Goal: Information Seeking & Learning: Understand site structure

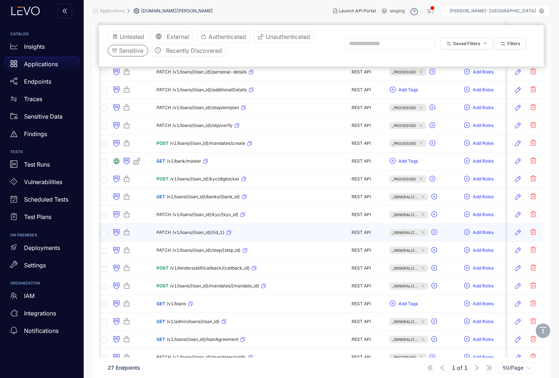
scroll to position [285, 0]
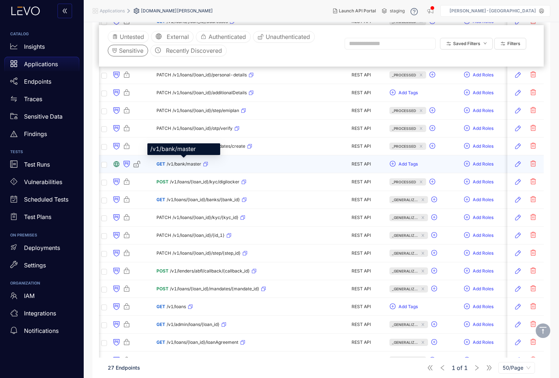
click at [189, 163] on span "/v1/bank/master" at bounding box center [184, 164] width 35 height 5
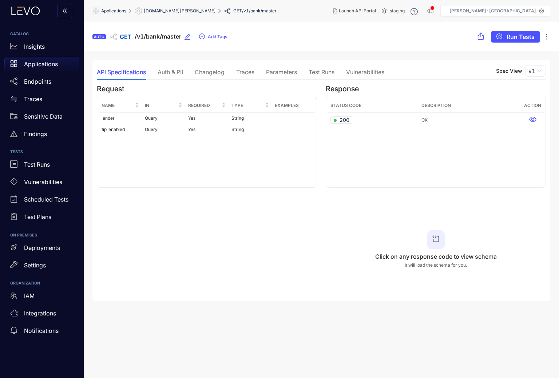
click at [173, 75] on div "Auth & PII" at bounding box center [170, 72] width 25 height 7
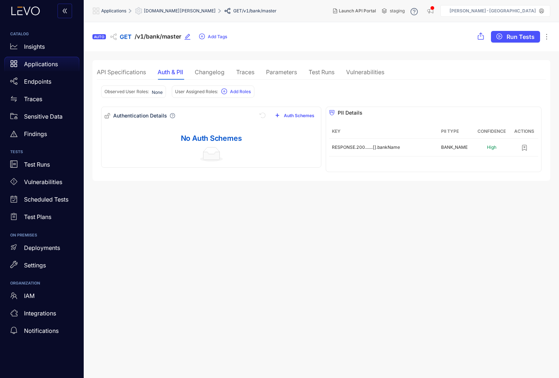
click at [137, 76] on div "API Specifications" at bounding box center [121, 71] width 49 height 15
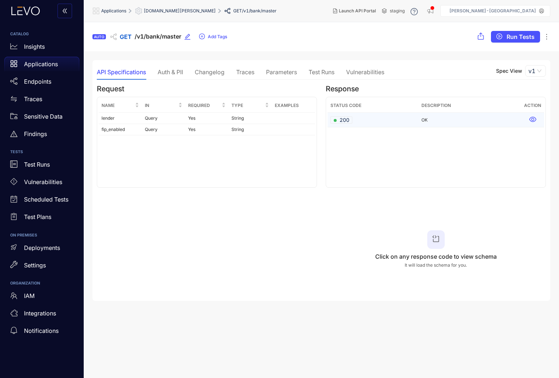
click at [393, 122] on td "200" at bounding box center [373, 120] width 91 height 15
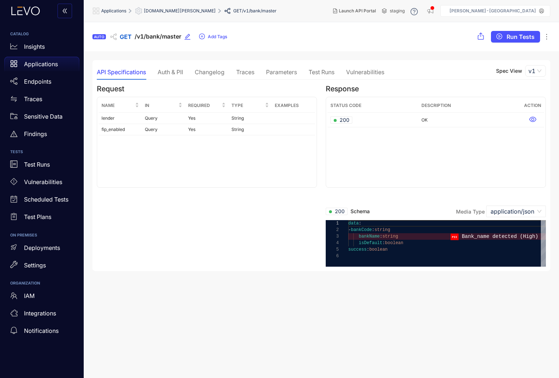
click at [175, 69] on div "Auth & PII" at bounding box center [170, 72] width 25 height 7
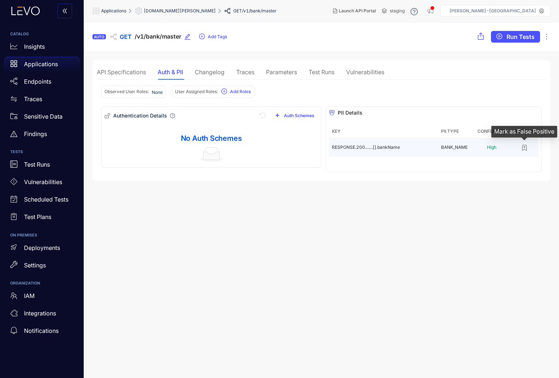
click at [526, 148] on icon "button" at bounding box center [524, 147] width 7 height 7
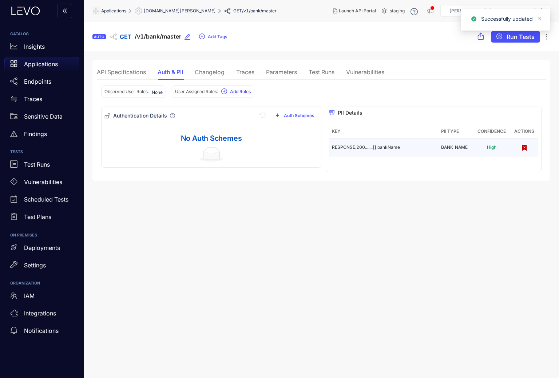
click at [173, 9] on span "[DOMAIN_NAME][PERSON_NAME]" at bounding box center [180, 10] width 72 height 5
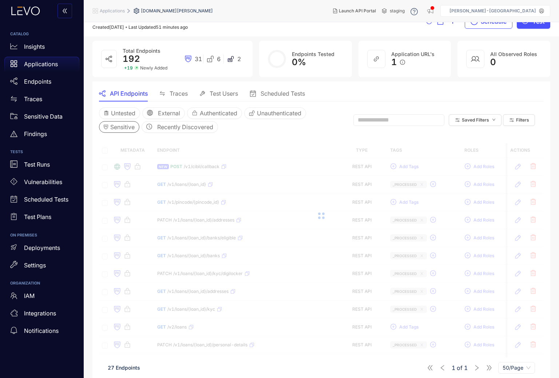
scroll to position [16, 0]
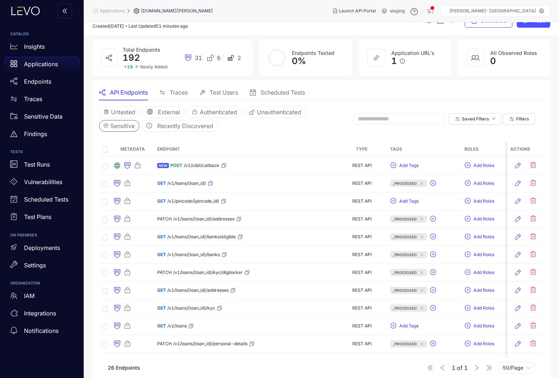
click at [192, 201] on span "/v1/pincode/{pincode_id}" at bounding box center [193, 201] width 52 height 5
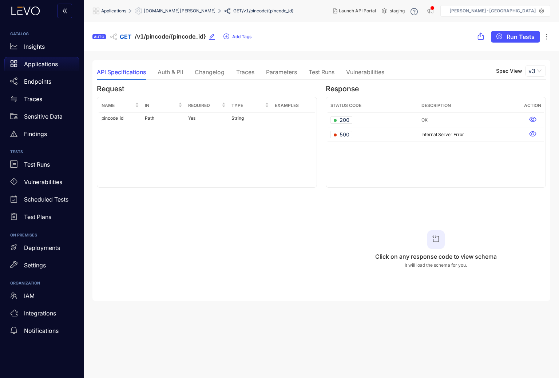
click at [352, 112] on th "Status Code" at bounding box center [373, 106] width 91 height 14
click at [351, 121] on div "200" at bounding box center [342, 119] width 22 height 7
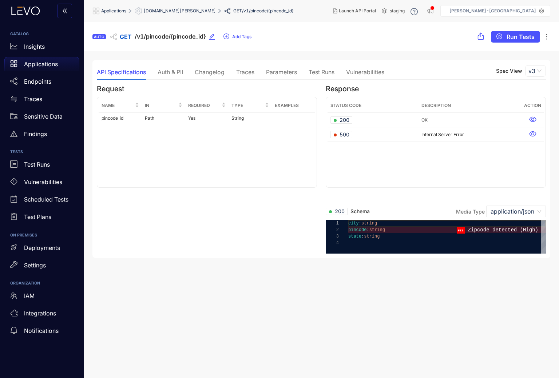
click at [174, 70] on div "Auth & PII" at bounding box center [170, 72] width 25 height 7
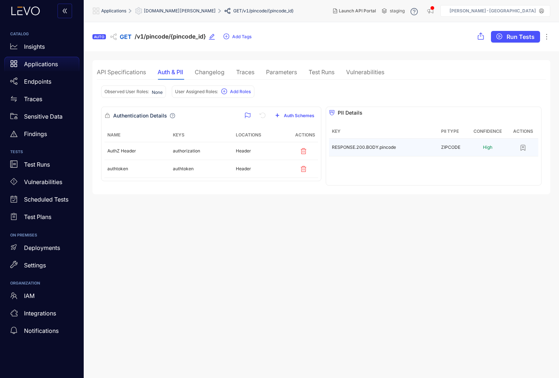
click at [524, 150] on icon "button" at bounding box center [523, 147] width 7 height 7
click at [169, 14] on div "[DOMAIN_NAME][PERSON_NAME]" at bounding box center [175, 10] width 81 height 7
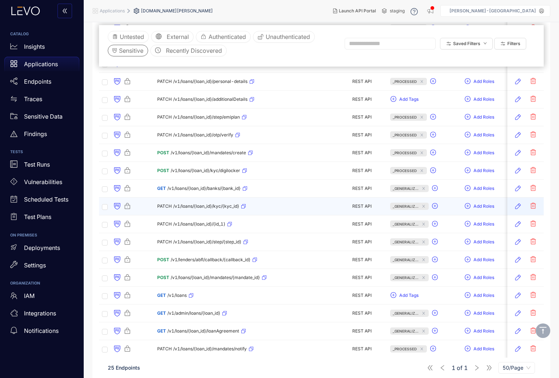
scroll to position [270, 0]
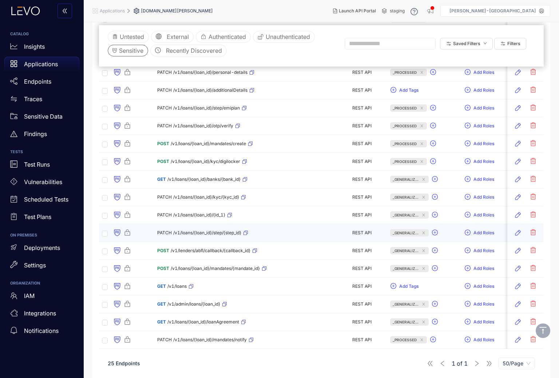
click at [214, 231] on span "/v1/loans/{loan_id}/step/{step_id}" at bounding box center [207, 232] width 68 height 5
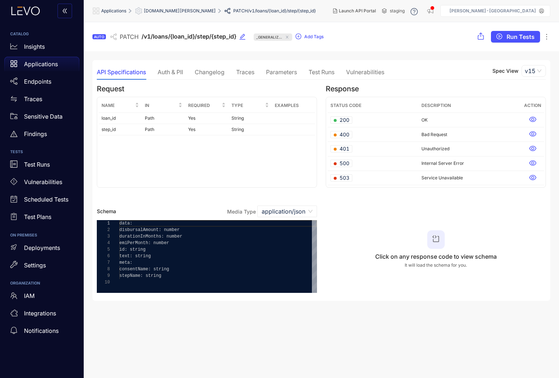
click at [170, 71] on div "Auth & PII" at bounding box center [170, 72] width 25 height 7
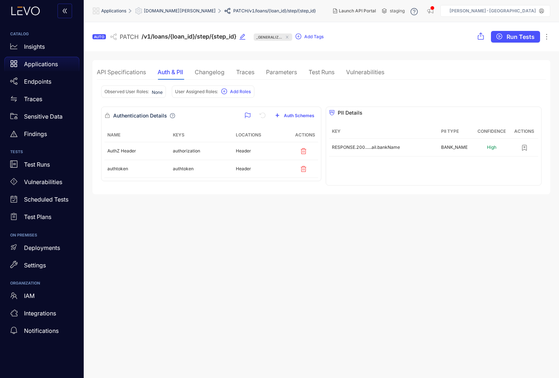
click at [127, 70] on div "API Specifications" at bounding box center [121, 72] width 49 height 7
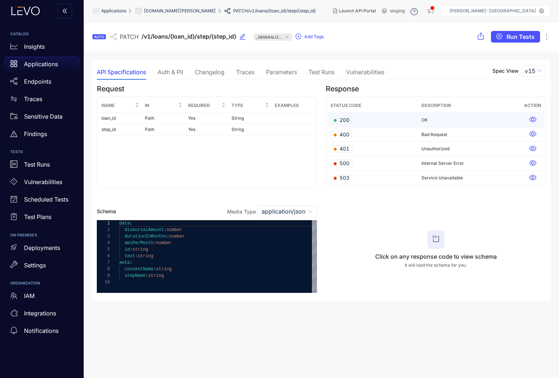
click at [344, 119] on span "200" at bounding box center [342, 119] width 16 height 7
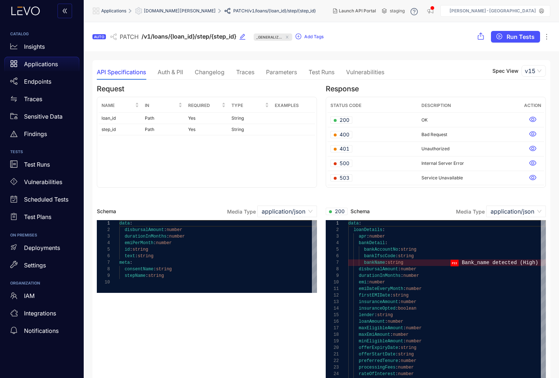
click at [173, 72] on div "Auth & PII" at bounding box center [170, 72] width 25 height 7
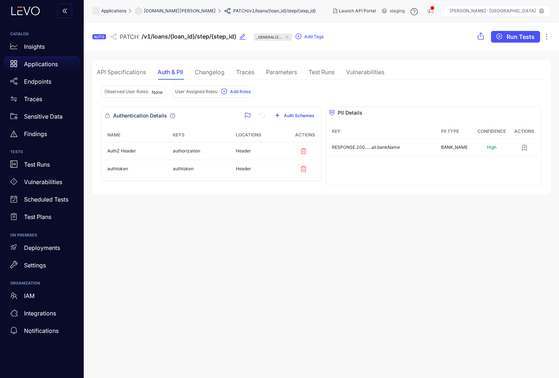
click at [313, 234] on section "AUTO PATCH /v1/loans/{loan_id}/step/{step_id} _generaliz... Add Tags Run Tests …" at bounding box center [321, 200] width 475 height 356
click at [187, 11] on span "[DOMAIN_NAME][PERSON_NAME]" at bounding box center [180, 10] width 72 height 5
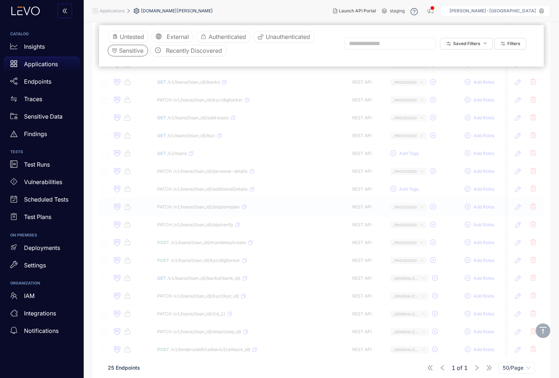
scroll to position [173, 0]
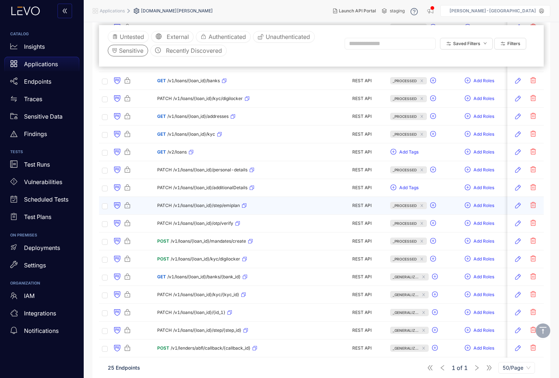
click at [222, 206] on span "/v1/loans/{loan_id}/step/emiplan" at bounding box center [206, 205] width 67 height 5
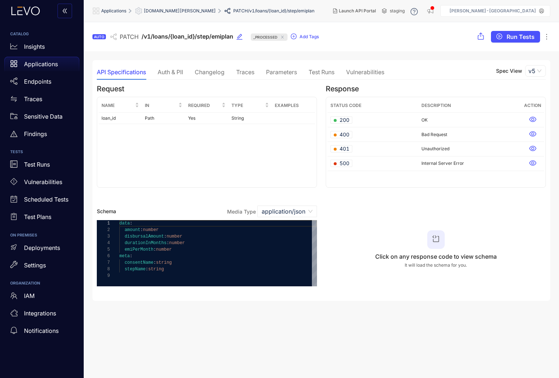
click at [178, 73] on div "Auth & PII" at bounding box center [170, 72] width 25 height 7
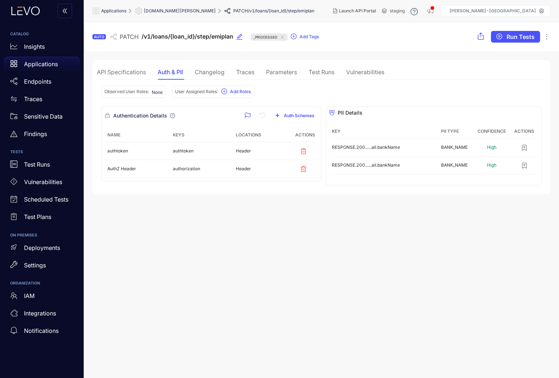
click at [125, 71] on div "API Specifications" at bounding box center [121, 72] width 49 height 7
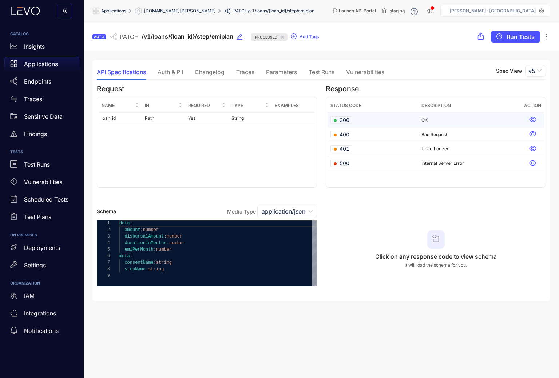
click at [364, 119] on td "200" at bounding box center [373, 120] width 91 height 15
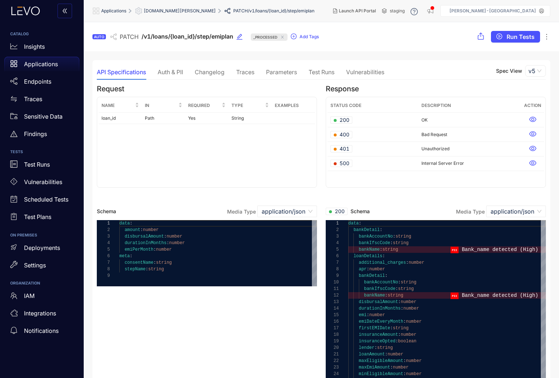
click at [171, 74] on div "Auth & PII" at bounding box center [170, 72] width 25 height 7
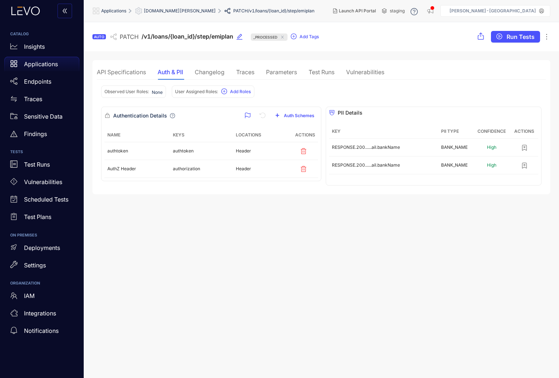
click at [163, 12] on span "[DOMAIN_NAME][PERSON_NAME]" at bounding box center [180, 10] width 72 height 5
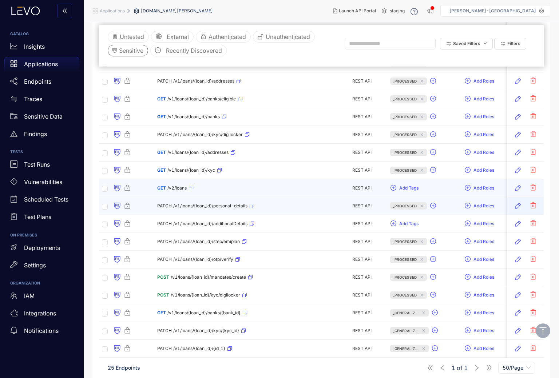
scroll to position [120, 0]
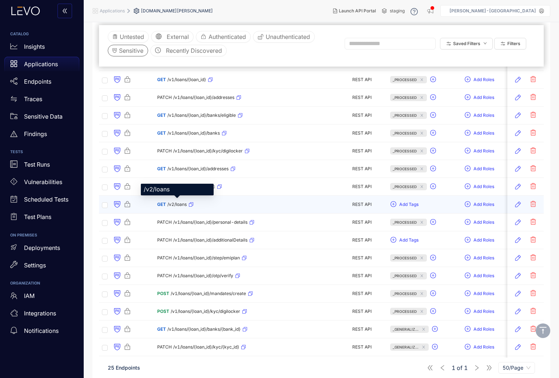
click at [178, 205] on span "/v2/loans" at bounding box center [176, 204] width 19 height 5
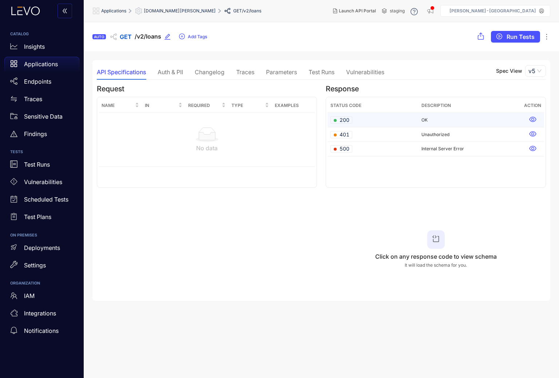
click at [351, 121] on div "200" at bounding box center [342, 119] width 22 height 7
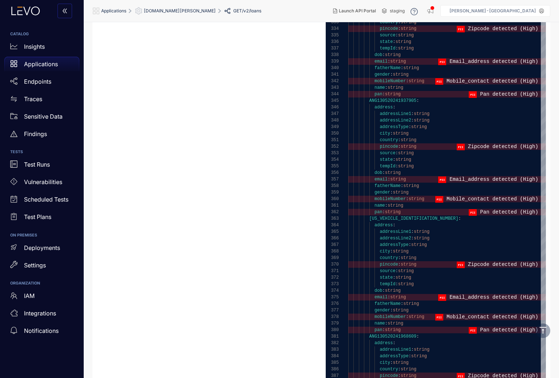
scroll to position [2376, 0]
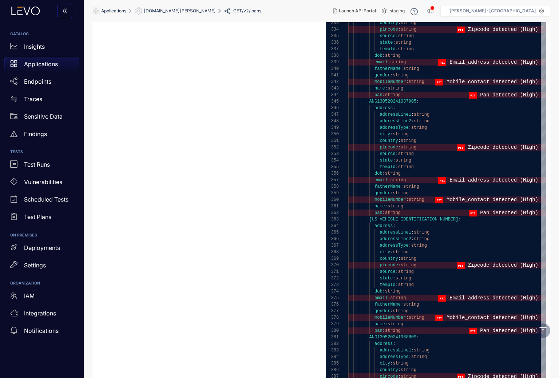
click at [180, 11] on span "[DOMAIN_NAME][PERSON_NAME]" at bounding box center [180, 10] width 72 height 5
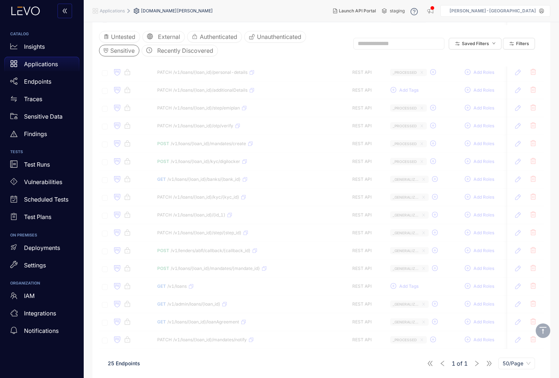
scroll to position [270, 0]
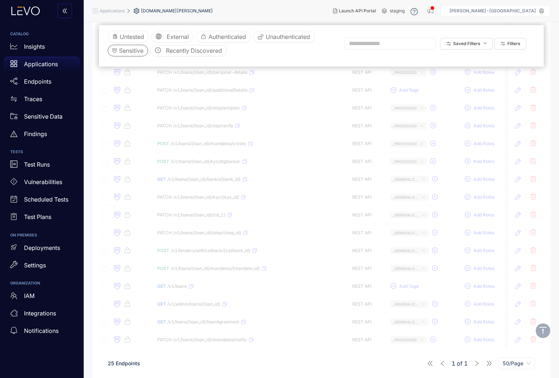
click at [217, 268] on div "Metadata Endpoint Type Tags Roles Discovered Modified Traces Actions NEW POST /…" at bounding box center [321, 118] width 445 height 461
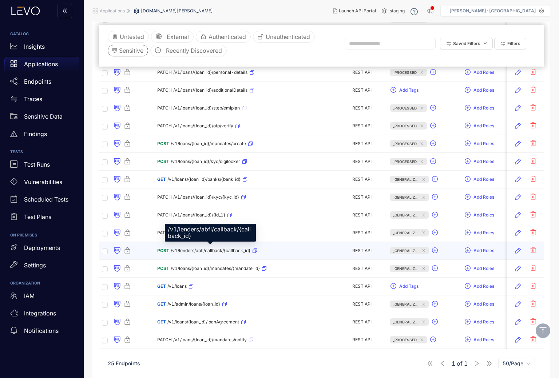
click at [214, 252] on span "/v1/lenders/abfl/callback/{callback_id}" at bounding box center [211, 250] width 80 height 5
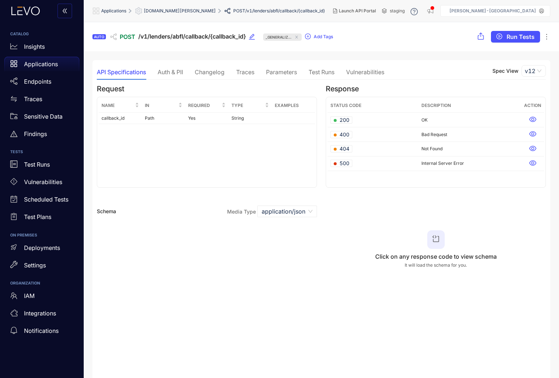
click at [174, 75] on div "Auth & PII" at bounding box center [170, 72] width 25 height 7
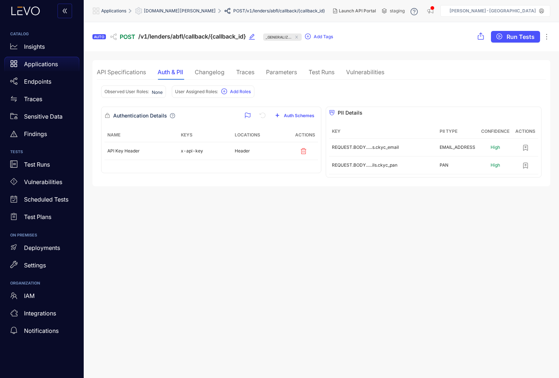
click at [175, 72] on div "Auth & PII" at bounding box center [170, 72] width 25 height 7
click at [228, 70] on div "API Specifications Auth & PII Changelog Traces Parameters Test Runs Vulnerabili…" at bounding box center [241, 71] width 288 height 15
click at [240, 70] on div "Traces" at bounding box center [245, 72] width 18 height 7
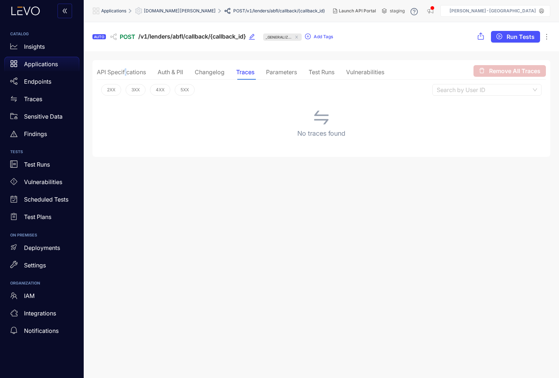
click at [126, 74] on div "API Specifications" at bounding box center [121, 72] width 49 height 7
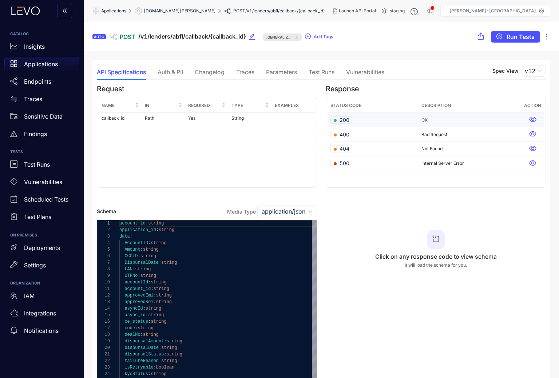
click at [345, 119] on span "200" at bounding box center [342, 119] width 16 height 7
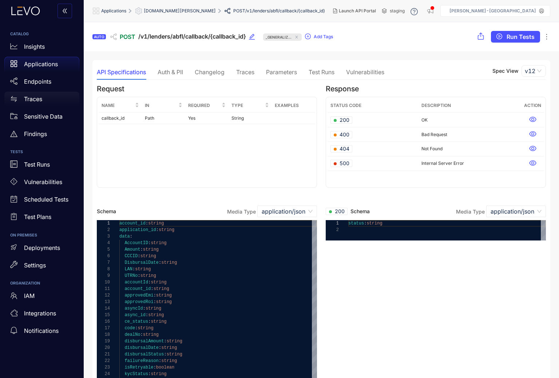
click at [36, 98] on p "Traces" at bounding box center [33, 99] width 18 height 7
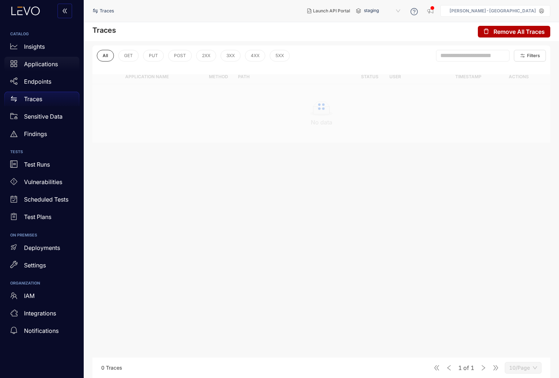
click at [42, 65] on p "Applications" at bounding box center [41, 64] width 34 height 7
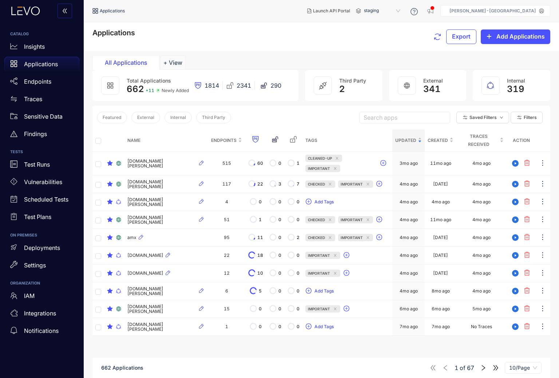
click at [412, 114] on input "search" at bounding box center [405, 117] width 82 height 11
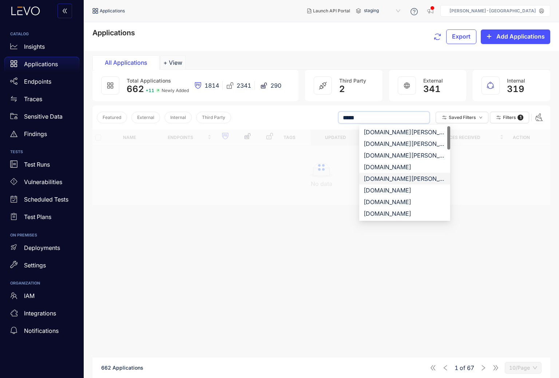
click at [392, 177] on div "[DOMAIN_NAME][PERSON_NAME]" at bounding box center [405, 179] width 82 height 8
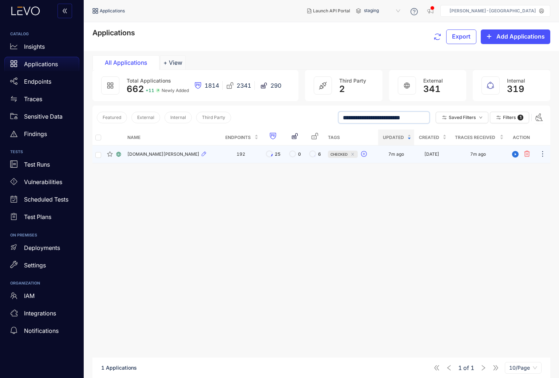
type input "**********"
click at [163, 153] on span "[DOMAIN_NAME][PERSON_NAME]" at bounding box center [163, 154] width 72 height 5
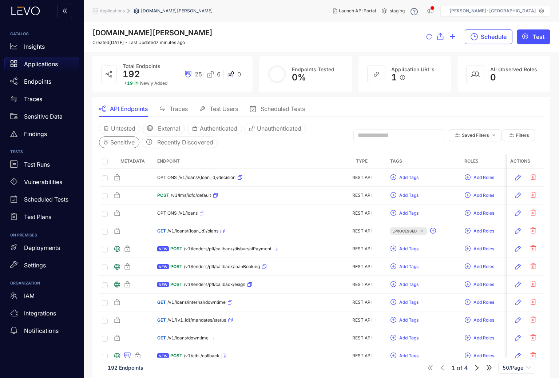
click at [121, 144] on span "Sensitive" at bounding box center [122, 142] width 24 height 7
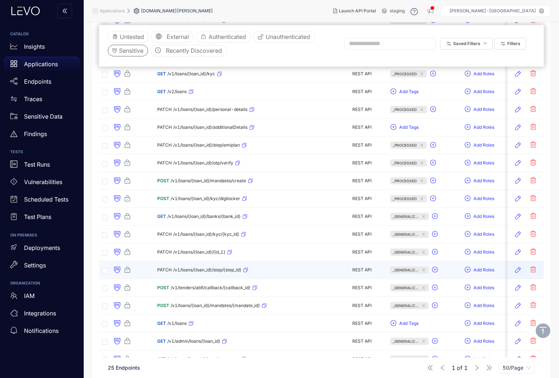
scroll to position [232, 0]
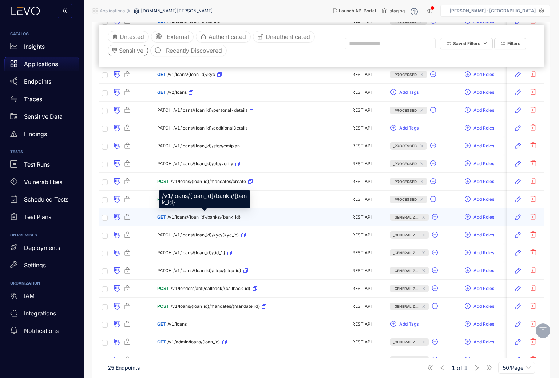
click at [206, 214] on div "GET /v1/loans/{loan_id}/banks/{bank_id}" at bounding box center [202, 218] width 90 height 12
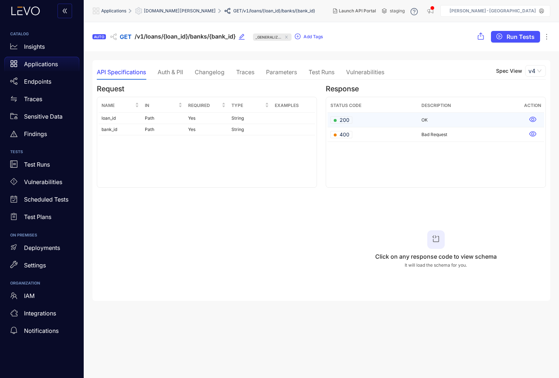
click at [354, 118] on td "200" at bounding box center [373, 120] width 91 height 15
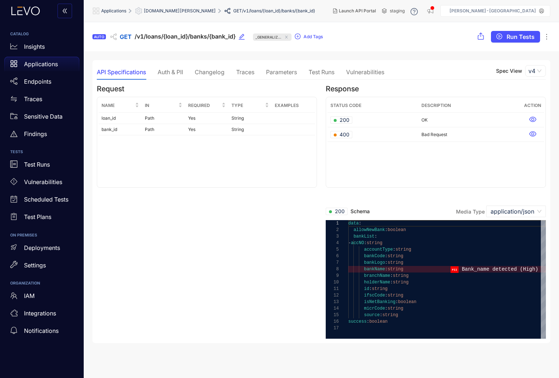
click at [181, 7] on div "[DOMAIN_NAME][PERSON_NAME]" at bounding box center [175, 10] width 81 height 7
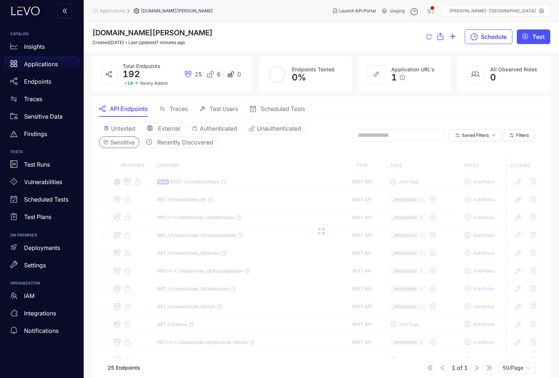
scroll to position [4, 0]
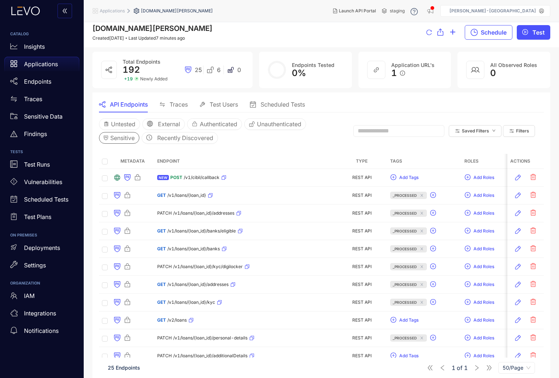
click at [198, 178] on span "/v1/cibil/callback" at bounding box center [202, 177] width 36 height 5
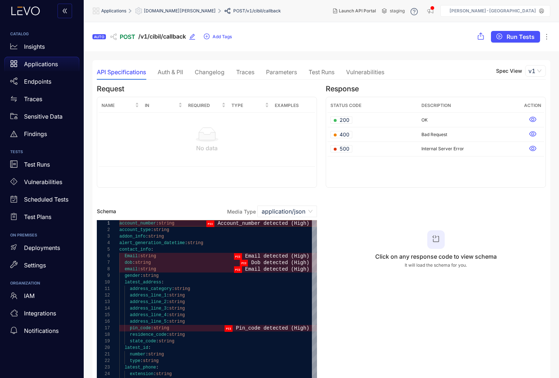
click at [170, 9] on span "[DOMAIN_NAME][PERSON_NAME]" at bounding box center [180, 10] width 72 height 5
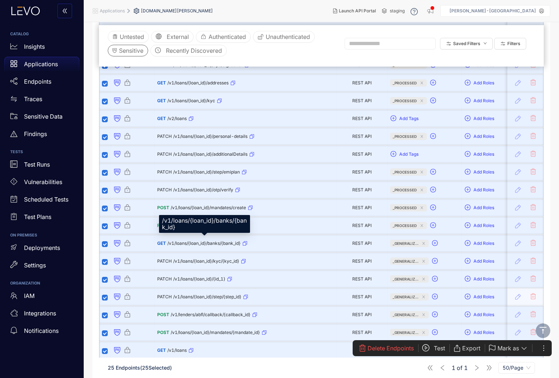
scroll to position [204, 0]
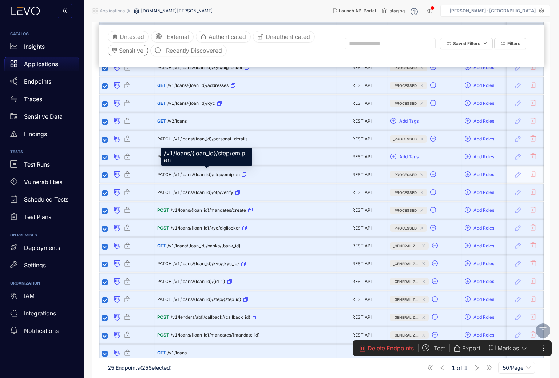
click at [211, 175] on span "/v1/loans/{loan_id}/step/emiplan" at bounding box center [206, 174] width 67 height 5
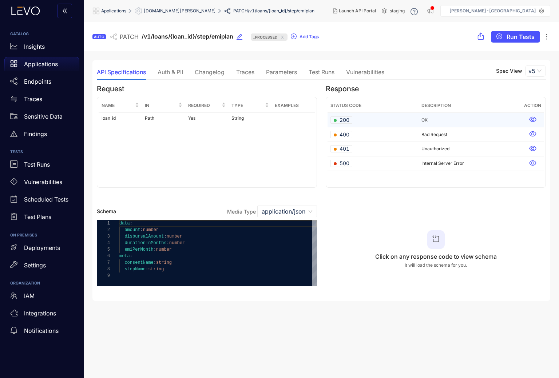
click at [345, 117] on span "200" at bounding box center [342, 119] width 16 height 7
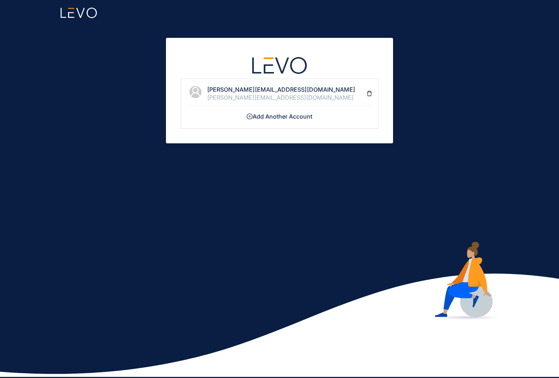
click at [276, 88] on h4 "krishnamohanrao.m@angelbroking.com" at bounding box center [286, 89] width 159 height 7
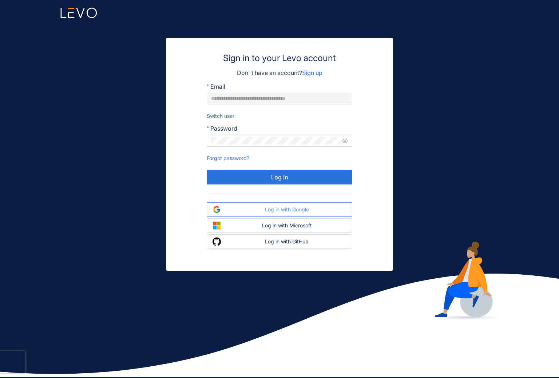
click at [303, 208] on button "Log in with Google" at bounding box center [280, 209] width 146 height 15
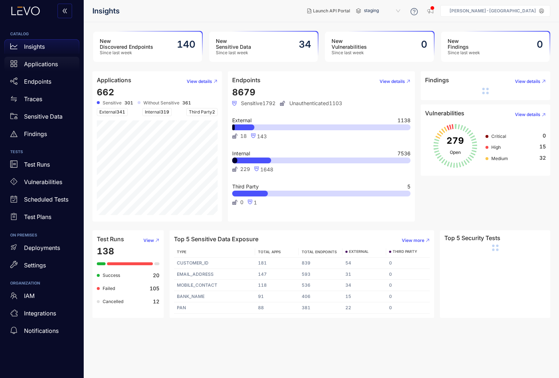
click at [41, 62] on p "Applications" at bounding box center [41, 64] width 34 height 7
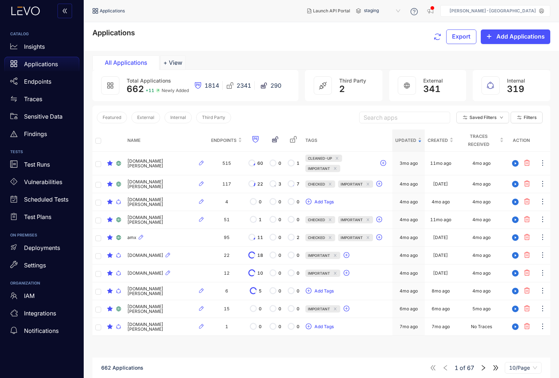
click at [380, 116] on input "search" at bounding box center [405, 117] width 82 height 11
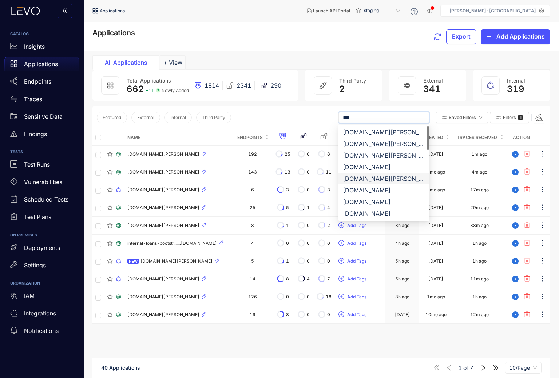
click at [381, 178] on div "[DOMAIN_NAME][PERSON_NAME]" at bounding box center [384, 179] width 82 height 8
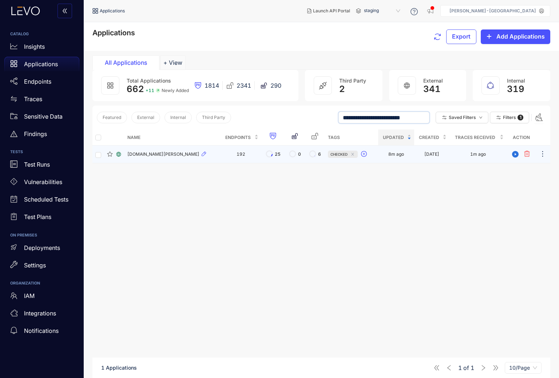
type input "**********"
click at [158, 155] on span "[DOMAIN_NAME][PERSON_NAME]" at bounding box center [163, 154] width 72 height 5
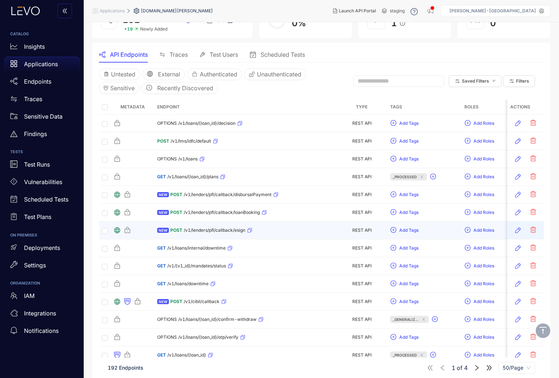
scroll to position [39, 0]
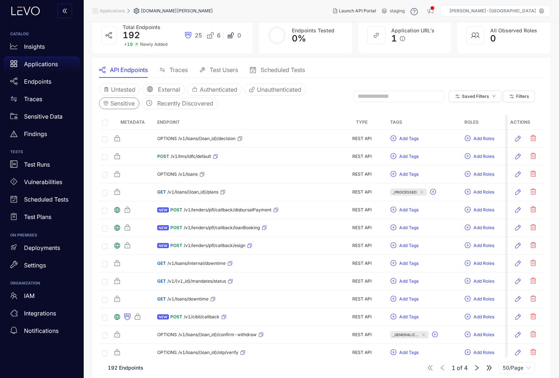
click at [127, 102] on span "Sensitive" at bounding box center [122, 103] width 24 height 7
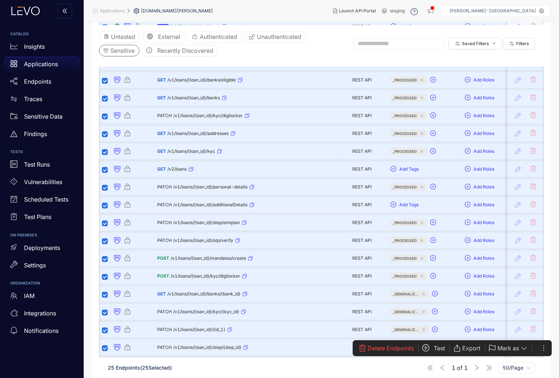
scroll to position [270, 0]
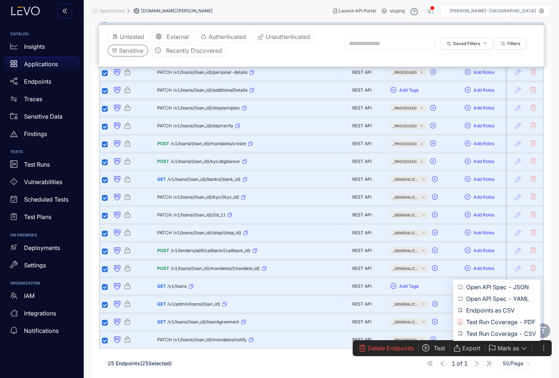
click at [474, 347] on span "Export" at bounding box center [471, 348] width 18 height 7
click at [484, 312] on span "Endpoints as CSV" at bounding box center [501, 311] width 70 height 8
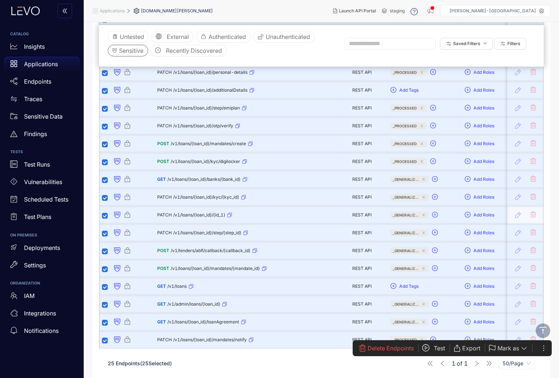
scroll to position [0, 0]
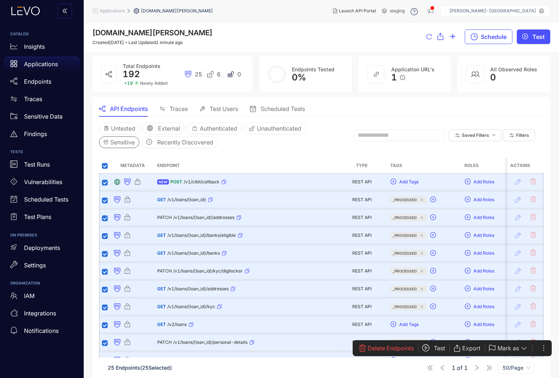
click at [153, 34] on span "[DOMAIN_NAME][PERSON_NAME]" at bounding box center [152, 32] width 120 height 9
click at [245, 48] on div "[DOMAIN_NAME][PERSON_NAME] Created [DATE] Last Updated 1 minute ago Schedule Te…" at bounding box center [321, 36] width 475 height 29
click at [125, 139] on span "Sensitive" at bounding box center [122, 142] width 24 height 7
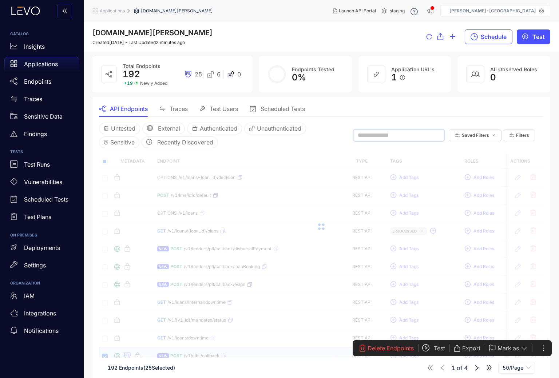
click at [400, 132] on input "text" at bounding box center [396, 135] width 76 height 7
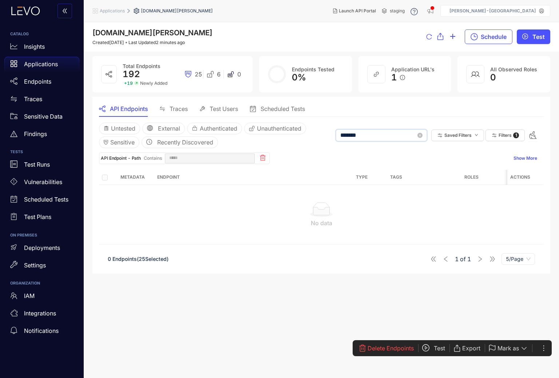
type input "********"
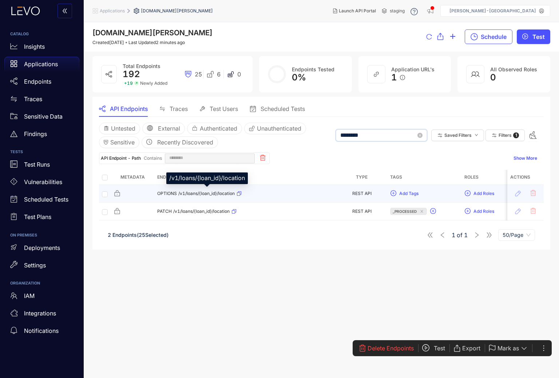
type input "********"
click at [211, 196] on span "/v1/loans/{loan_id}/location" at bounding box center [206, 193] width 56 height 5
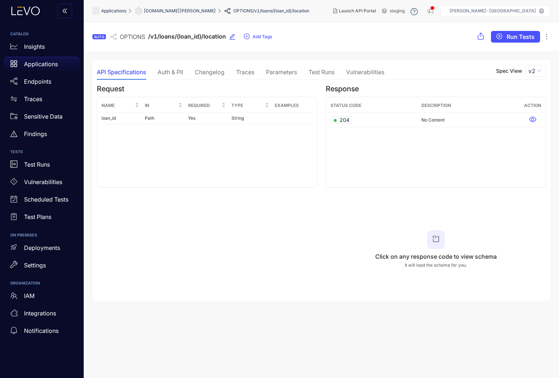
click at [178, 76] on div "Auth & PII" at bounding box center [170, 71] width 25 height 15
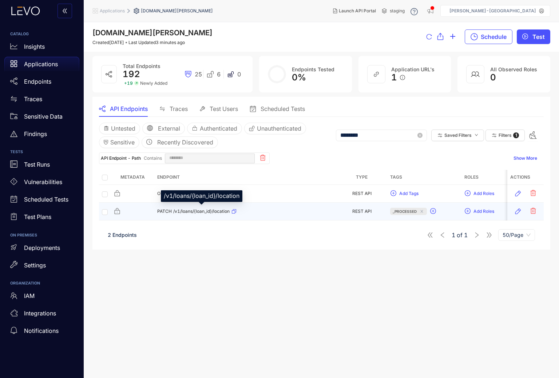
click at [186, 212] on span "/v1/loans/{loan_id}/location" at bounding box center [201, 211] width 56 height 5
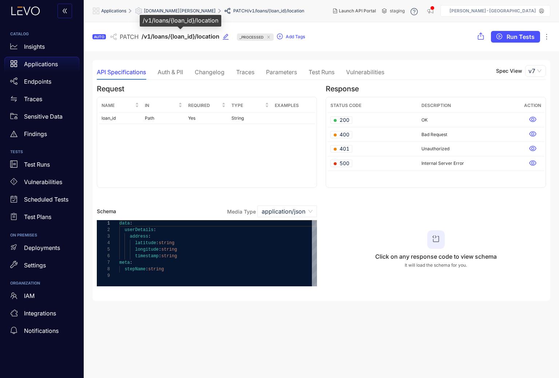
click at [218, 36] on span "/v1/loans/{loan_id}/location" at bounding box center [181, 36] width 78 height 7
copy span "/v1/loans/{loan_id}/location"
click at [175, 11] on span "[DOMAIN_NAME][PERSON_NAME]" at bounding box center [180, 10] width 72 height 5
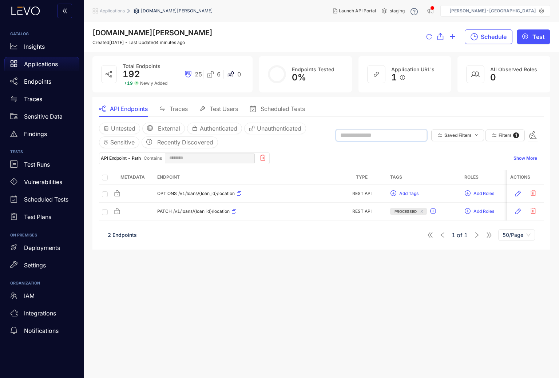
click at [381, 138] on input "text" at bounding box center [378, 135] width 76 height 7
type input "*****"
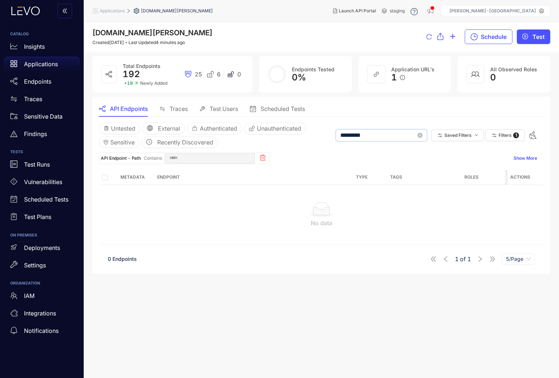
type input "**********"
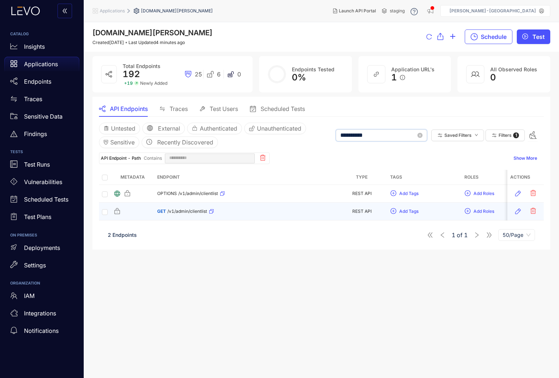
type input "**********"
click at [185, 213] on span "/v1/admin/clientlist" at bounding box center [187, 211] width 40 height 5
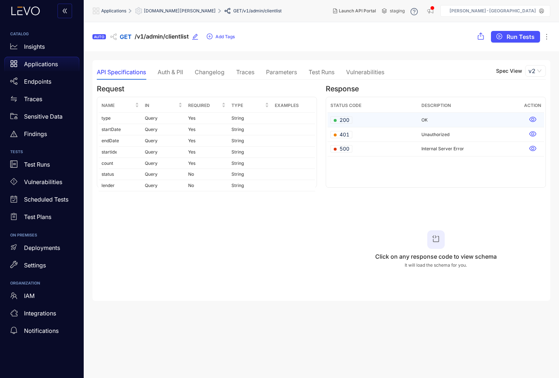
click at [348, 121] on span "200" at bounding box center [342, 119] width 16 height 7
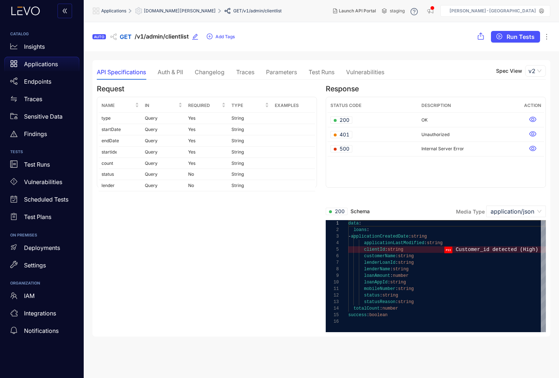
click at [378, 289] on span "mobileNumber" at bounding box center [379, 289] width 31 height 5
drag, startPoint x: 189, startPoint y: 38, endPoint x: 133, endPoint y: 39, distance: 56.8
click at [132, 39] on div "AUTO GET /v1/admin/clientlist Add Tags" at bounding box center [163, 37] width 143 height 12
copy div "/v1/admin/clientlist"
click at [173, 12] on span "[DOMAIN_NAME][PERSON_NAME]" at bounding box center [180, 10] width 72 height 5
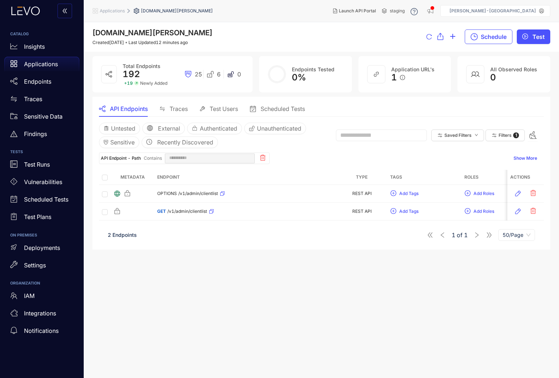
click at [319, 150] on div "**********" at bounding box center [321, 156] width 445 height 16
click at [124, 113] on div "API Endpoints" at bounding box center [123, 108] width 49 height 15
click at [143, 30] on span "[DOMAIN_NAME][PERSON_NAME]" at bounding box center [152, 32] width 120 height 9
click at [177, 11] on span "[DOMAIN_NAME][PERSON_NAME]" at bounding box center [177, 10] width 72 height 5
click at [118, 11] on span "Applications" at bounding box center [112, 10] width 25 height 5
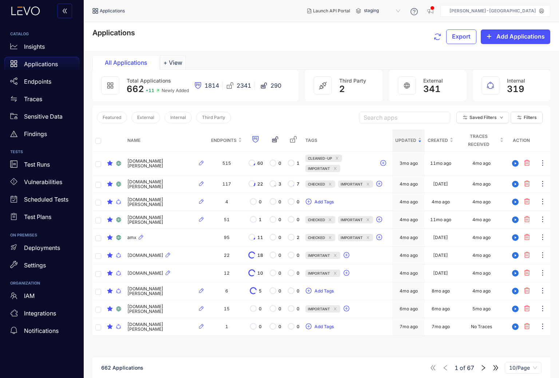
click at [402, 121] on input "search" at bounding box center [405, 117] width 82 height 11
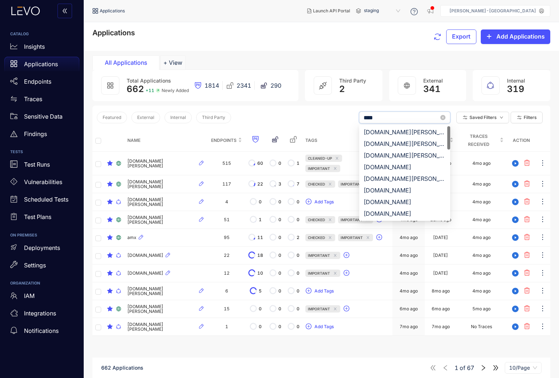
type input "*****"
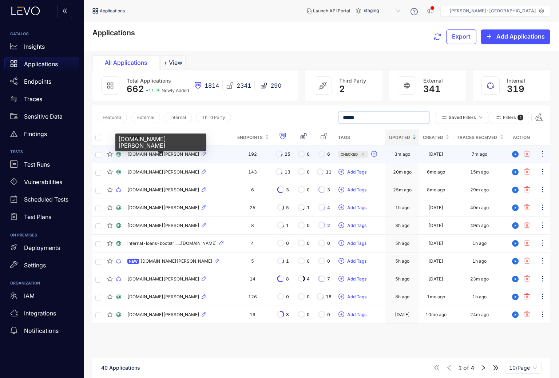
click at [154, 154] on span "[DOMAIN_NAME][PERSON_NAME]" at bounding box center [163, 154] width 72 height 5
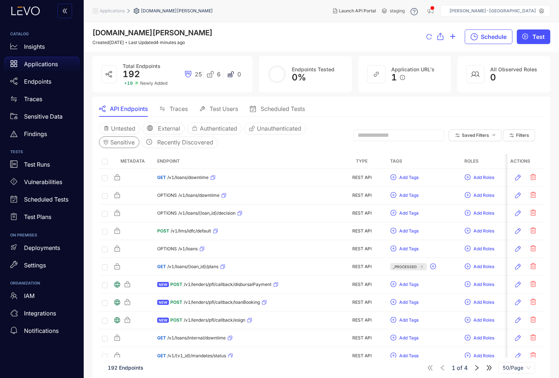
click at [115, 142] on span "Sensitive" at bounding box center [122, 142] width 24 height 7
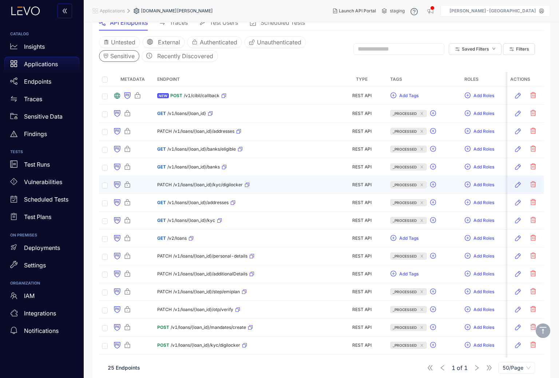
scroll to position [81, 0]
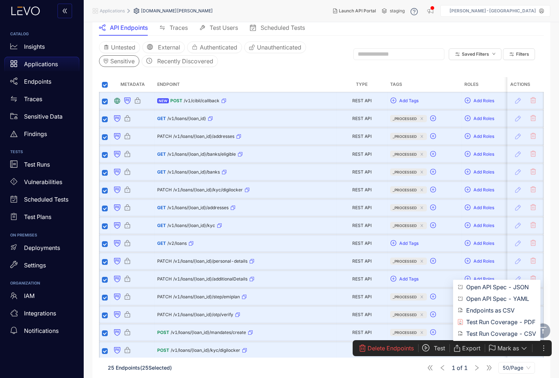
click at [474, 349] on span "Export" at bounding box center [471, 348] width 18 height 7
click at [484, 288] on span "Open API Spec - JSON" at bounding box center [501, 287] width 70 height 8
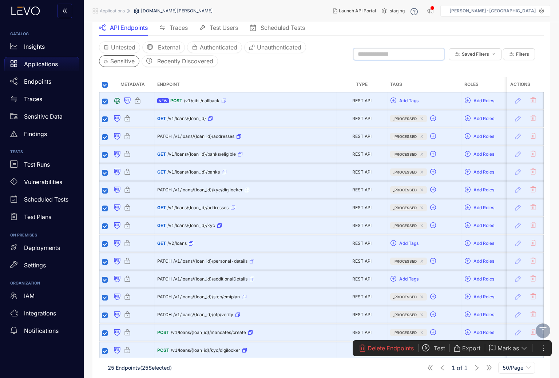
click at [396, 55] on input "text" at bounding box center [396, 54] width 76 height 7
type input "****"
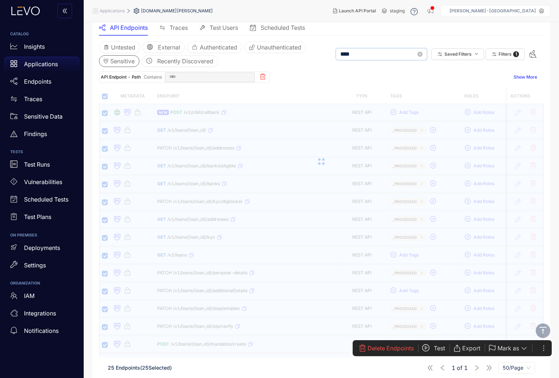
type input "****"
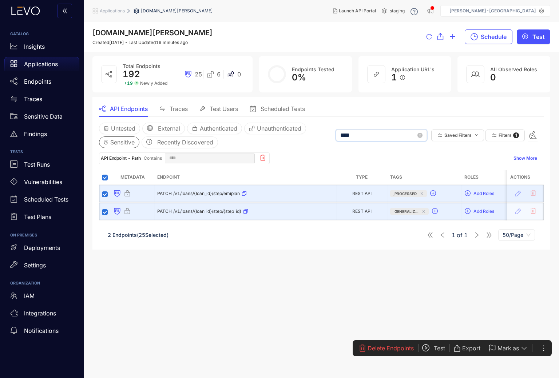
type input "****"
click at [175, 215] on div "PATCH /v1/loans/{loan_id}/step/{step_id}" at bounding box center [202, 212] width 91 height 12
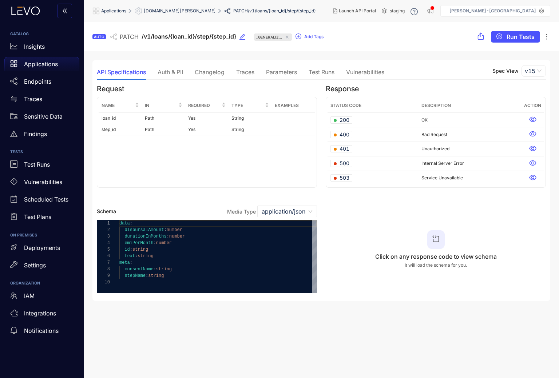
click at [166, 72] on div "Auth & PII" at bounding box center [170, 72] width 25 height 7
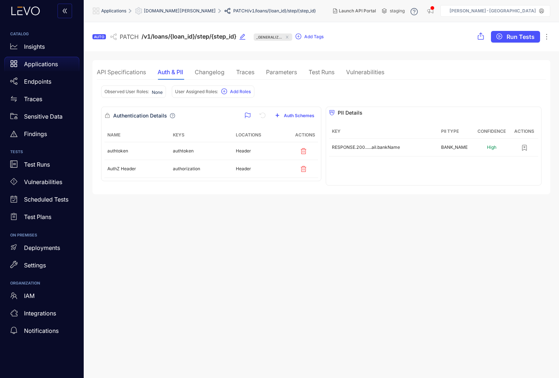
click at [137, 72] on div "API Specifications" at bounding box center [121, 72] width 49 height 7
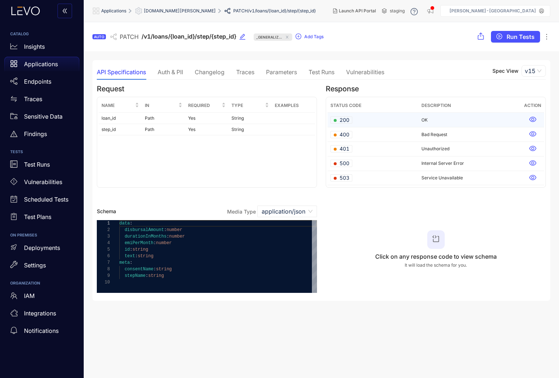
click at [347, 117] on span "200" at bounding box center [342, 119] width 16 height 7
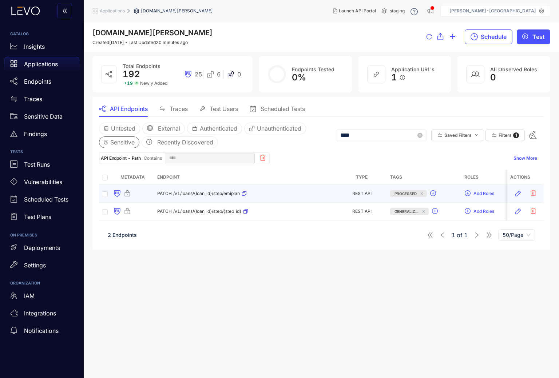
click at [197, 197] on div "PATCH /v1/loans/{loan_id}/step/emiplan" at bounding box center [202, 194] width 90 height 12
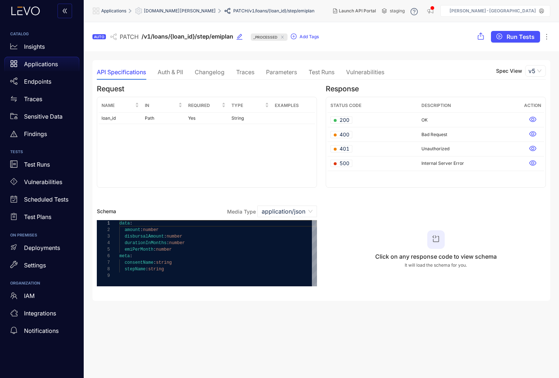
click at [174, 72] on div "Auth & PII" at bounding box center [170, 72] width 25 height 7
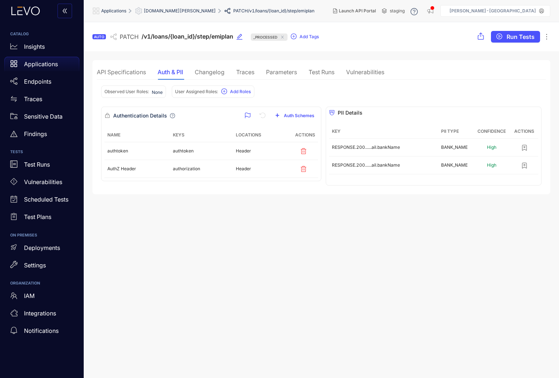
click at [131, 72] on div "API Specifications" at bounding box center [121, 72] width 49 height 7
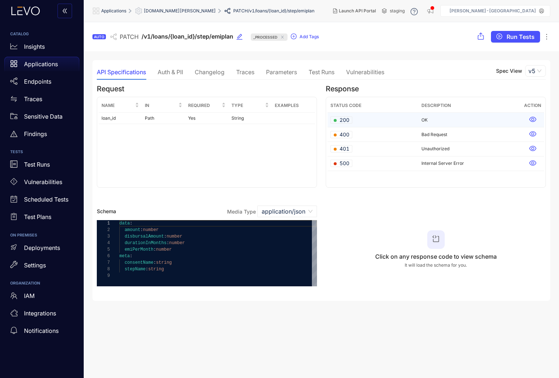
click at [348, 119] on span "200" at bounding box center [342, 119] width 16 height 7
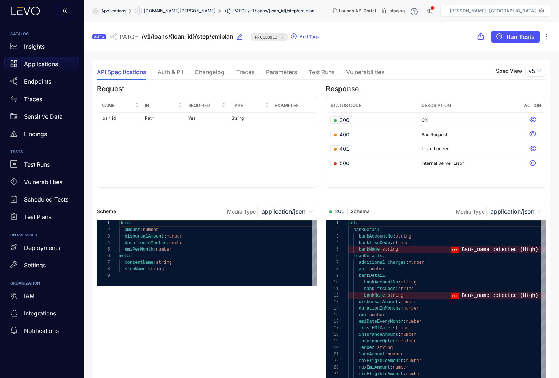
click at [246, 71] on div "Traces" at bounding box center [245, 72] width 18 height 7
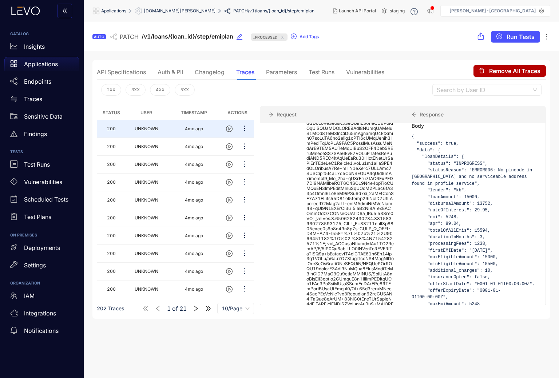
scroll to position [170, 0]
click at [165, 71] on div "Auth & PII" at bounding box center [170, 72] width 25 height 7
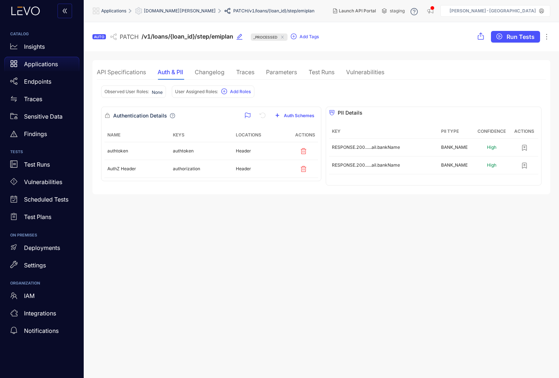
click at [246, 71] on div "Traces" at bounding box center [245, 72] width 18 height 7
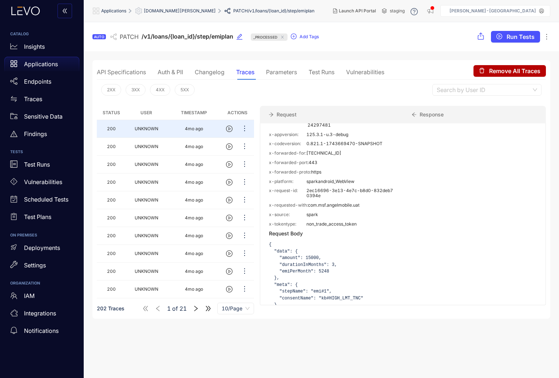
scroll to position [883, 0]
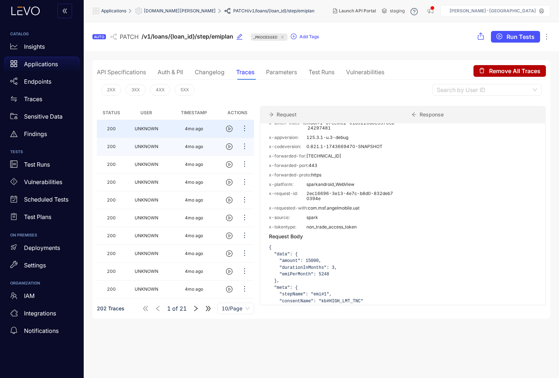
click at [163, 145] on td "UNKNOWN" at bounding box center [147, 147] width 42 height 18
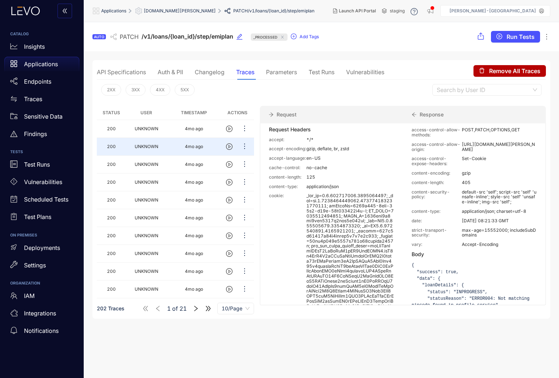
scroll to position [0, 0]
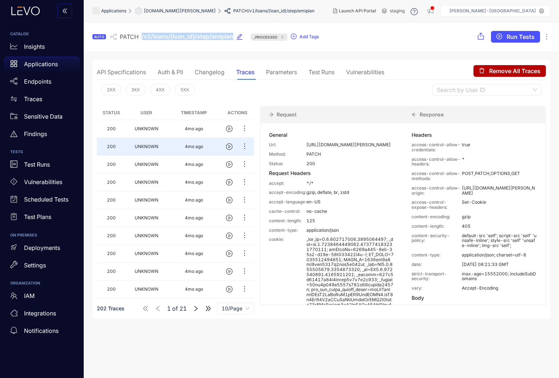
drag, startPoint x: 141, startPoint y: 37, endPoint x: 234, endPoint y: 38, distance: 92.5
click at [234, 38] on div "AUTO PATCH /v1/loans/{loan_id}/step/emiplan _processed Add Tags" at bounding box center [205, 37] width 227 height 12
copy span "/v1/loans/{loan_id}/step/emiplan"
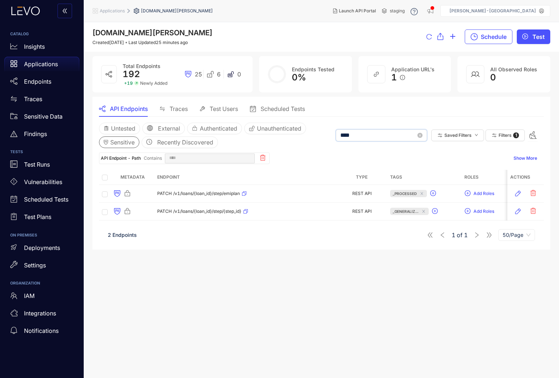
click at [381, 134] on input "****" at bounding box center [378, 135] width 76 height 7
type input "*********"
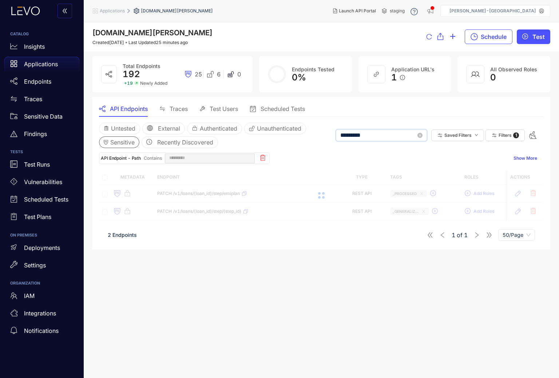
type input "*********"
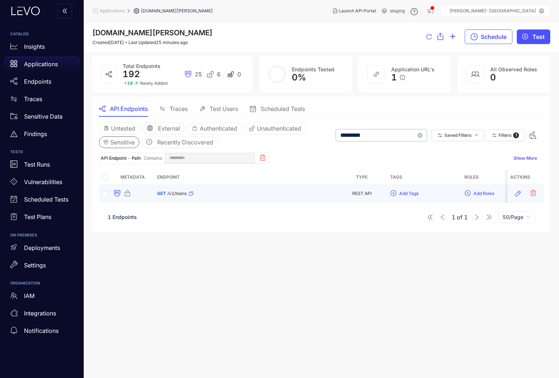
click at [183, 195] on span "/v2/loans" at bounding box center [176, 193] width 19 height 5
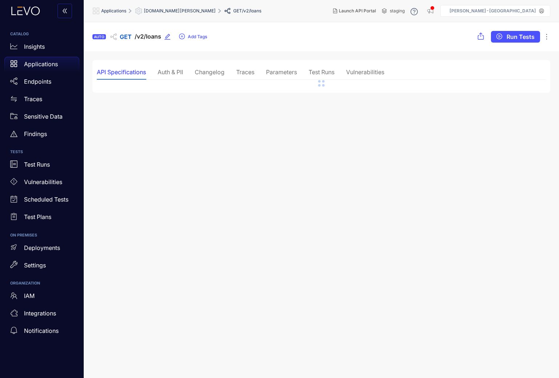
click at [181, 67] on div "Auth & PII" at bounding box center [170, 71] width 25 height 15
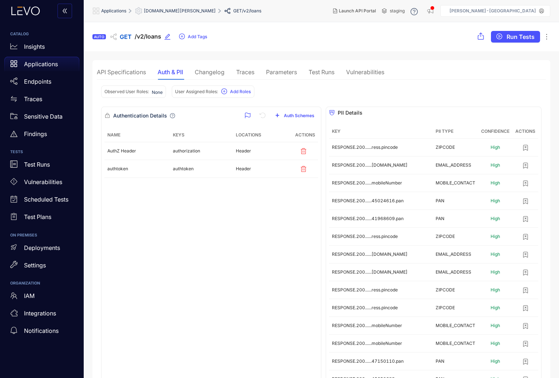
click at [242, 77] on div "Traces" at bounding box center [245, 71] width 18 height 15
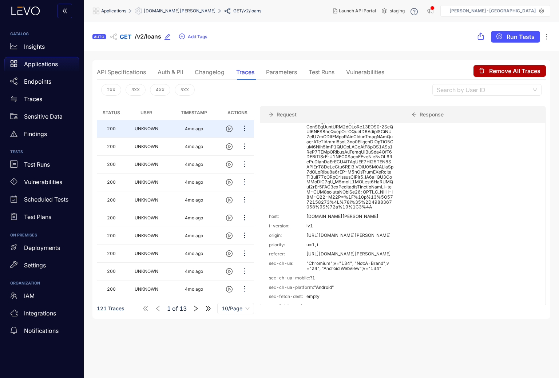
scroll to position [635, 0]
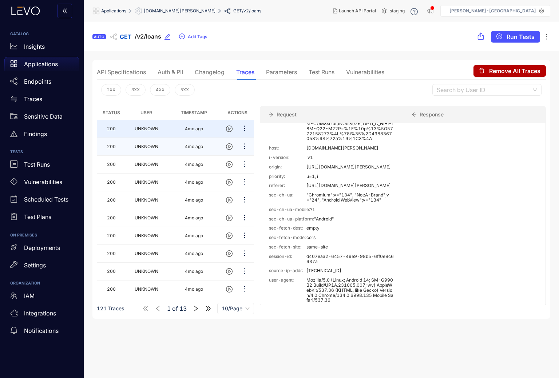
click at [159, 148] on td "UNKNOWN" at bounding box center [147, 147] width 42 height 18
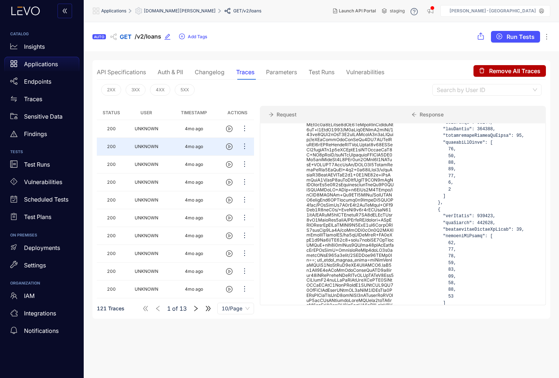
scroll to position [371, 0]
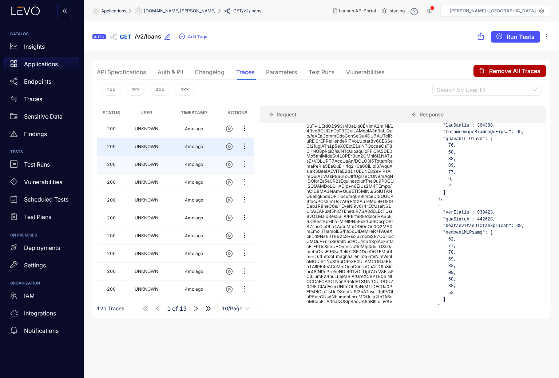
click at [180, 165] on td "4mo ago" at bounding box center [194, 165] width 54 height 18
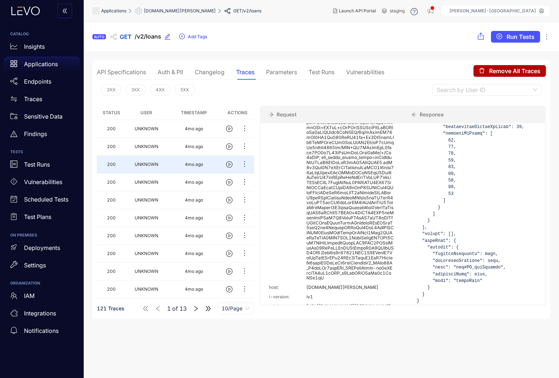
scroll to position [477, 0]
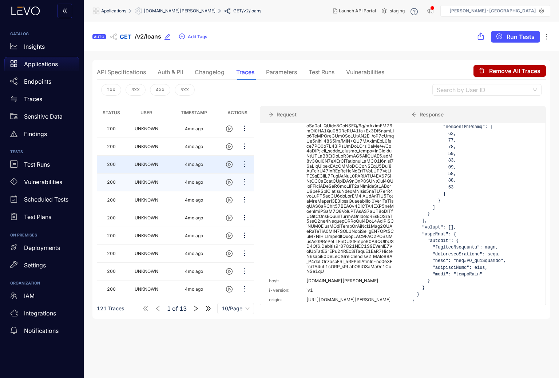
click at [167, 179] on td "UNKNOWN" at bounding box center [147, 183] width 42 height 18
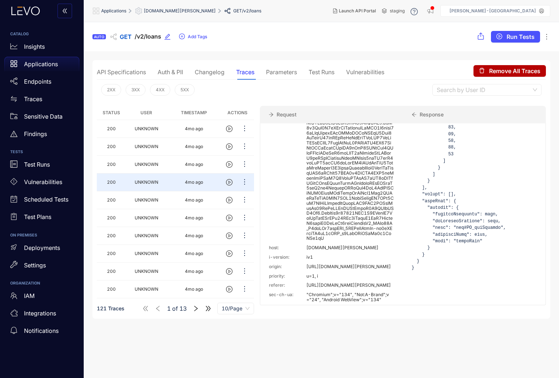
scroll to position [510, 0]
click at [169, 71] on div "Auth & PII" at bounding box center [170, 72] width 25 height 7
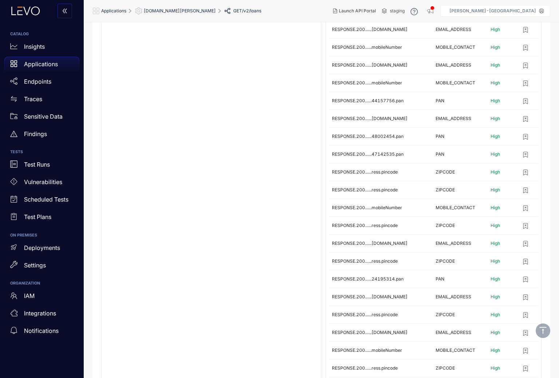
scroll to position [1032, 0]
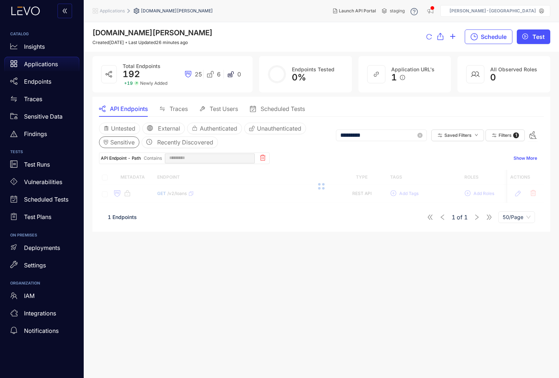
click at [376, 138] on input "*********" at bounding box center [378, 135] width 76 height 7
type input "**********"
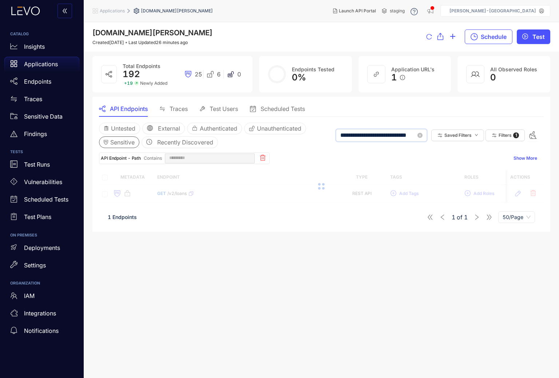
type input "**********"
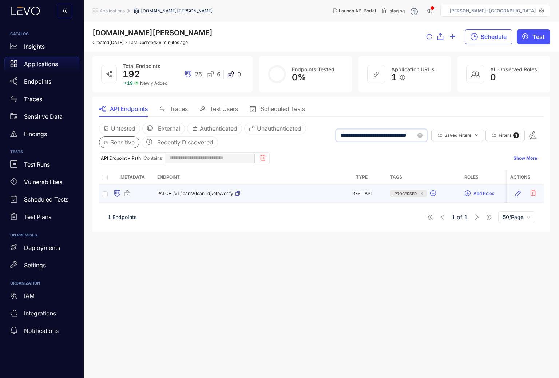
type input "**********"
click at [206, 191] on div "PATCH /v1/loans/{loan_id}/otp/verify" at bounding box center [198, 194] width 83 height 12
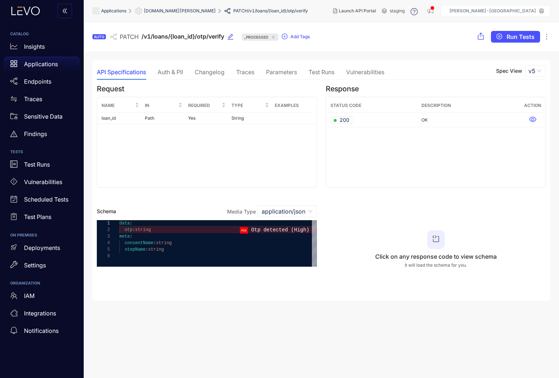
click at [165, 70] on div "Auth & PII" at bounding box center [170, 72] width 25 height 7
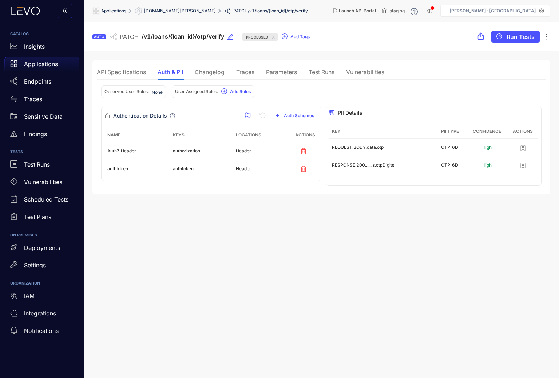
click at [123, 74] on div "API Specifications" at bounding box center [121, 72] width 49 height 7
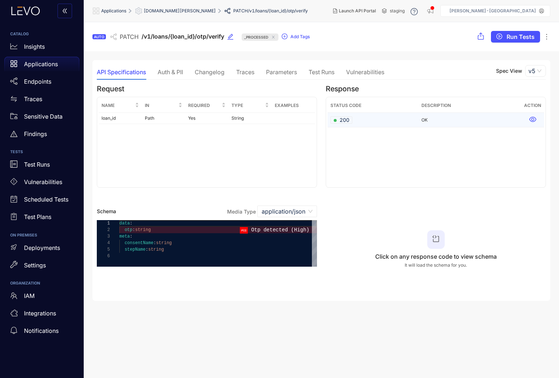
click at [352, 123] on div "200" at bounding box center [342, 119] width 22 height 7
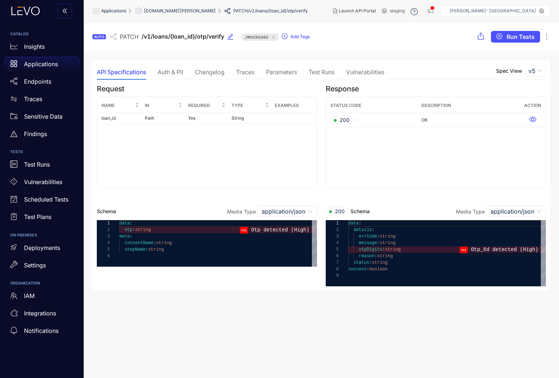
click at [159, 72] on div "Auth & PII" at bounding box center [170, 72] width 25 height 7
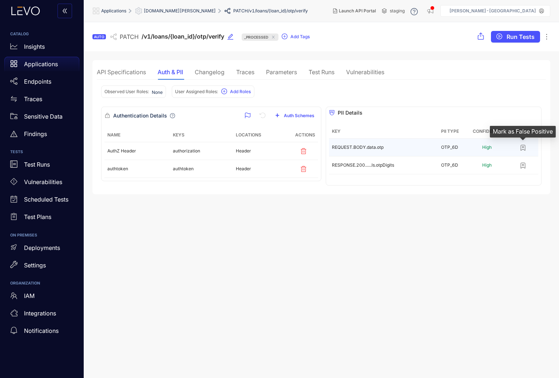
click at [525, 146] on icon "button" at bounding box center [523, 147] width 4 height 5
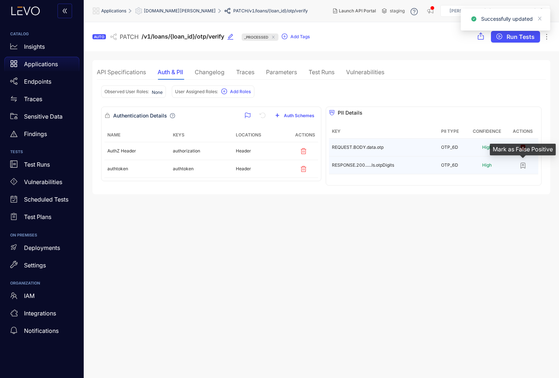
click at [523, 166] on icon "button" at bounding box center [523, 165] width 7 height 7
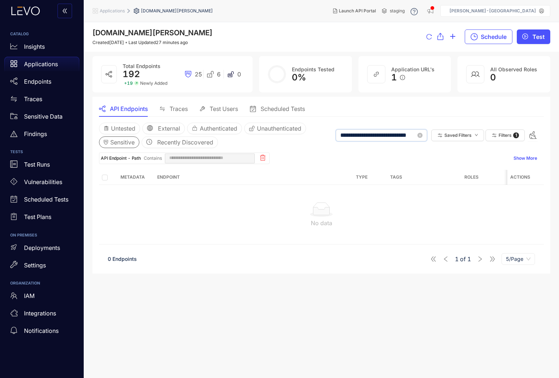
click at [394, 138] on input "**********" at bounding box center [378, 135] width 76 height 7
type input "*********"
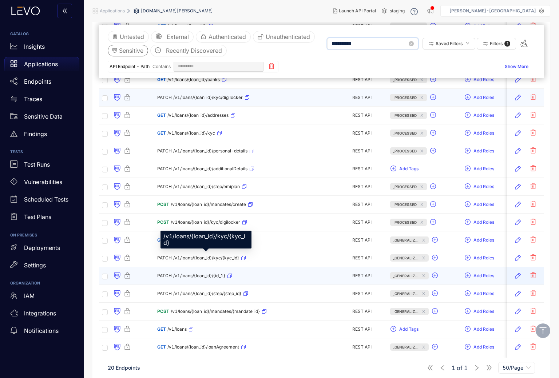
scroll to position [193, 0]
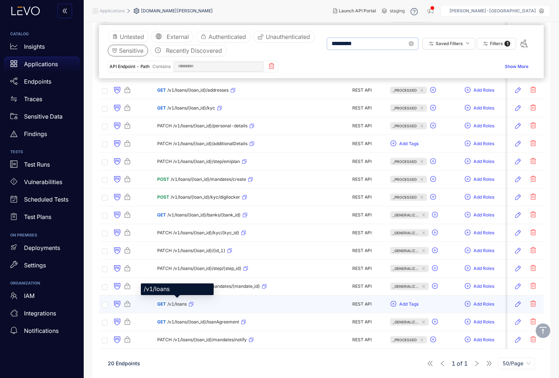
type input "*********"
click at [171, 305] on span "/v1/loans" at bounding box center [176, 304] width 19 height 5
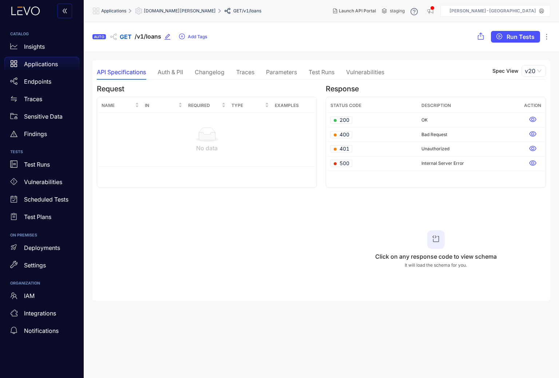
click at [171, 70] on div "Auth & PII" at bounding box center [170, 72] width 25 height 7
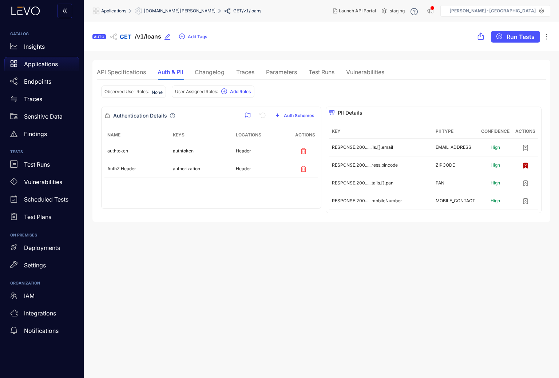
click at [134, 71] on div "API Specifications" at bounding box center [121, 72] width 49 height 7
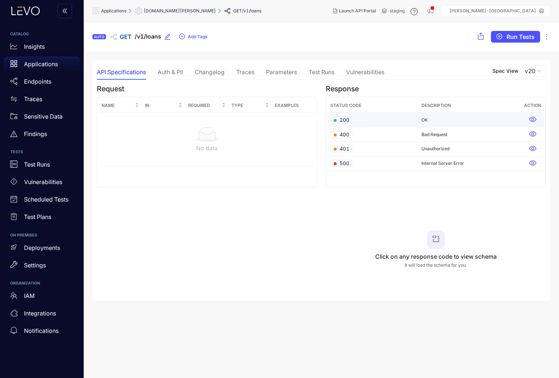
click at [355, 122] on td "200" at bounding box center [373, 120] width 91 height 15
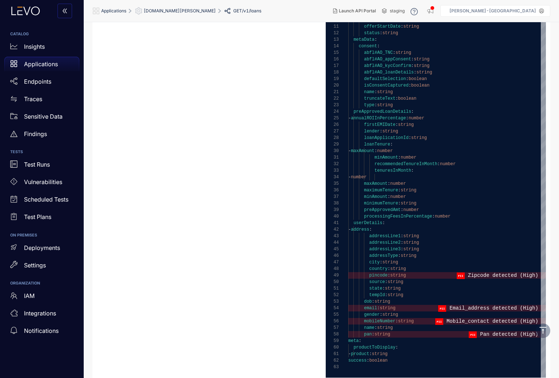
scroll to position [270, 0]
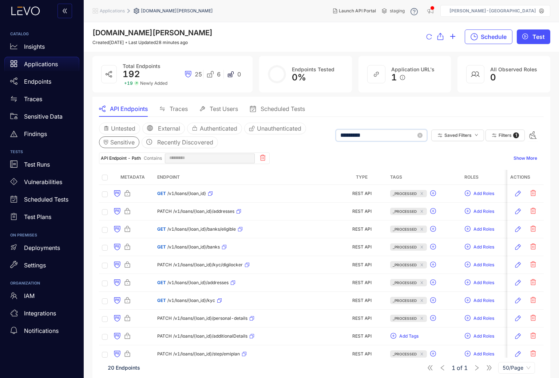
click at [381, 137] on input "*********" at bounding box center [378, 135] width 76 height 7
type input "**********"
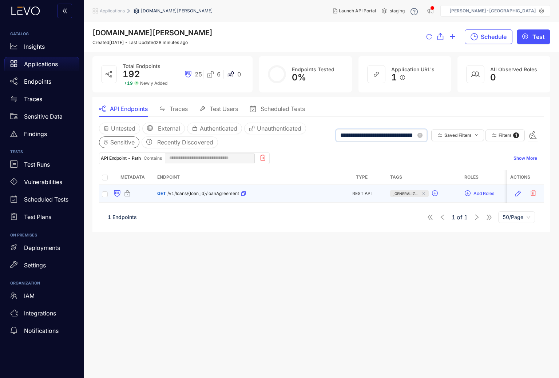
type input "**********"
click at [216, 196] on span "/v1/loans/{loan_id}/loanAgreement" at bounding box center [203, 193] width 72 height 5
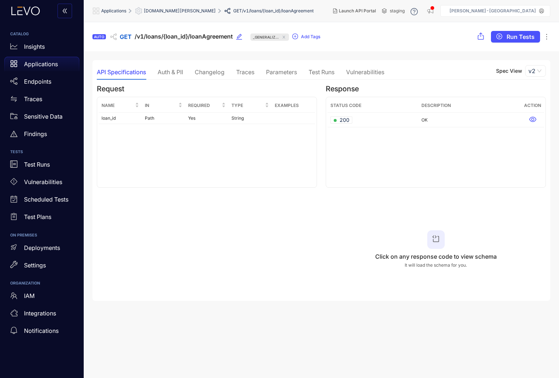
click at [174, 76] on div "Auth & PII" at bounding box center [170, 71] width 25 height 15
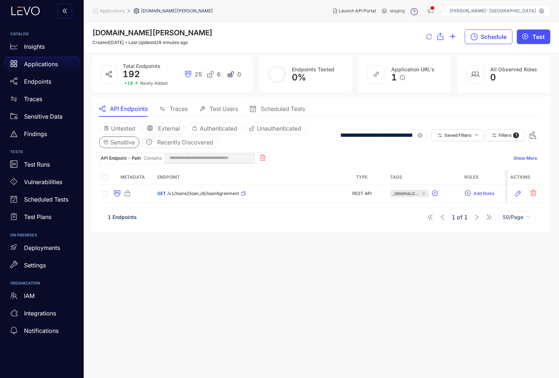
click at [375, 138] on input "**********" at bounding box center [378, 135] width 76 height 7
type input "**********"
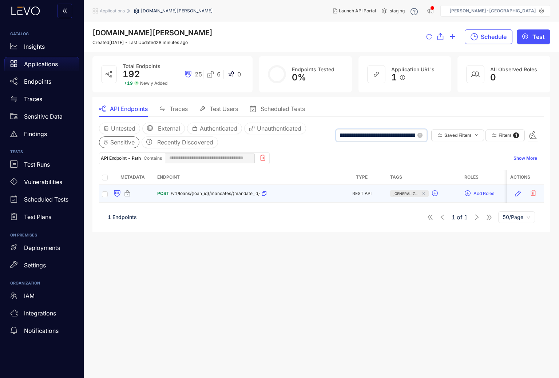
type input "**********"
click at [218, 191] on span "/v1/loans/{loan_id}/mandates/{mandate_id}" at bounding box center [215, 193] width 89 height 5
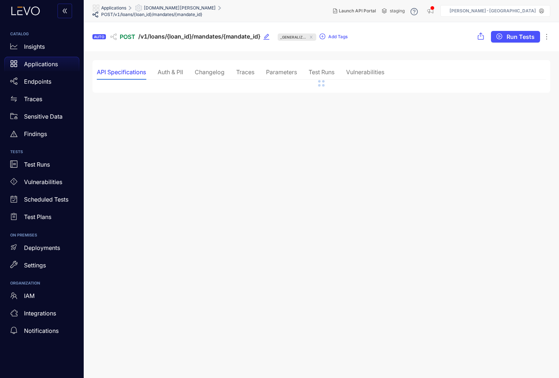
click at [174, 72] on div "Auth & PII" at bounding box center [170, 72] width 25 height 7
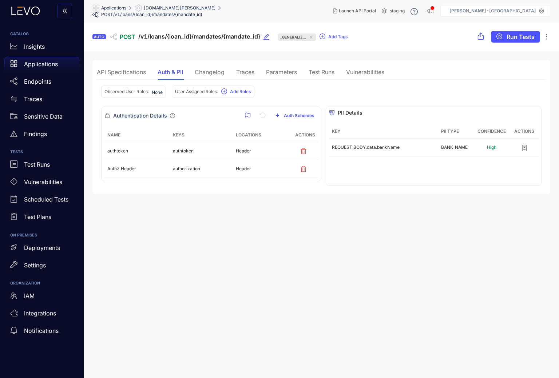
click at [133, 70] on div "API Specifications" at bounding box center [121, 72] width 49 height 7
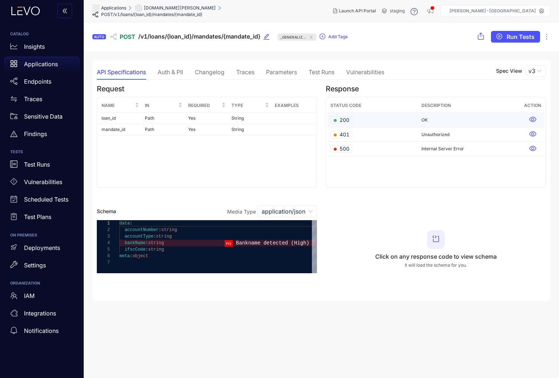
click at [348, 121] on span "200" at bounding box center [342, 119] width 16 height 7
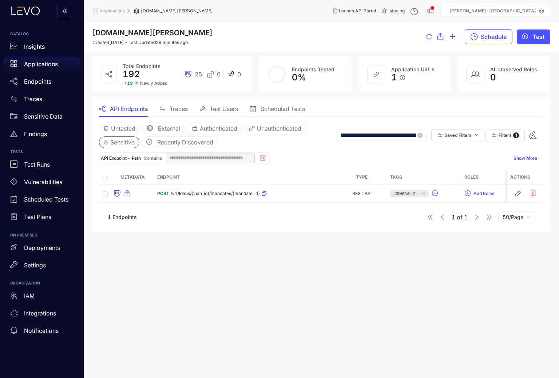
click at [404, 138] on input "**********" at bounding box center [378, 135] width 76 height 7
type input "**********"
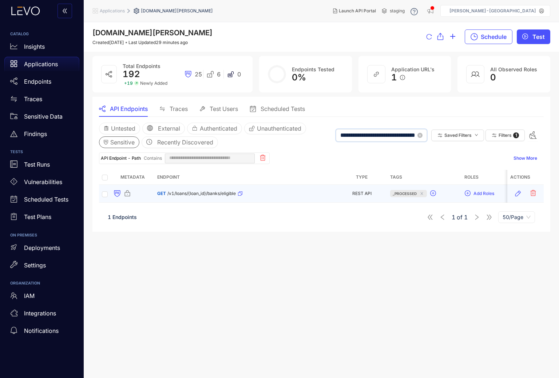
type input "**********"
click at [198, 194] on span "/v1/loans/{loan_id}/banks/eligible" at bounding box center [201, 193] width 68 height 5
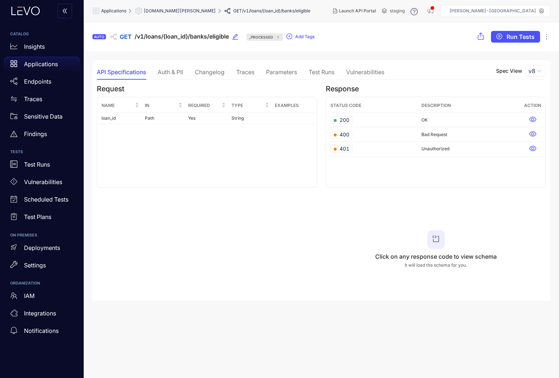
click at [170, 67] on div "Auth & PII" at bounding box center [170, 71] width 25 height 15
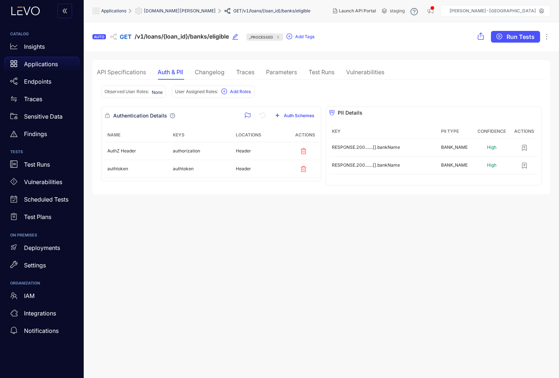
click at [132, 74] on div "API Specifications" at bounding box center [121, 72] width 49 height 7
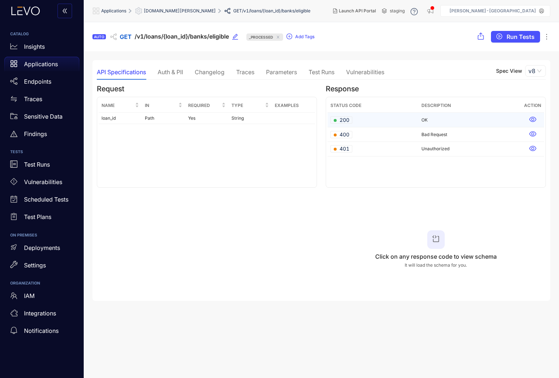
click at [348, 115] on td "200" at bounding box center [373, 120] width 91 height 15
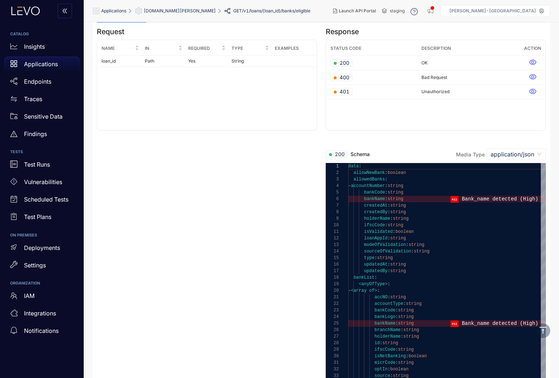
scroll to position [40, 0]
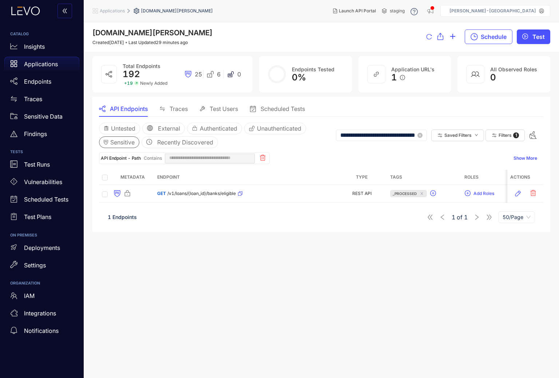
click at [380, 142] on div "**********" at bounding box center [437, 136] width 202 height 26
click at [380, 139] on span "**********" at bounding box center [381, 136] width 91 height 12
click at [380, 138] on input "**********" at bounding box center [378, 135] width 76 height 7
type input "**********"
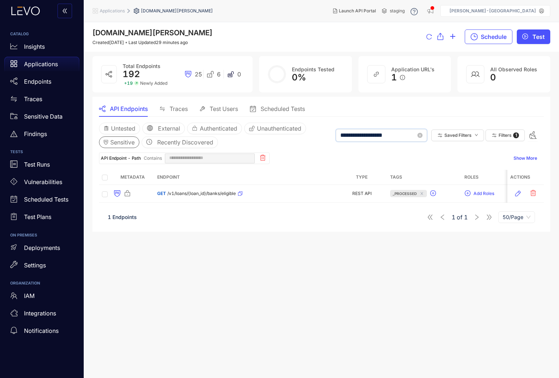
type input "**********"
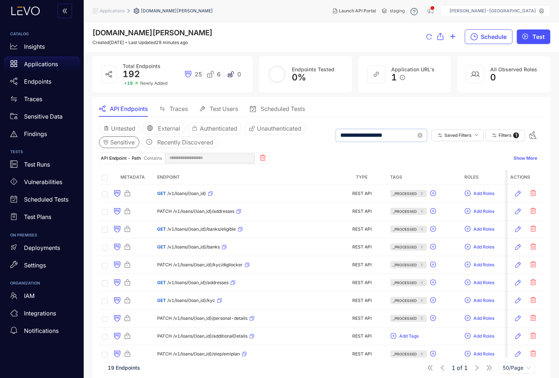
type input "**********"
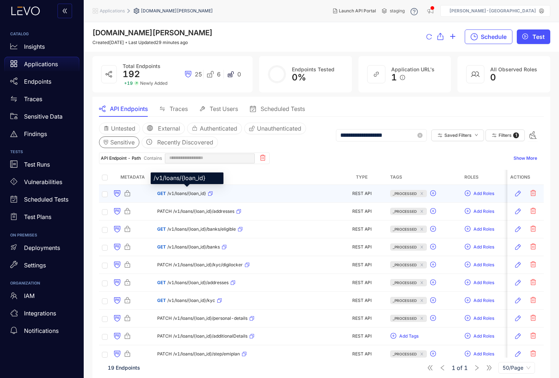
click at [177, 192] on span "/v1/loans/{loan_id}" at bounding box center [186, 193] width 39 height 5
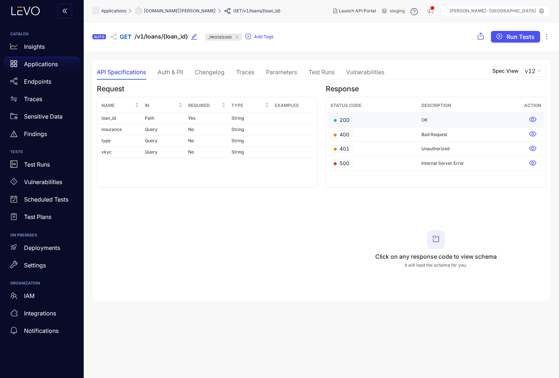
click at [352, 117] on td "200" at bounding box center [373, 120] width 91 height 15
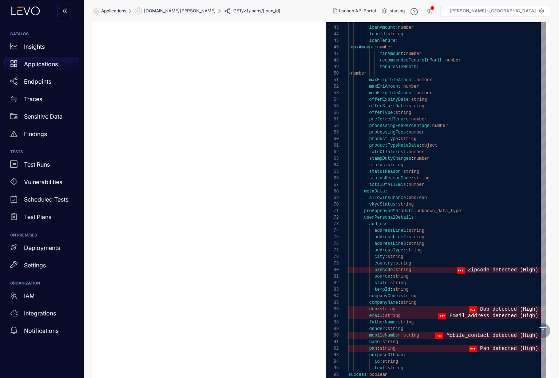
scroll to position [493, 0]
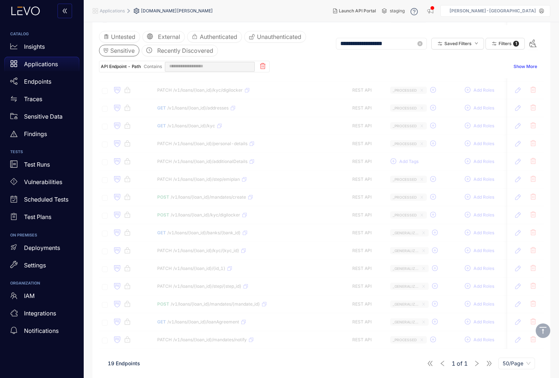
scroll to position [175, 0]
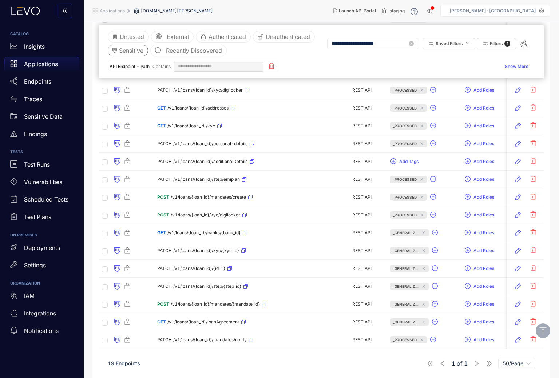
click at [356, 43] on input "**********" at bounding box center [370, 43] width 76 height 7
type input "**********"
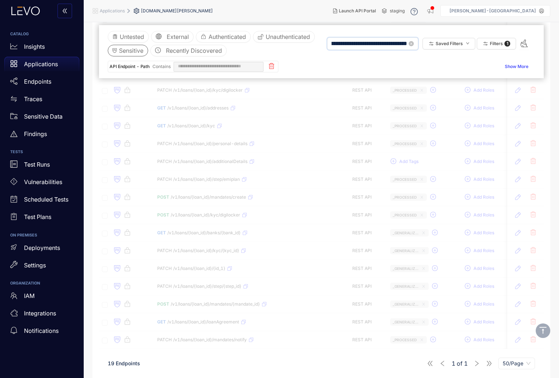
scroll to position [0, 0]
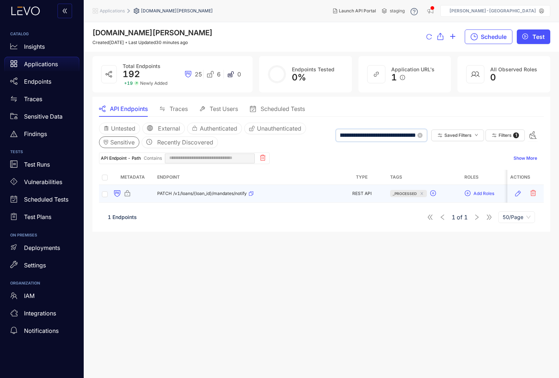
type input "**********"
click at [203, 192] on span "/v1/loans/{loan_id}/mandates/notify" at bounding box center [210, 193] width 74 height 5
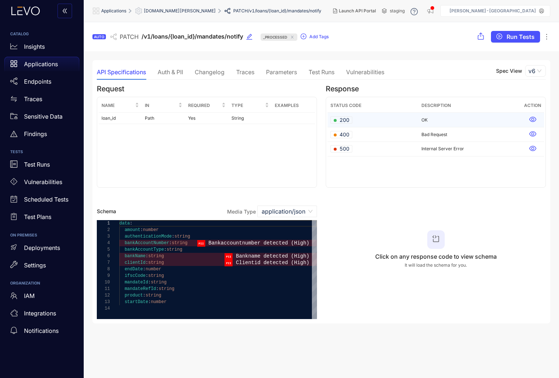
click at [368, 119] on td "200" at bounding box center [373, 120] width 91 height 15
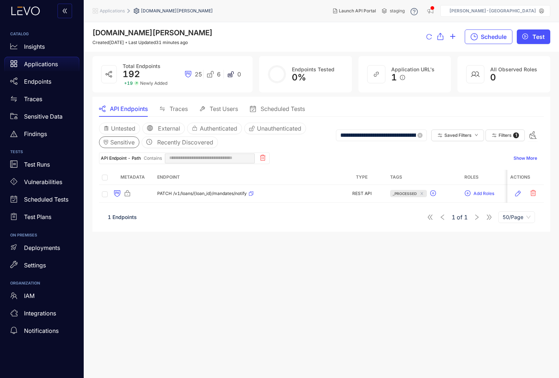
click at [394, 139] on span "**********" at bounding box center [381, 136] width 91 height 12
type input "**********"
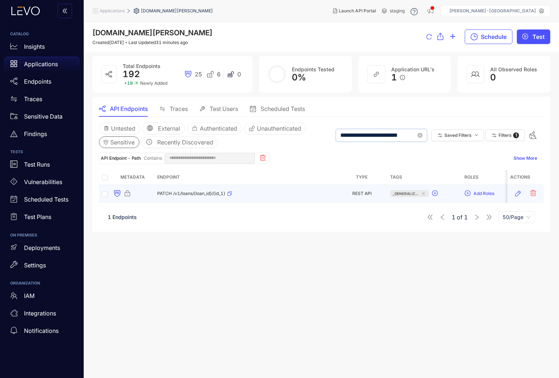
type input "**********"
click at [191, 191] on span "/v1/loans/{loan_id}/{id_1}" at bounding box center [199, 193] width 52 height 5
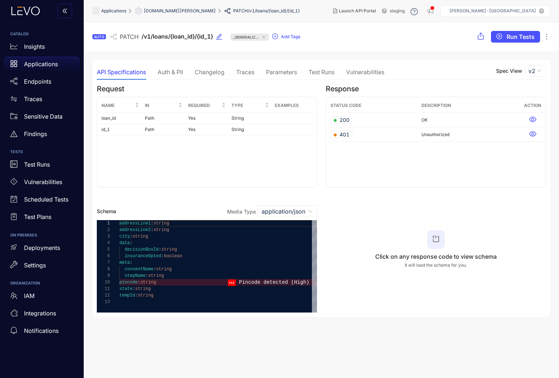
click at [170, 75] on div "Auth & PII" at bounding box center [170, 72] width 25 height 7
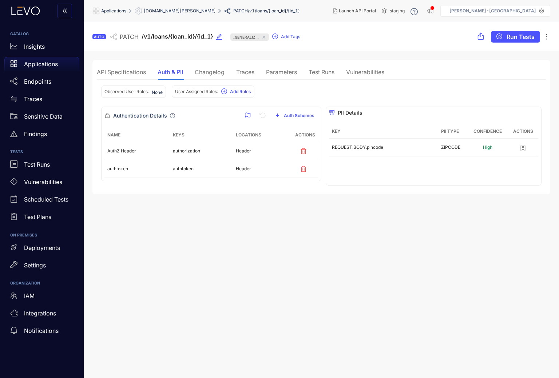
click at [121, 72] on div "API Specifications" at bounding box center [121, 72] width 49 height 7
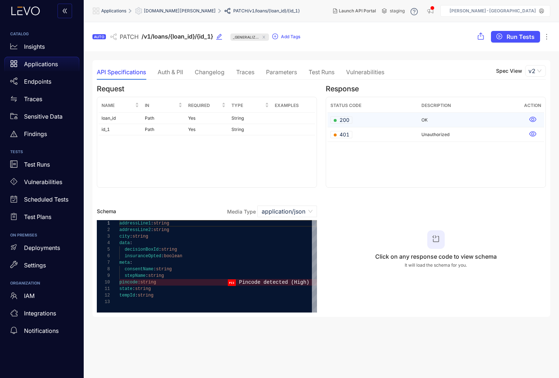
click at [345, 118] on span "200" at bounding box center [342, 119] width 16 height 7
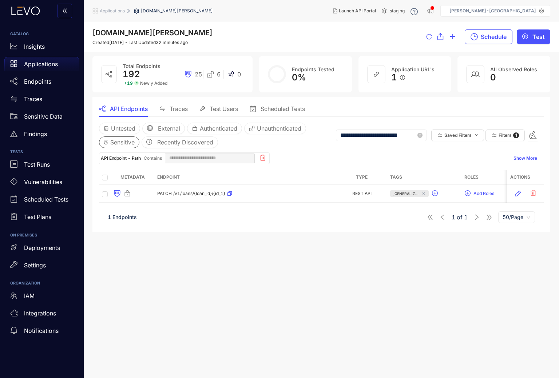
click at [372, 141] on span "**********" at bounding box center [381, 136] width 91 height 12
click at [372, 138] on input "**********" at bounding box center [378, 135] width 76 height 7
type input "**********"
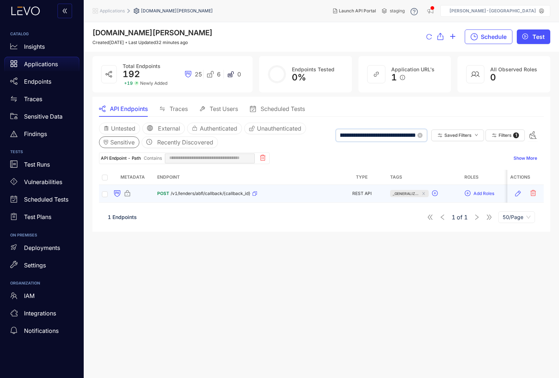
type input "**********"
click at [195, 195] on span "/v1/lenders/abfl/callback/{callback_id}" at bounding box center [211, 193] width 80 height 5
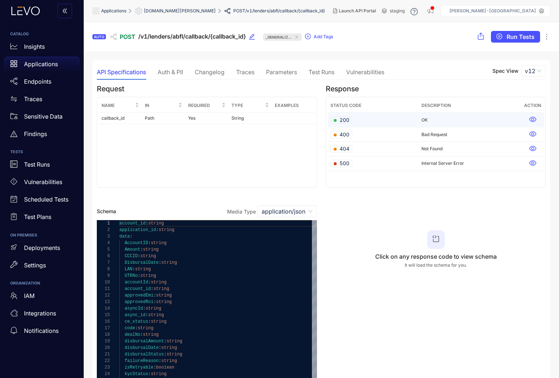
click at [349, 119] on span "200" at bounding box center [342, 119] width 16 height 7
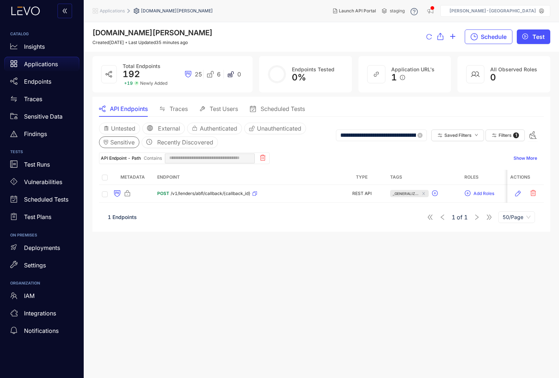
click at [43, 65] on p "Applications" at bounding box center [41, 64] width 34 height 7
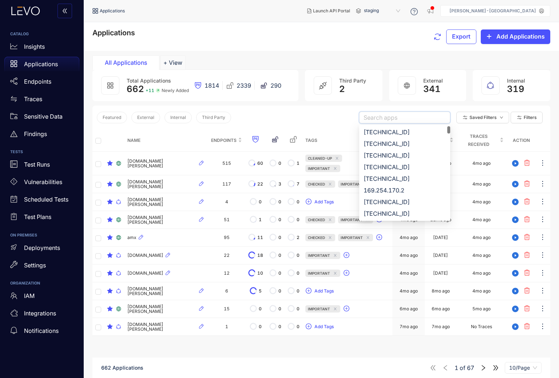
click at [387, 120] on input "search" at bounding box center [405, 117] width 82 height 11
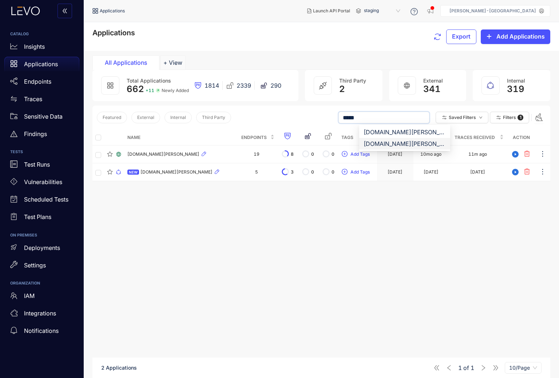
click at [410, 142] on div "[DOMAIN_NAME][PERSON_NAME]" at bounding box center [405, 144] width 82 height 8
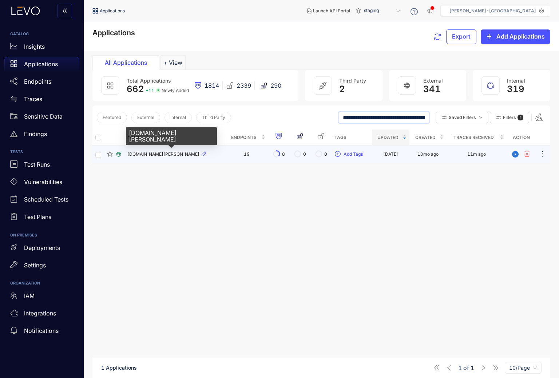
type input "**********"
click at [163, 151] on div "[DOMAIN_NAME][PERSON_NAME]" at bounding box center [174, 154] width 95 height 9
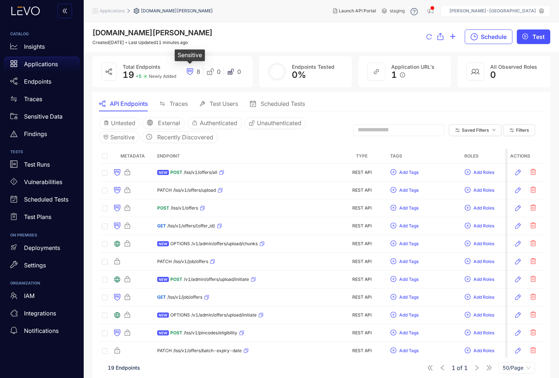
click at [193, 70] on icon at bounding box center [190, 71] width 6 height 7
click at [116, 139] on span "Sensitive" at bounding box center [122, 137] width 24 height 7
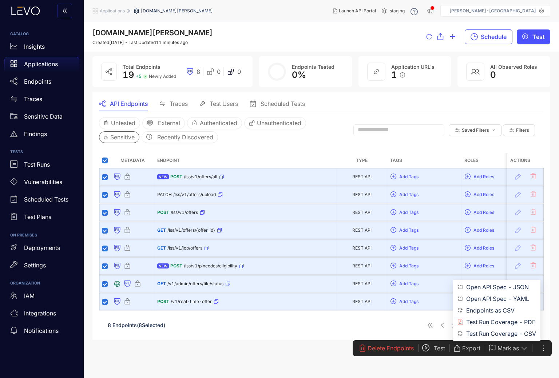
click at [465, 349] on span "Export" at bounding box center [471, 348] width 18 height 7
click at [488, 310] on span "Endpoints as CSV" at bounding box center [501, 311] width 70 height 8
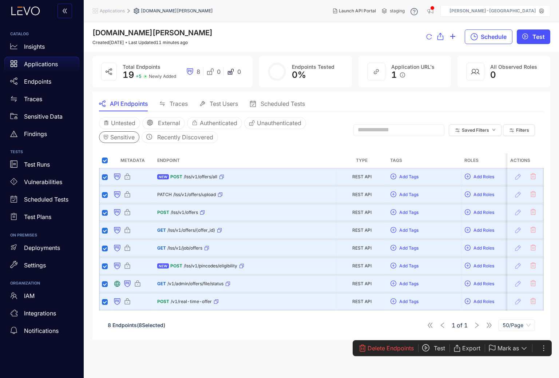
click at [384, 130] on input "text" at bounding box center [396, 130] width 76 height 7
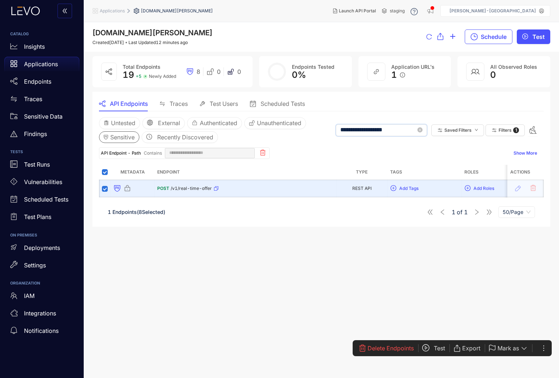
type input "**********"
click at [182, 187] on span "/v1/real-time-offer" at bounding box center [191, 188] width 41 height 5
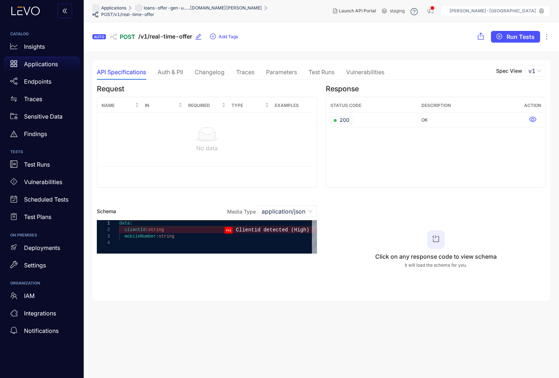
click at [167, 70] on div "Auth & PII" at bounding box center [170, 72] width 25 height 7
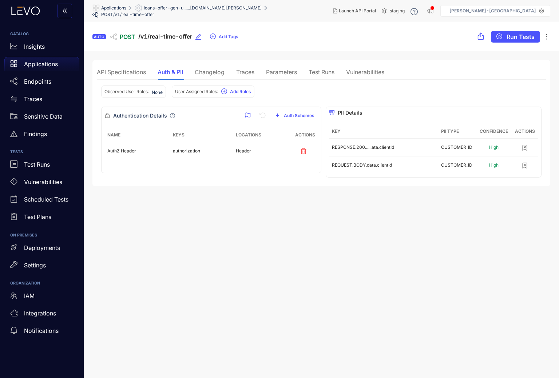
click at [113, 66] on div "API Specifications" at bounding box center [121, 71] width 49 height 15
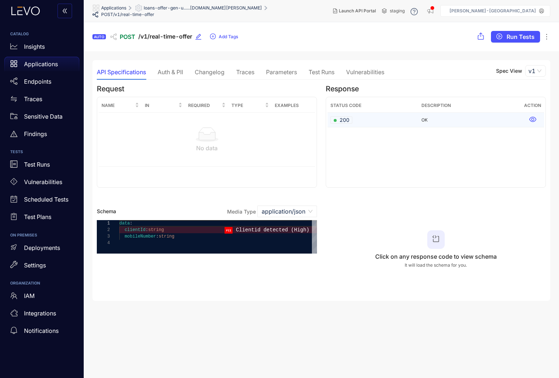
click at [357, 121] on td "200" at bounding box center [373, 120] width 91 height 15
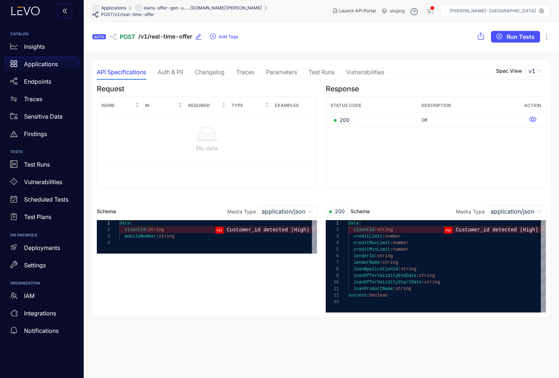
click at [171, 74] on div "Auth & PII" at bounding box center [170, 72] width 25 height 7
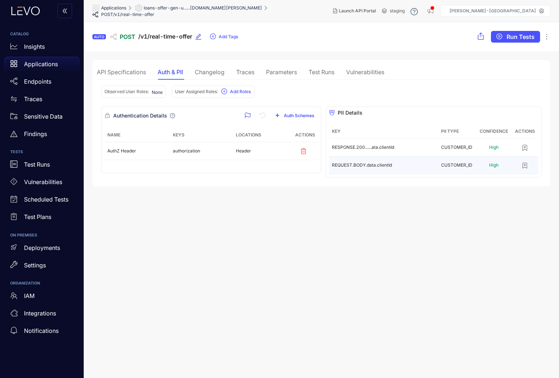
click at [526, 166] on icon "button" at bounding box center [525, 165] width 4 height 5
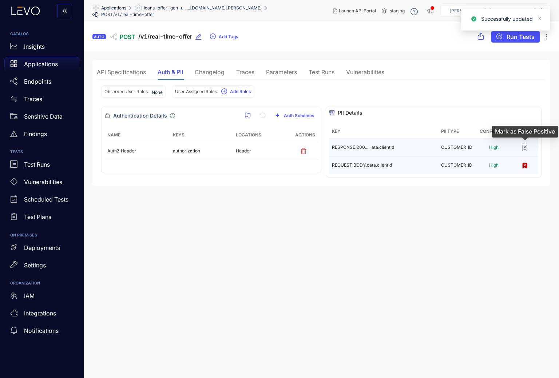
click at [526, 149] on icon "button" at bounding box center [524, 147] width 7 height 7
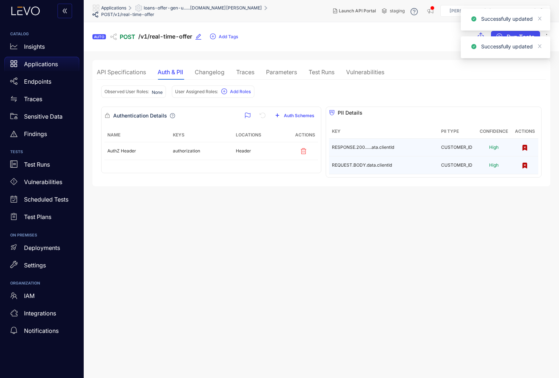
click at [123, 70] on div "API Specifications" at bounding box center [121, 72] width 49 height 7
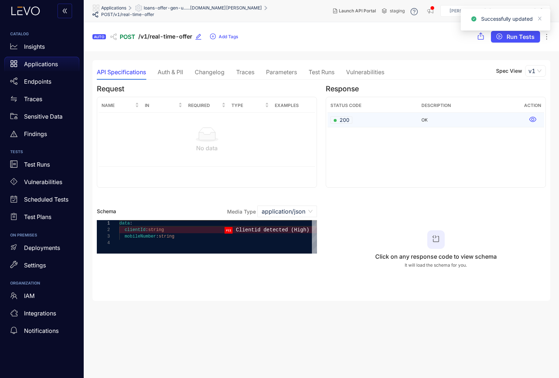
click at [339, 118] on span "200" at bounding box center [342, 119] width 16 height 7
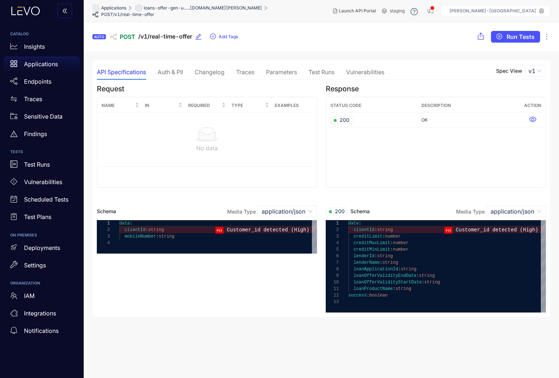
click at [208, 10] on span "loans-offer-gen-u......[DOMAIN_NAME][PERSON_NAME]" at bounding box center [203, 7] width 118 height 5
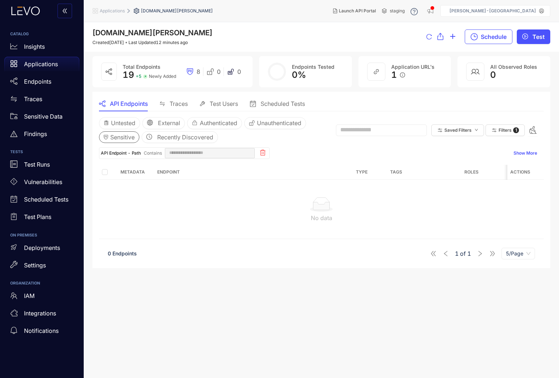
click at [401, 133] on input "text" at bounding box center [378, 130] width 76 height 7
click at [262, 154] on icon at bounding box center [262, 153] width 5 height 6
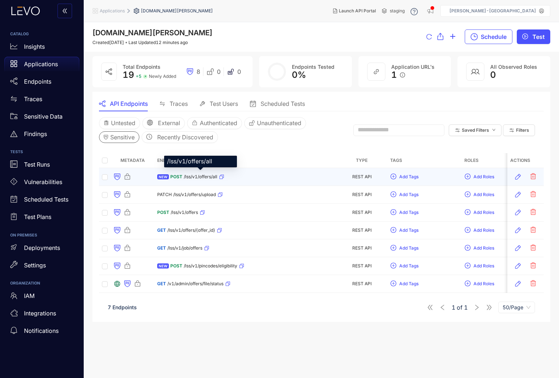
click at [197, 177] on span "/lss/v1/offers/all" at bounding box center [200, 176] width 33 height 5
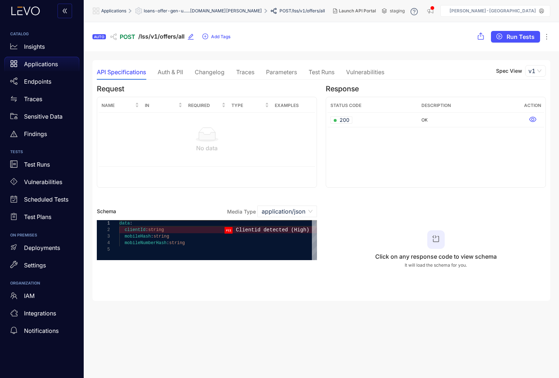
click at [171, 70] on div "Auth & PII" at bounding box center [170, 72] width 25 height 7
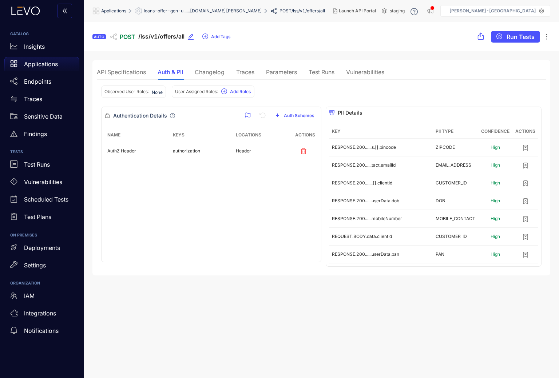
click at [129, 71] on div "API Specifications" at bounding box center [121, 72] width 49 height 7
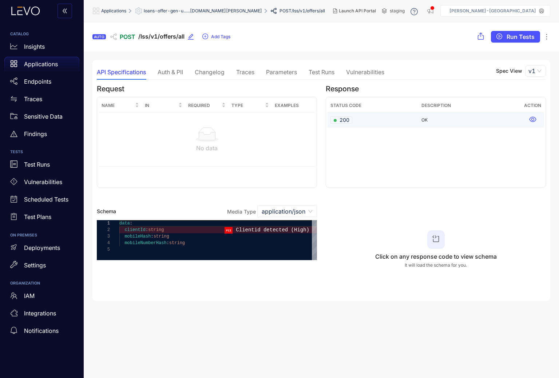
click at [348, 115] on td "200" at bounding box center [373, 120] width 91 height 15
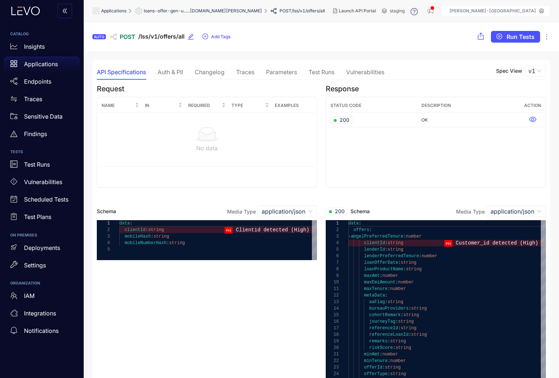
click at [202, 10] on span "loans-offer-gen-u......[DOMAIN_NAME][PERSON_NAME]" at bounding box center [203, 10] width 118 height 5
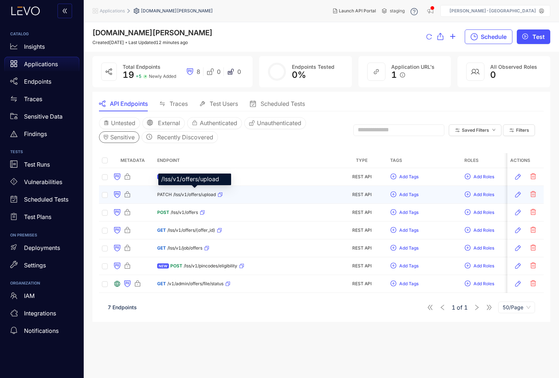
click at [193, 195] on span "/lss/v1/offers/upload" at bounding box center [194, 194] width 43 height 5
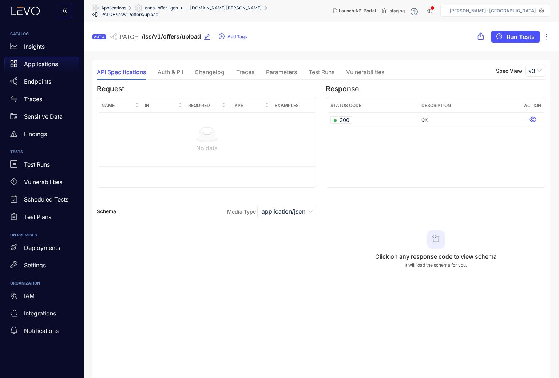
click at [172, 75] on div "Auth & PII" at bounding box center [170, 72] width 25 height 7
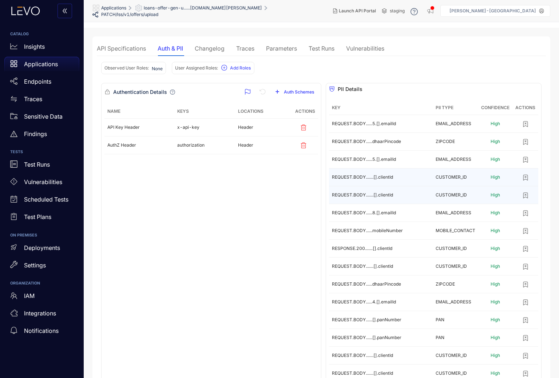
scroll to position [23, 0]
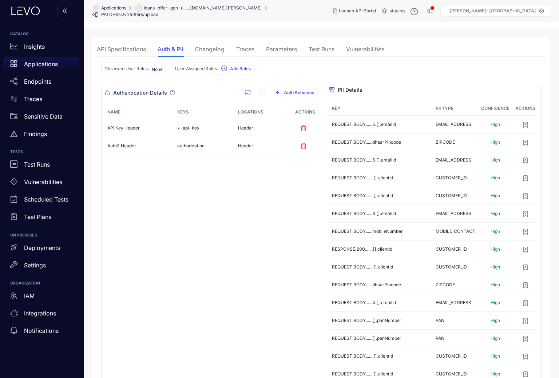
click at [125, 43] on div "API Specifications" at bounding box center [121, 49] width 49 height 15
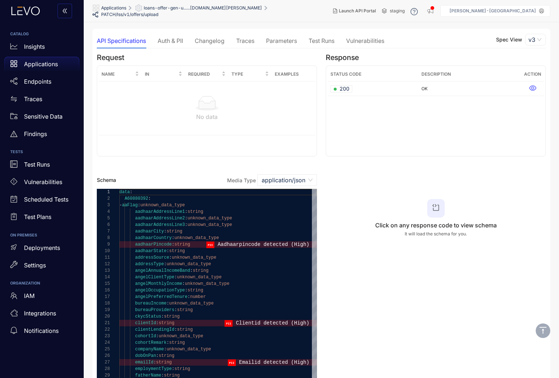
scroll to position [0, 0]
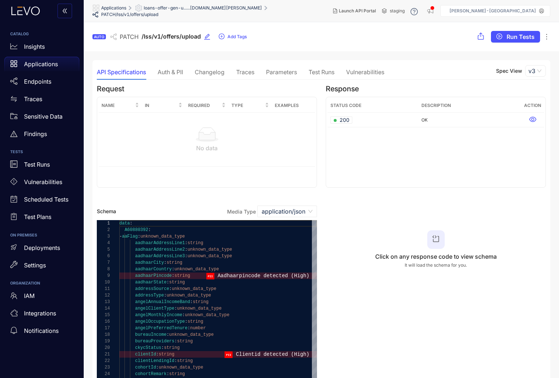
click at [179, 11] on span "loans-offer-gen-u......[DOMAIN_NAME][PERSON_NAME]" at bounding box center [203, 7] width 118 height 5
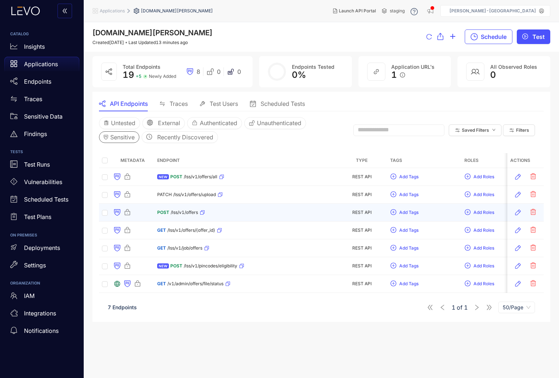
click at [186, 208] on div "POST /lss/v1/offers" at bounding box center [181, 213] width 48 height 12
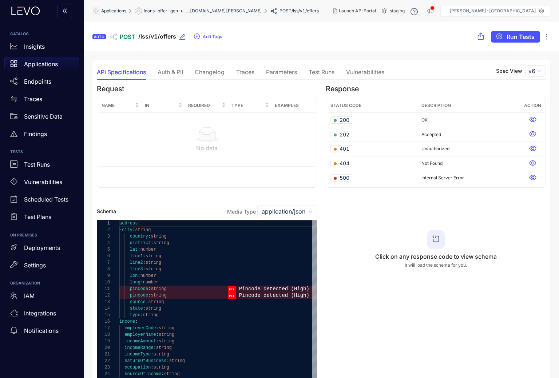
click at [171, 10] on span "loans-offer-gen-u......[DOMAIN_NAME][PERSON_NAME]" at bounding box center [203, 10] width 118 height 5
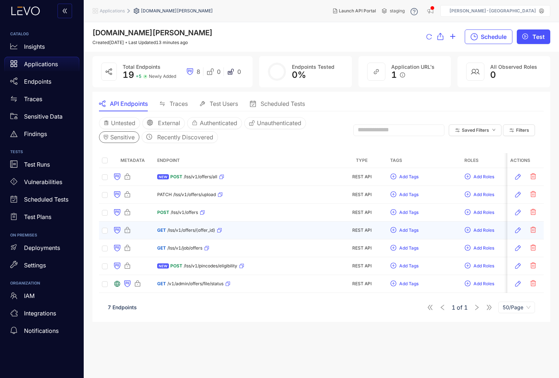
click at [186, 232] on span "/lss/v1/offers/{offer_id}" at bounding box center [191, 230] width 48 height 5
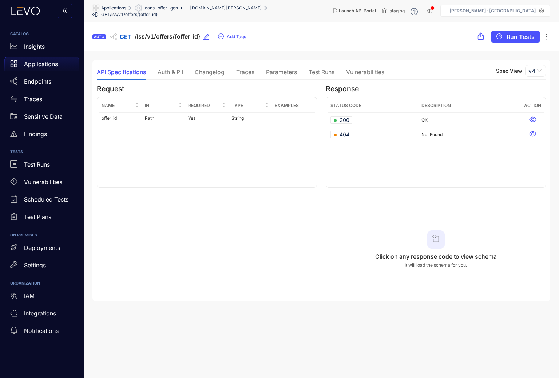
scroll to position [0, 0]
click at [174, 71] on div "Auth & PII" at bounding box center [170, 71] width 25 height 7
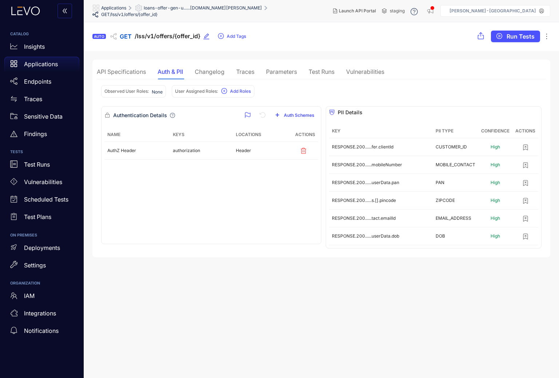
click at [126, 68] on div "API Specifications" at bounding box center [121, 71] width 49 height 15
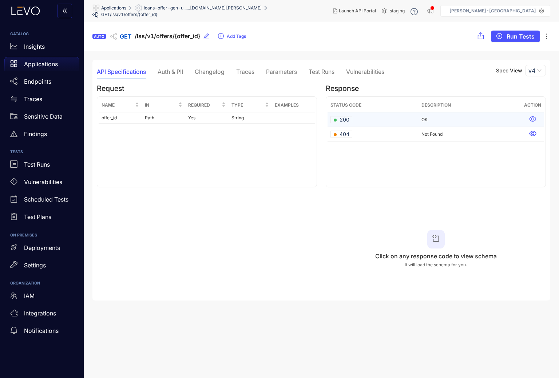
click at [375, 121] on td "200" at bounding box center [373, 119] width 91 height 15
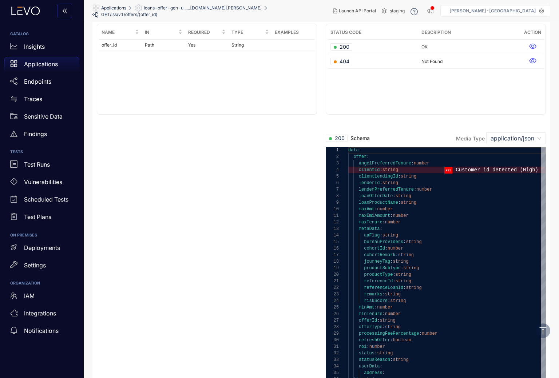
scroll to position [0, 0]
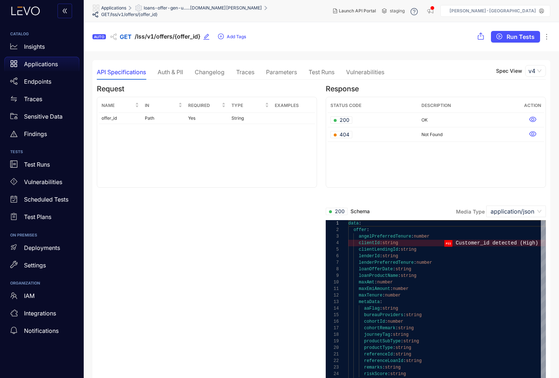
click at [186, 9] on span "loans-offer-gen-u......[DOMAIN_NAME][PERSON_NAME]" at bounding box center [203, 7] width 118 height 5
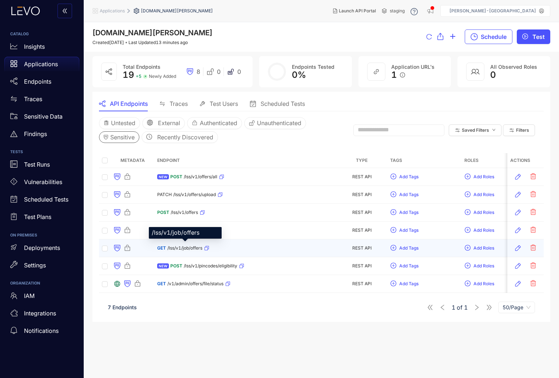
click at [187, 247] on span "/lss/v1/job/offers" at bounding box center [184, 248] width 35 height 5
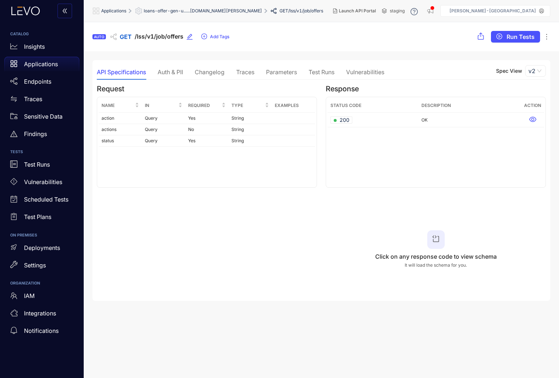
click at [171, 72] on div "Auth & PII" at bounding box center [170, 72] width 25 height 7
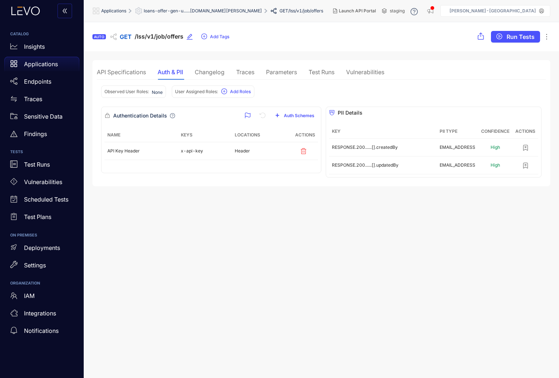
click at [131, 71] on div "API Specifications" at bounding box center [121, 72] width 49 height 7
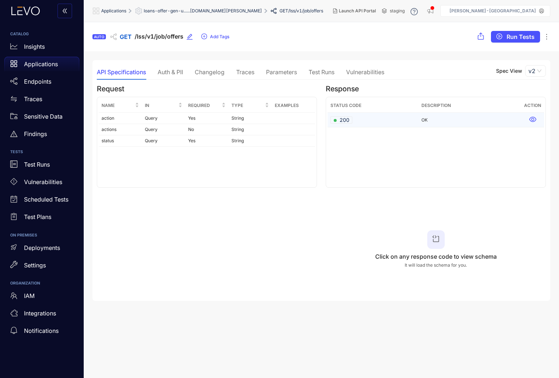
click at [351, 120] on div "200" at bounding box center [342, 119] width 22 height 7
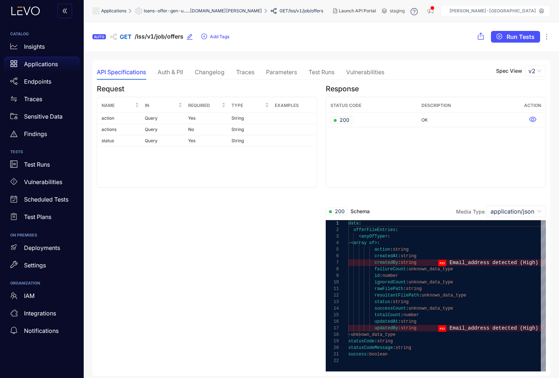
click at [173, 72] on div "Auth & PII" at bounding box center [170, 72] width 25 height 7
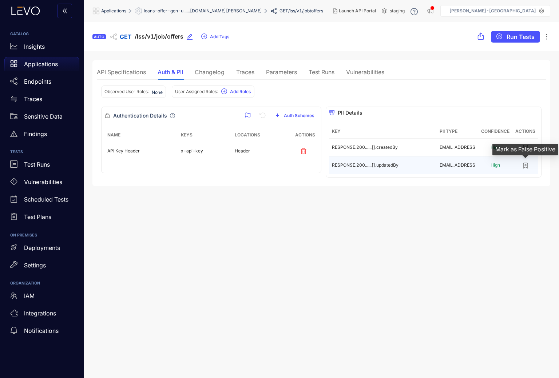
click at [525, 165] on icon "button" at bounding box center [526, 165] width 4 height 5
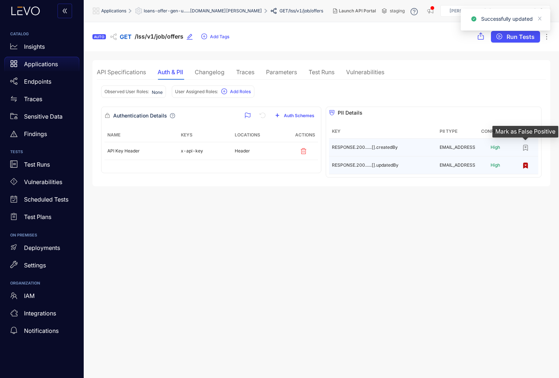
click at [527, 148] on icon "button" at bounding box center [525, 147] width 7 height 7
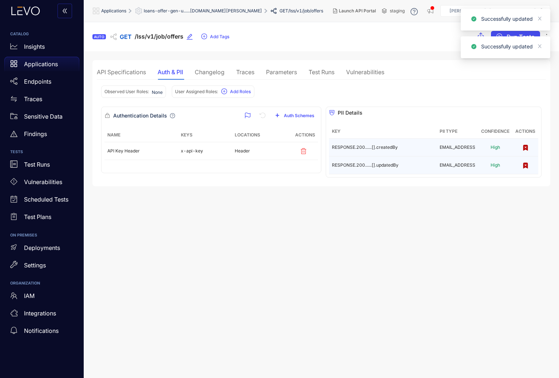
click at [173, 10] on span "loans-offer-gen-u......[DOMAIN_NAME][PERSON_NAME]" at bounding box center [203, 10] width 118 height 5
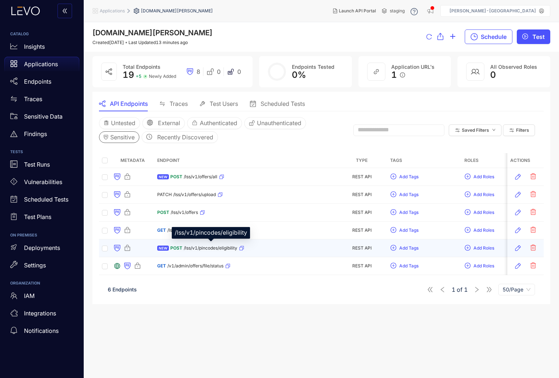
click at [205, 248] on span "/lss/v1/pincodes/eligibility" at bounding box center [211, 248] width 54 height 5
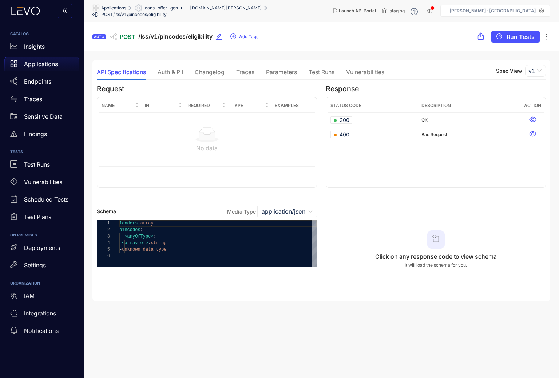
click at [172, 72] on div "Auth & PII" at bounding box center [170, 72] width 25 height 7
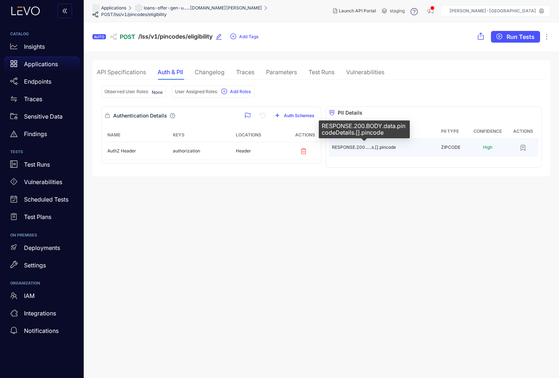
click at [377, 147] on span "RESPONSE.200......s.[].pincode" at bounding box center [364, 147] width 64 height 5
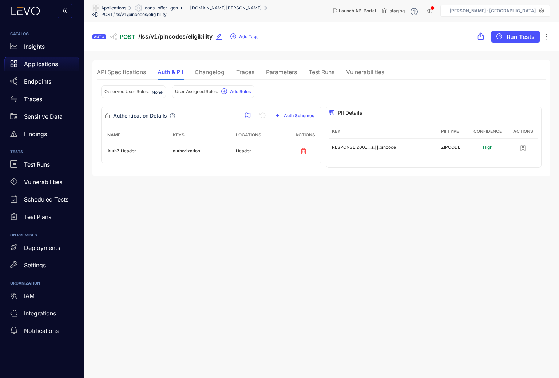
click at [134, 72] on div "API Specifications" at bounding box center [121, 72] width 49 height 7
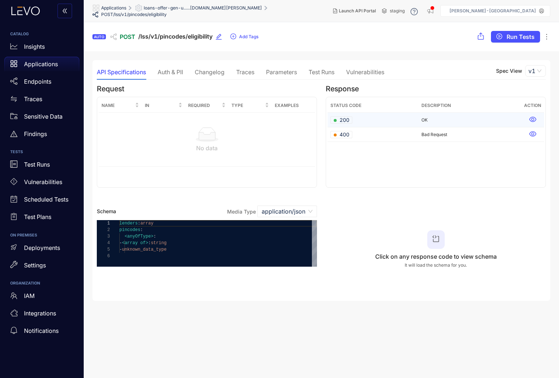
click at [352, 120] on td "200" at bounding box center [373, 120] width 91 height 15
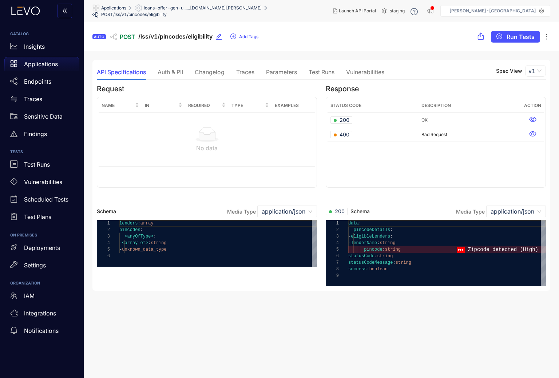
click at [163, 69] on div "Auth & PII" at bounding box center [170, 72] width 25 height 7
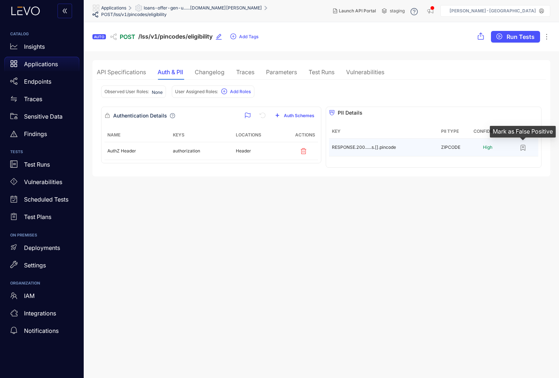
click at [523, 145] on icon "button" at bounding box center [523, 147] width 4 height 5
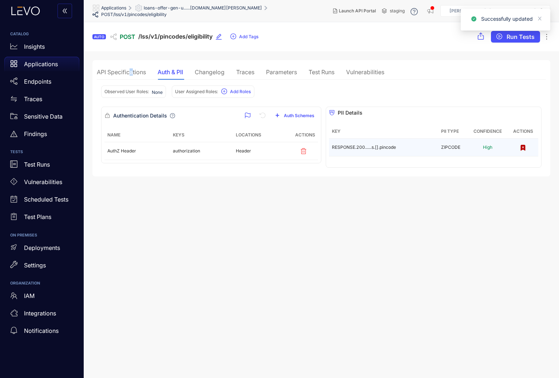
click at [131, 71] on div "API Specifications" at bounding box center [121, 72] width 49 height 7
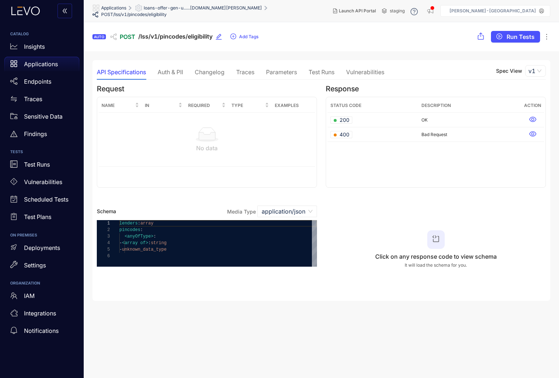
click at [175, 67] on div "Auth & PII" at bounding box center [170, 71] width 25 height 15
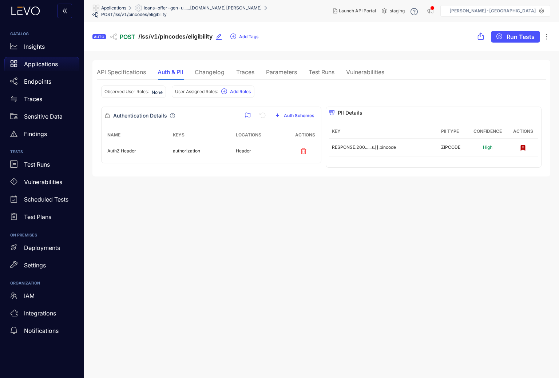
click at [131, 72] on div "API Specifications" at bounding box center [121, 72] width 49 height 7
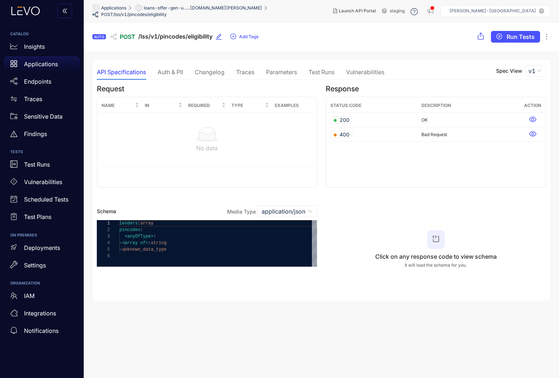
click at [212, 12] on div "loans-offer-gen-u......[DOMAIN_NAME][PERSON_NAME]" at bounding box center [198, 7] width 127 height 7
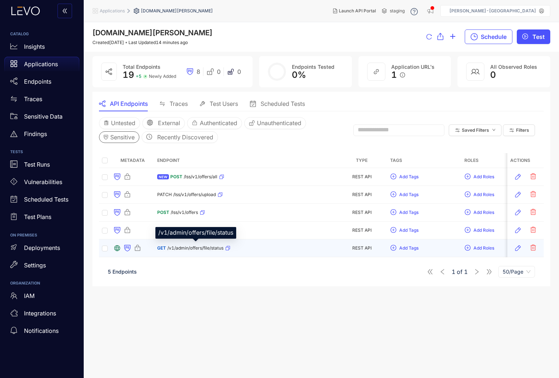
click at [190, 250] on span "/v1/admin/offers/file/status" at bounding box center [195, 248] width 56 height 5
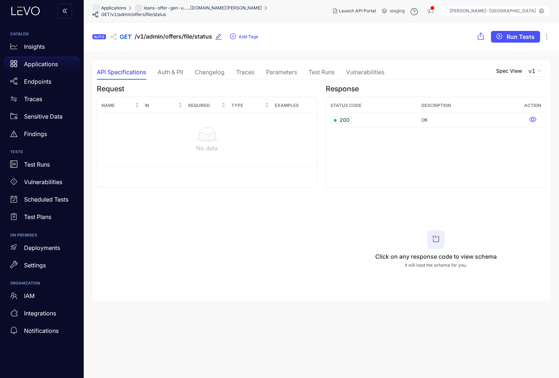
click at [174, 73] on div "Auth & PII" at bounding box center [170, 72] width 25 height 7
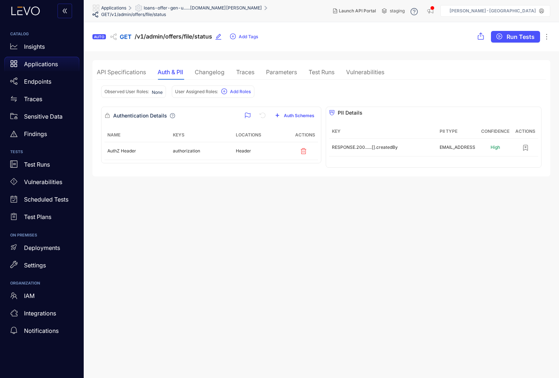
click at [114, 72] on div "API Specifications" at bounding box center [121, 72] width 49 height 7
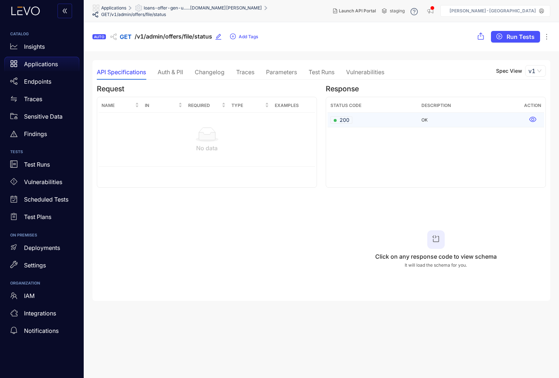
click at [375, 124] on td "200" at bounding box center [373, 120] width 91 height 15
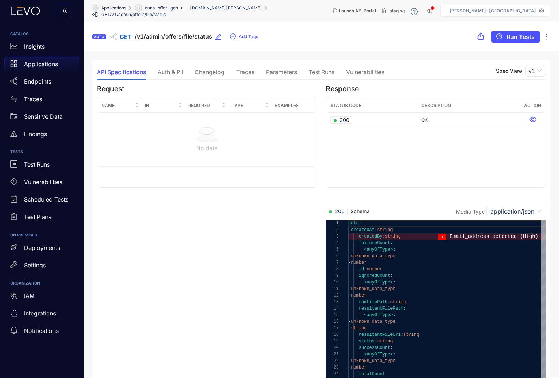
click at [166, 71] on div "Auth & PII" at bounding box center [170, 72] width 25 height 7
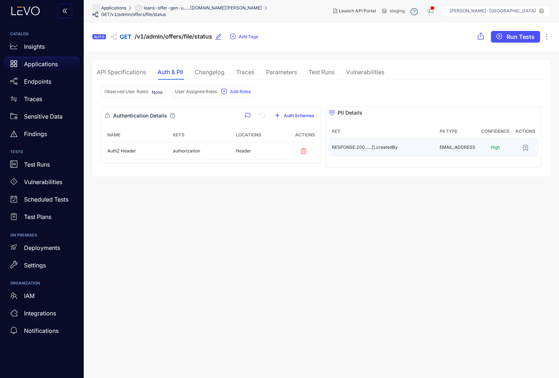
click at [528, 145] on icon "button" at bounding box center [526, 147] width 4 height 5
click at [116, 71] on div "API Specifications" at bounding box center [121, 72] width 49 height 7
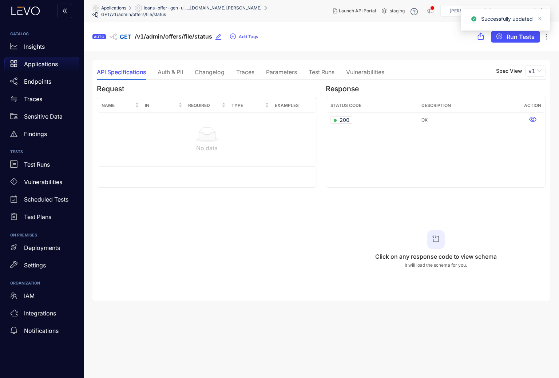
click at [195, 11] on span "loans-offer-gen-u......[DOMAIN_NAME][PERSON_NAME]" at bounding box center [203, 7] width 118 height 5
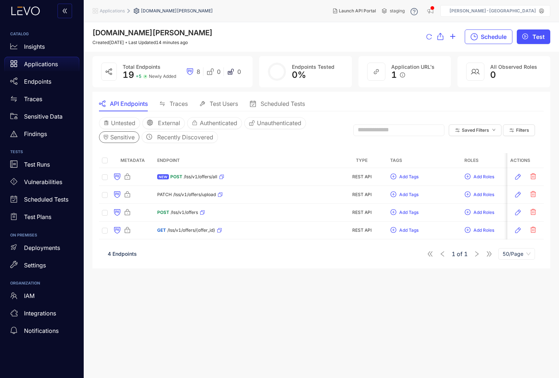
click at [121, 138] on span "Sensitive" at bounding box center [122, 137] width 24 height 7
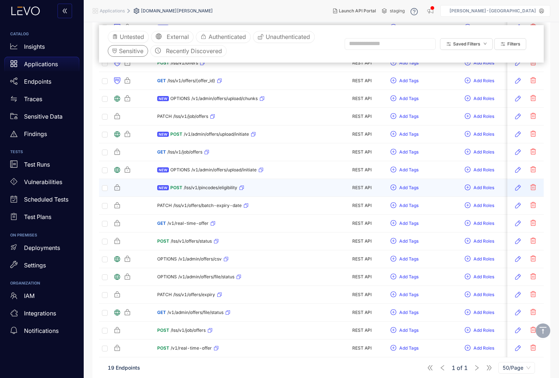
scroll to position [154, 0]
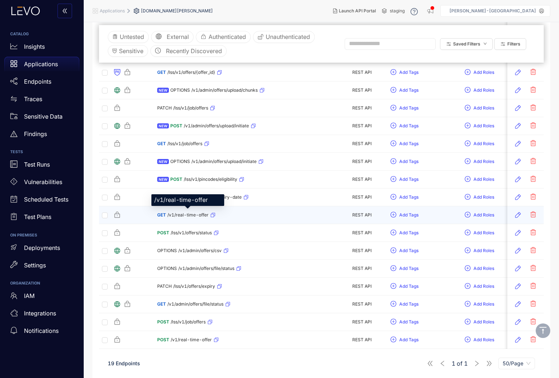
click at [187, 214] on span "/v1/real-time-offer" at bounding box center [187, 215] width 41 height 5
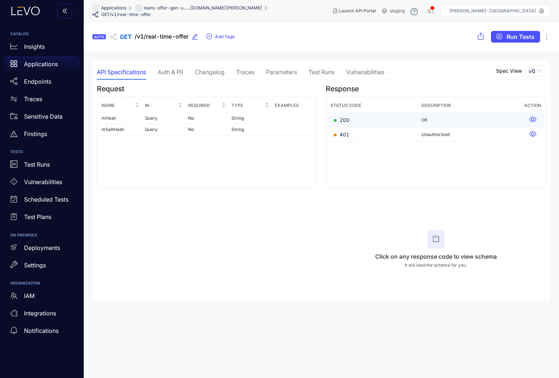
click at [360, 116] on td "200" at bounding box center [373, 120] width 91 height 15
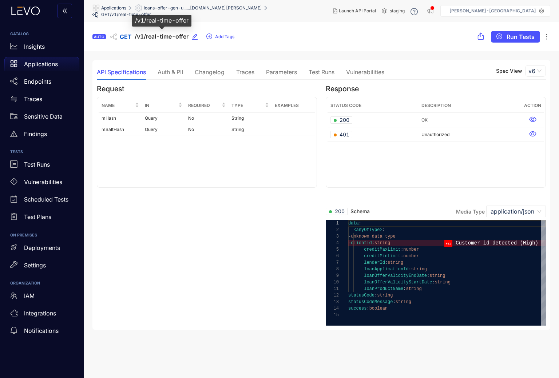
click at [190, 12] on div "loans-offer-gen-u......[DOMAIN_NAME][PERSON_NAME]" at bounding box center [198, 7] width 127 height 7
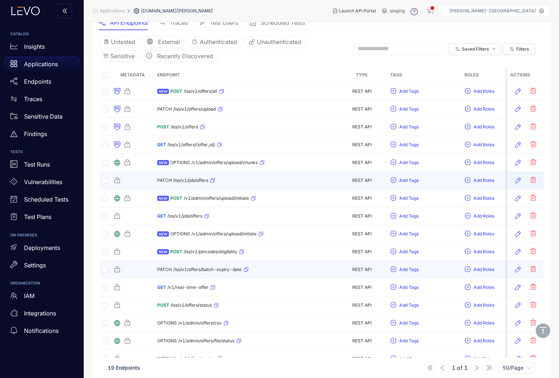
scroll to position [21, 0]
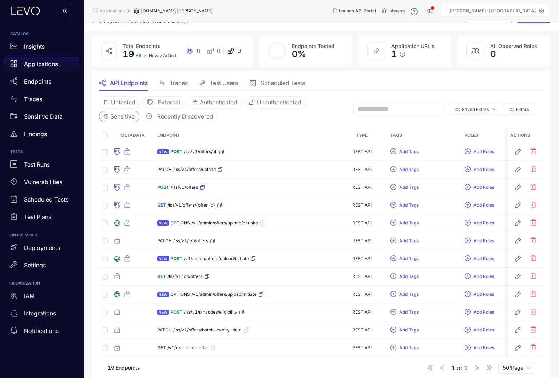
click at [126, 118] on span "Sensitive" at bounding box center [122, 116] width 24 height 7
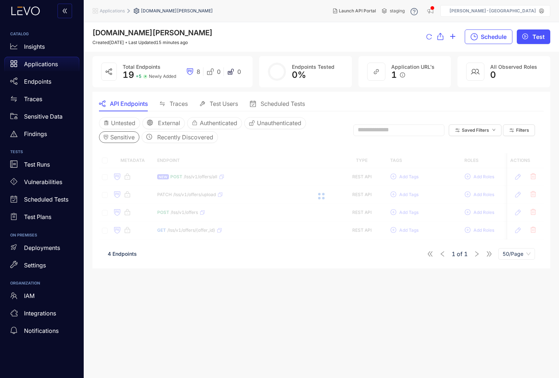
scroll to position [0, 0]
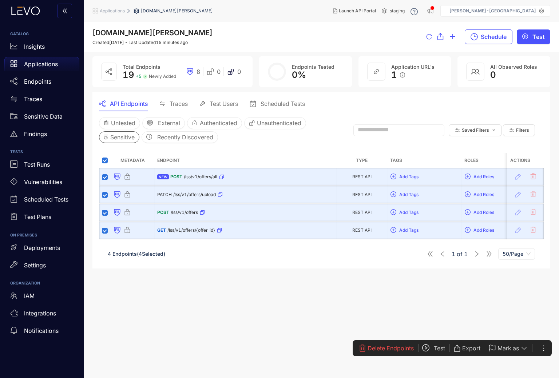
click at [470, 347] on span "Export" at bounding box center [471, 348] width 18 height 7
click at [479, 314] on span "Endpoints as CSV" at bounding box center [501, 311] width 70 height 8
click at [194, 175] on span "/lss/v1/offers/all" at bounding box center [200, 176] width 33 height 5
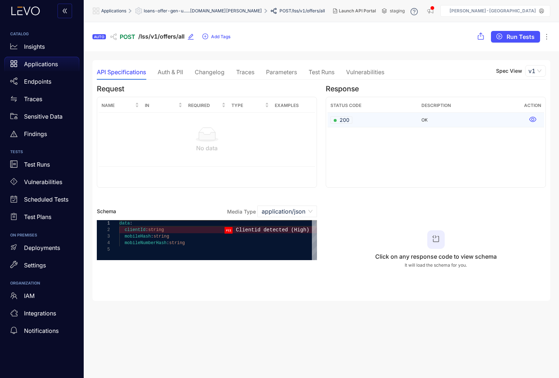
click at [349, 124] on span "200" at bounding box center [342, 119] width 16 height 7
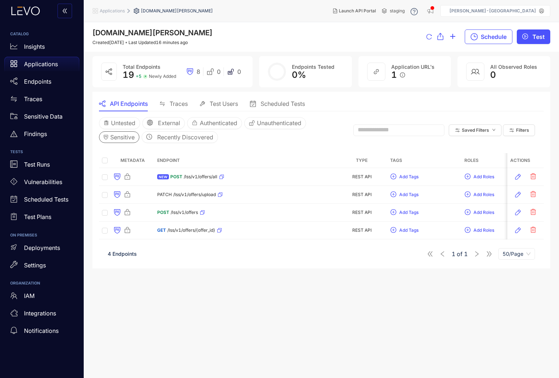
click at [394, 128] on input "text" at bounding box center [396, 130] width 76 height 7
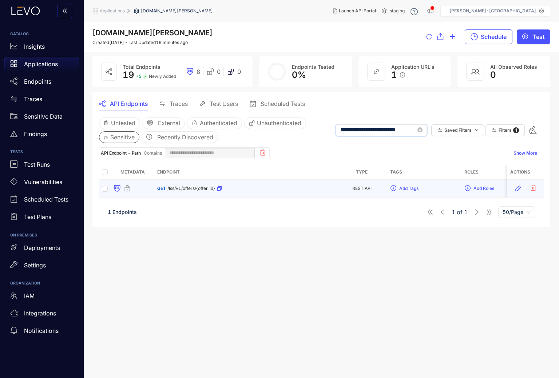
type input "**********"
click at [183, 191] on div "GET /lss/v1/offers/{offer_id}" at bounding box center [189, 189] width 65 height 12
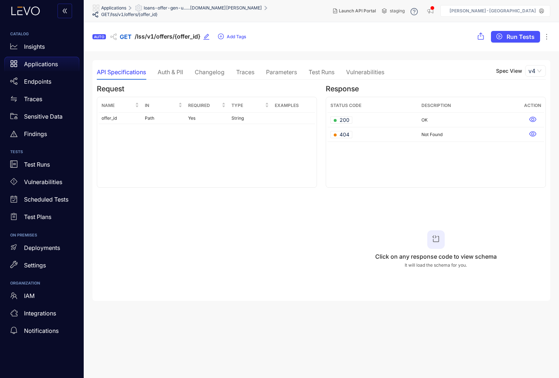
click at [163, 75] on div "Auth & PII" at bounding box center [170, 72] width 25 height 7
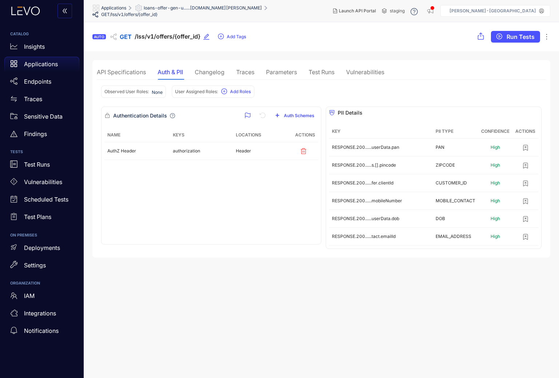
click at [134, 67] on div "API Specifications" at bounding box center [121, 71] width 49 height 15
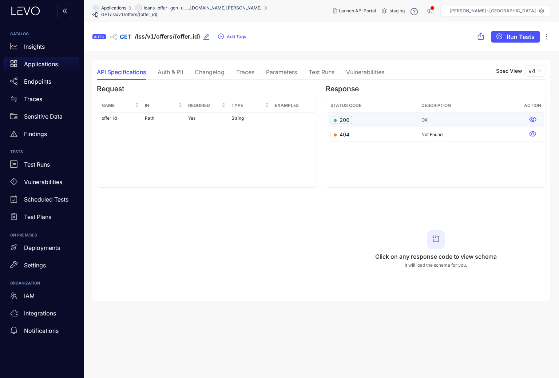
click at [356, 116] on td "200" at bounding box center [373, 120] width 91 height 15
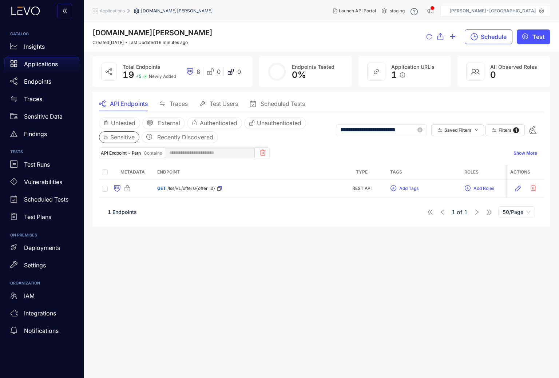
click at [386, 128] on input "**********" at bounding box center [378, 130] width 76 height 7
type input "**********"
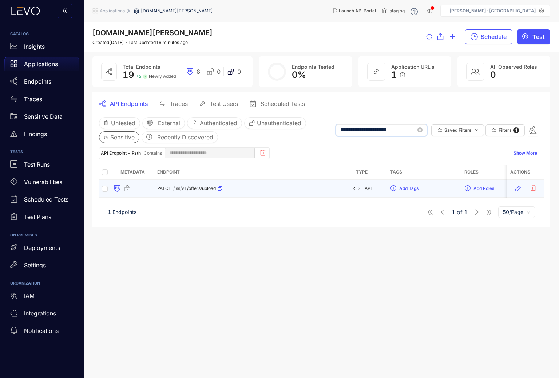
type input "**********"
click at [194, 190] on span "/lss/v1/offers/upload" at bounding box center [194, 188] width 43 height 5
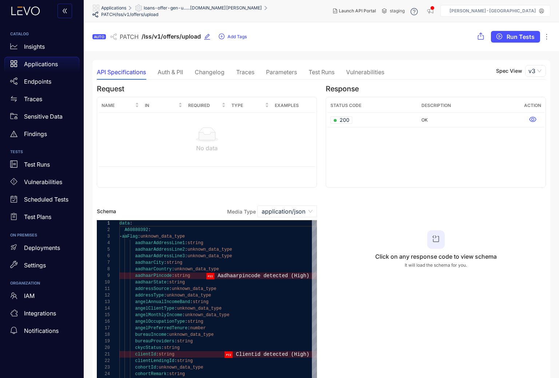
click at [161, 8] on div "loans-offer-gen-u......[DOMAIN_NAME][PERSON_NAME]" at bounding box center [198, 7] width 127 height 7
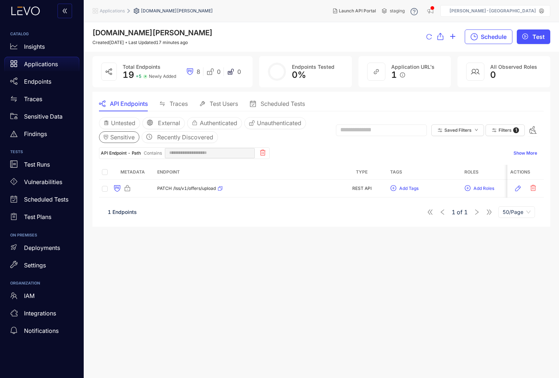
click at [102, 13] on span "Applications" at bounding box center [112, 10] width 25 height 5
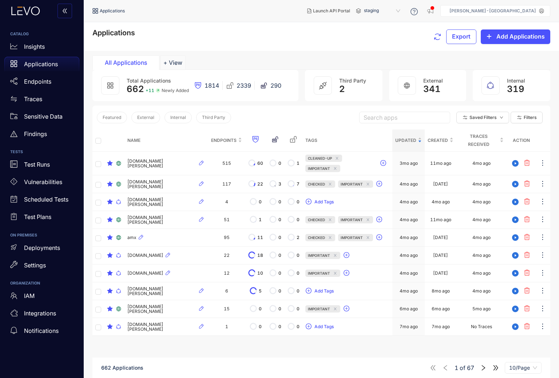
click at [407, 123] on input "search" at bounding box center [405, 117] width 82 height 11
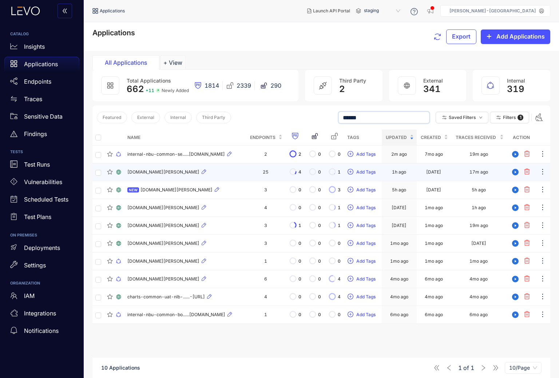
type input "******"
click at [143, 170] on span "[DOMAIN_NAME][PERSON_NAME]" at bounding box center [163, 172] width 72 height 5
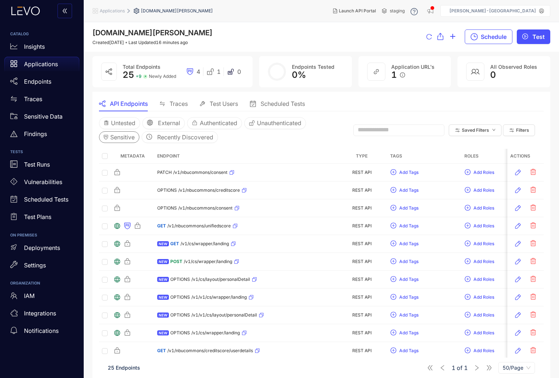
click at [120, 137] on span "Sensitive" at bounding box center [122, 137] width 24 height 7
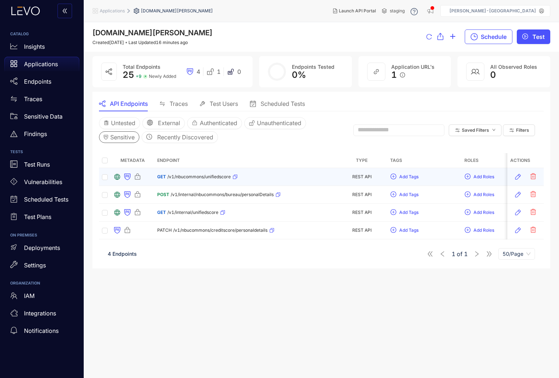
click at [200, 176] on span "/v1/nbucommons/unifiedscore" at bounding box center [198, 176] width 63 height 5
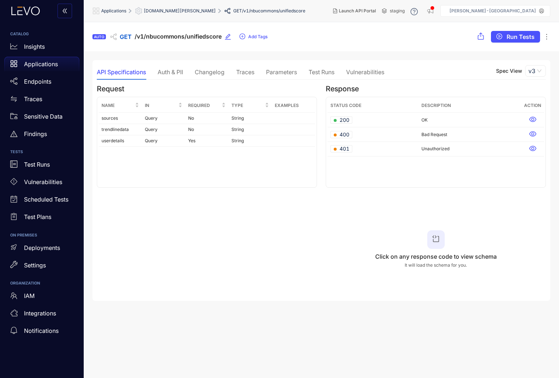
click at [179, 70] on div "Auth & PII" at bounding box center [170, 72] width 25 height 7
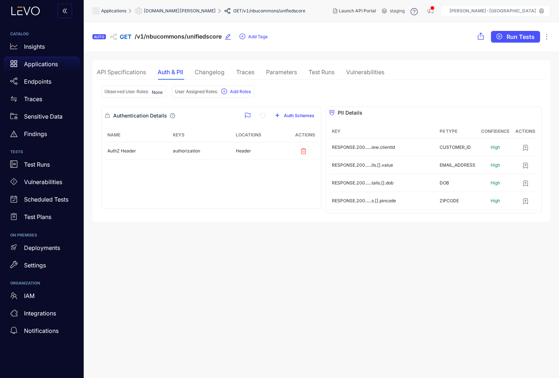
click at [138, 71] on div "API Specifications" at bounding box center [121, 72] width 49 height 7
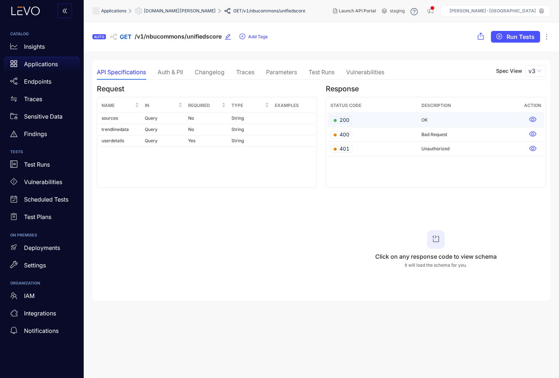
click at [356, 118] on td "200" at bounding box center [373, 120] width 91 height 15
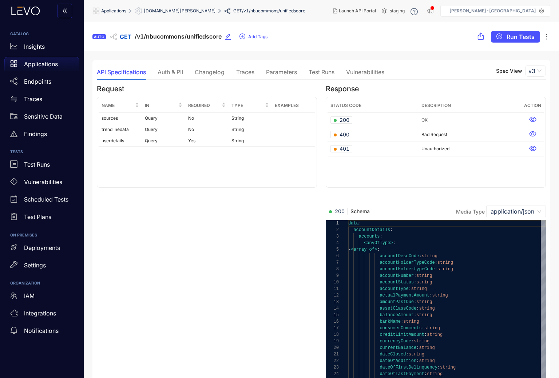
click at [180, 10] on span "[DOMAIN_NAME][PERSON_NAME]" at bounding box center [180, 10] width 72 height 5
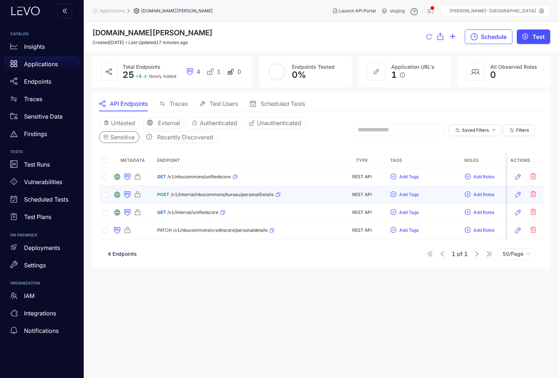
click at [221, 193] on span "/v1/internal/nbucommons/bureau/personalDetails" at bounding box center [222, 194] width 103 height 5
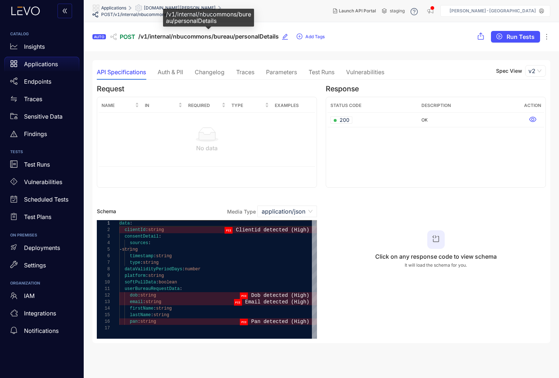
click at [165, 11] on div "/v1/internal/nbucommons/bureau/personalDetails" at bounding box center [208, 18] width 91 height 18
click at [159, 10] on span "[DOMAIN_NAME][PERSON_NAME]" at bounding box center [180, 7] width 72 height 5
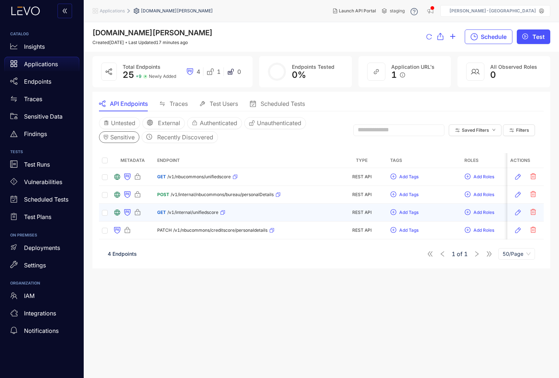
click at [189, 213] on span "/v1/internal/unifiedscore" at bounding box center [192, 212] width 51 height 5
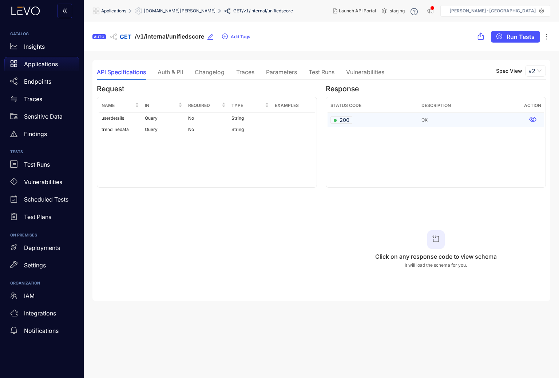
click at [367, 119] on td "200" at bounding box center [373, 120] width 91 height 15
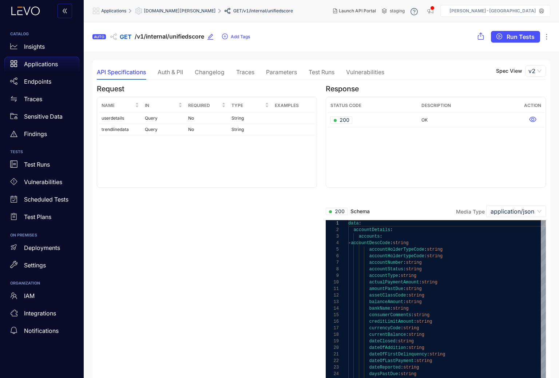
click at [181, 7] on div "[DOMAIN_NAME][PERSON_NAME]" at bounding box center [175, 10] width 81 height 7
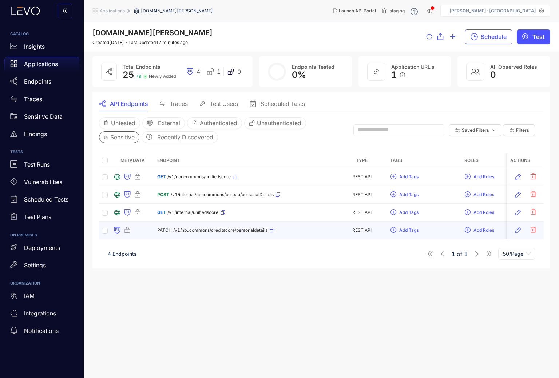
click at [204, 226] on div "PATCH /v1/nbucommons/creditscore/personaldetails" at bounding box center [215, 231] width 117 height 12
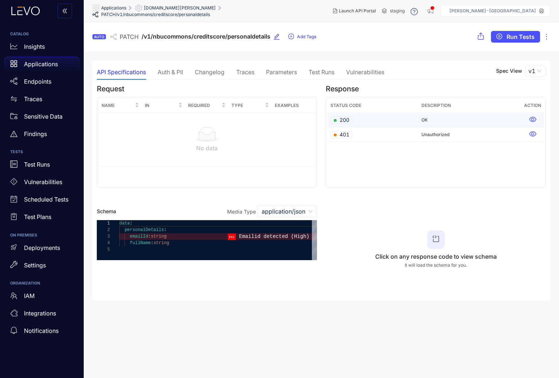
click at [354, 119] on td "200" at bounding box center [373, 120] width 91 height 15
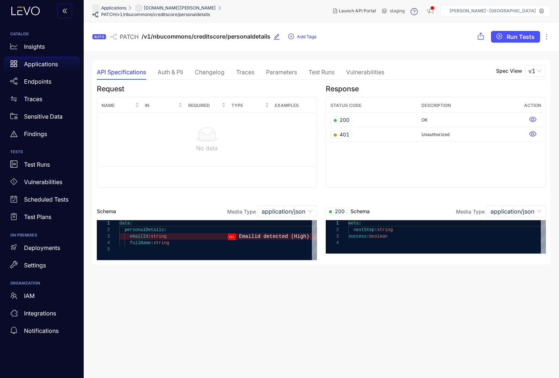
click at [178, 237] on div "emailId : string" at bounding box center [218, 236] width 198 height 7
click at [167, 75] on div "Auth & PII" at bounding box center [170, 72] width 25 height 7
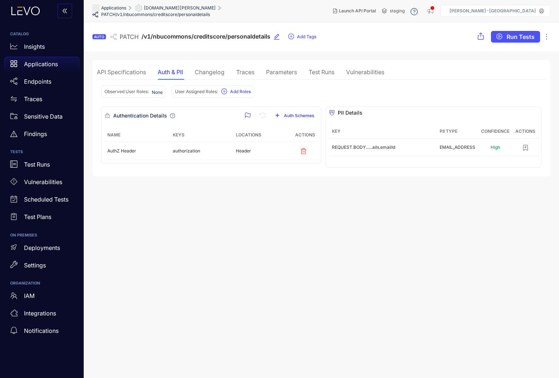
click at [169, 11] on span "[DOMAIN_NAME][PERSON_NAME]" at bounding box center [180, 7] width 72 height 5
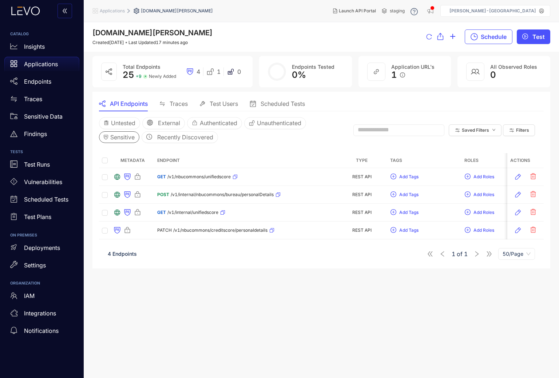
click at [126, 138] on span "Sensitive" at bounding box center [122, 137] width 24 height 7
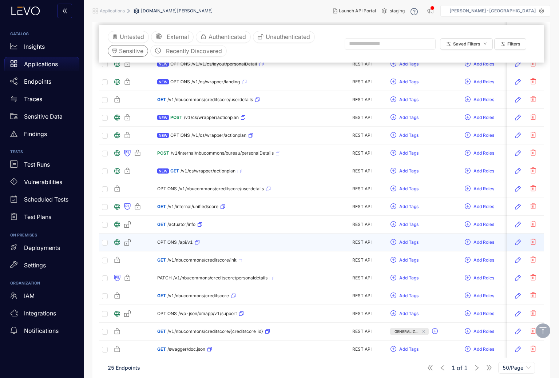
scroll to position [261, 0]
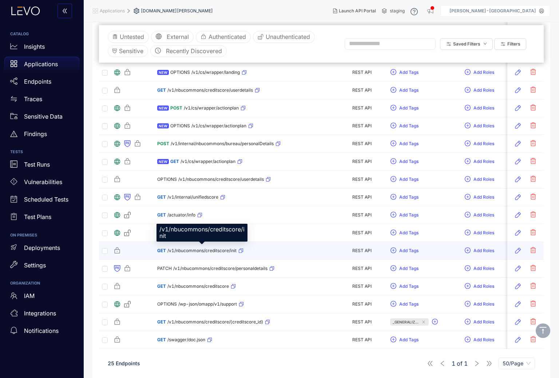
click at [207, 250] on span "/v1/nbucommons/creditscore/init" at bounding box center [201, 250] width 69 height 5
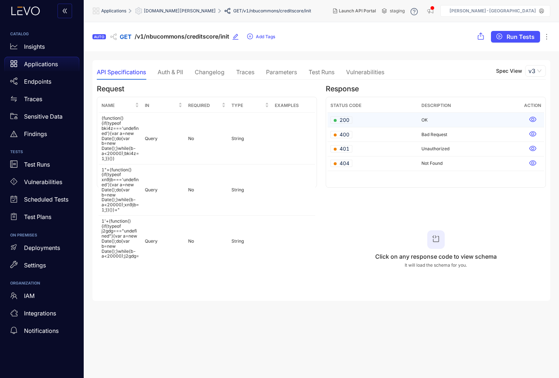
click at [347, 119] on span "200" at bounding box center [342, 119] width 16 height 7
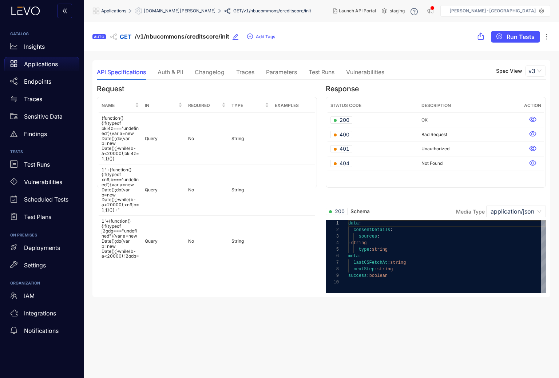
click at [171, 8] on span "[DOMAIN_NAME][PERSON_NAME]" at bounding box center [180, 10] width 72 height 5
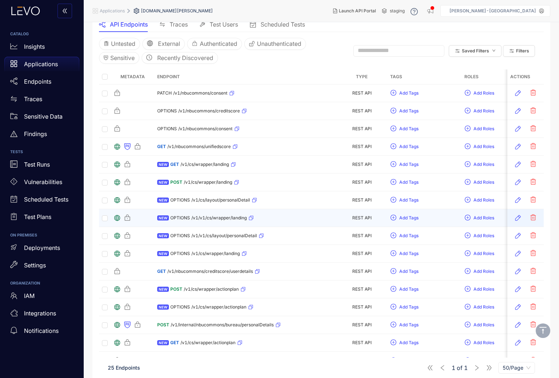
scroll to position [72, 0]
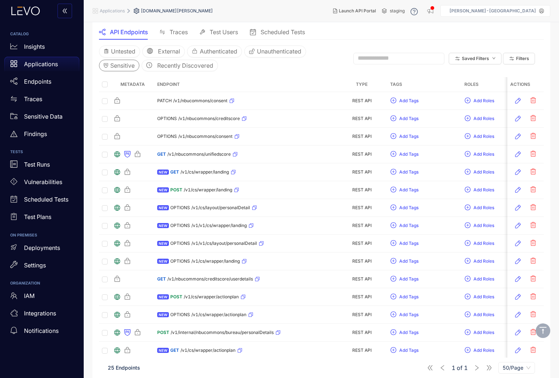
click at [127, 63] on span "Sensitive" at bounding box center [122, 65] width 24 height 7
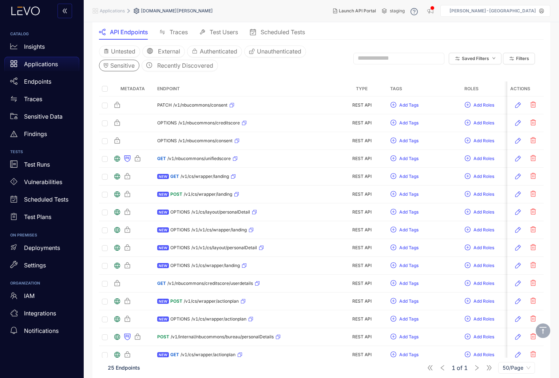
scroll to position [0, 0]
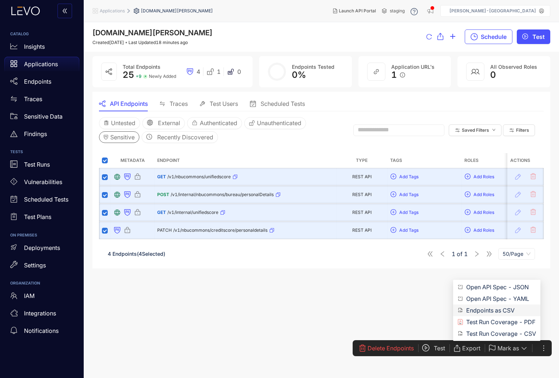
click at [489, 308] on span "Endpoints as CSV" at bounding box center [501, 311] width 70 height 8
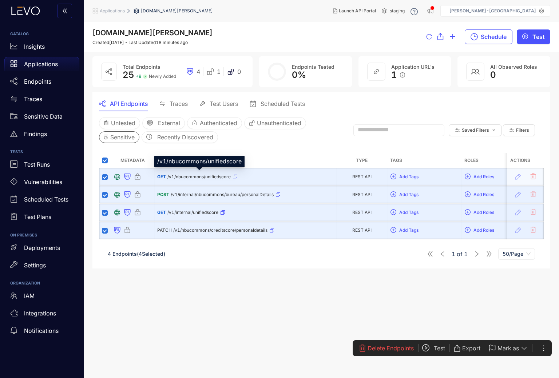
click at [210, 178] on span "/v1/nbucommons/unifiedscore" at bounding box center [198, 176] width 63 height 5
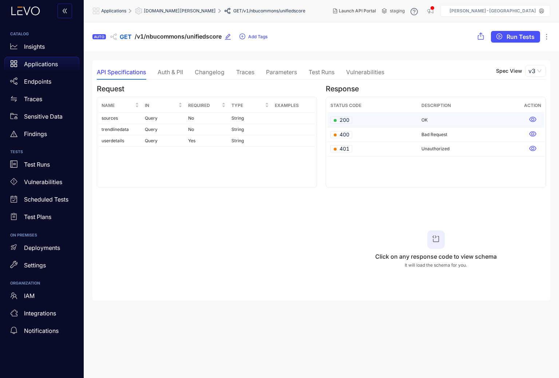
click at [351, 122] on div "200" at bounding box center [342, 119] width 22 height 7
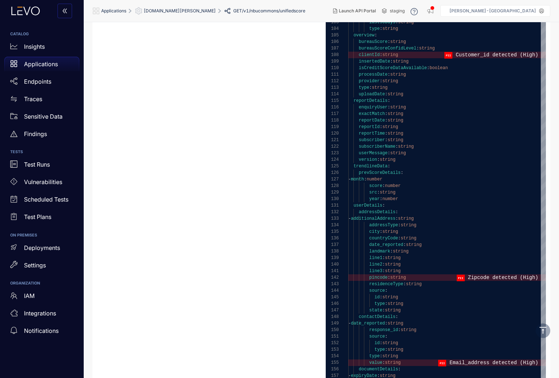
scroll to position [861, 0]
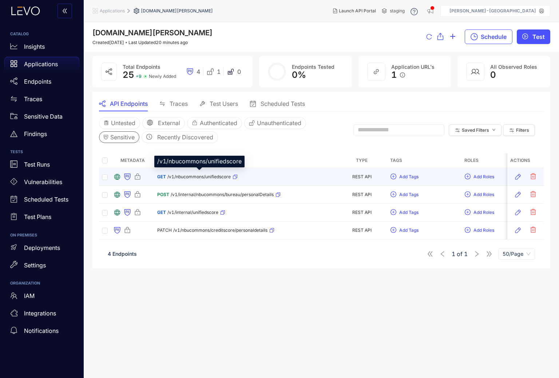
click at [189, 178] on span "/v1/nbucommons/unifiedscore" at bounding box center [198, 176] width 63 height 5
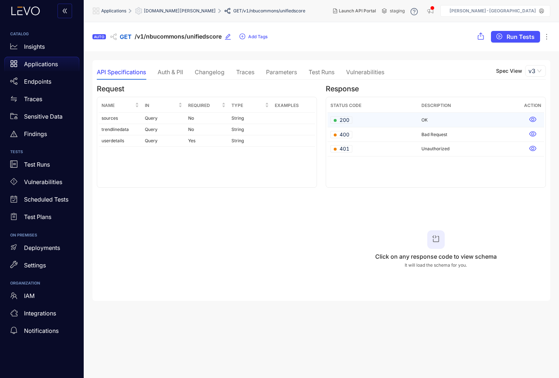
click at [368, 122] on td "200" at bounding box center [373, 120] width 91 height 15
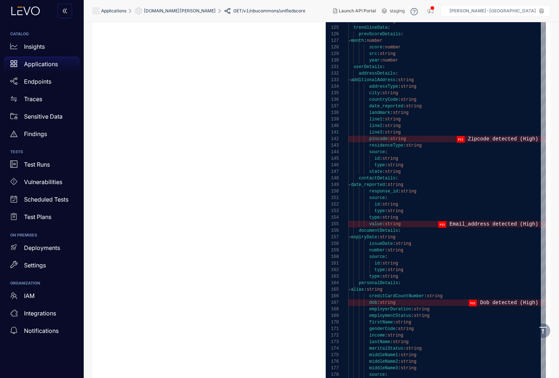
scroll to position [1050, 0]
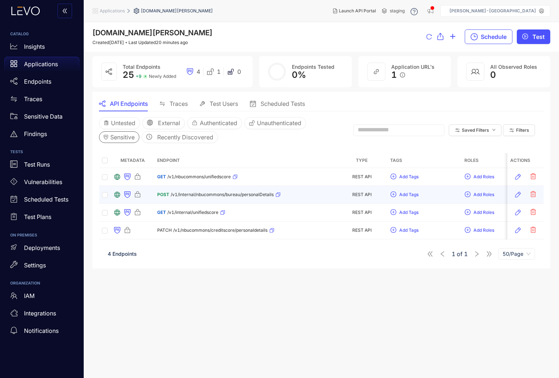
click at [214, 193] on span "/v1/internal/nbucommons/bureau/personalDetails" at bounding box center [222, 194] width 103 height 5
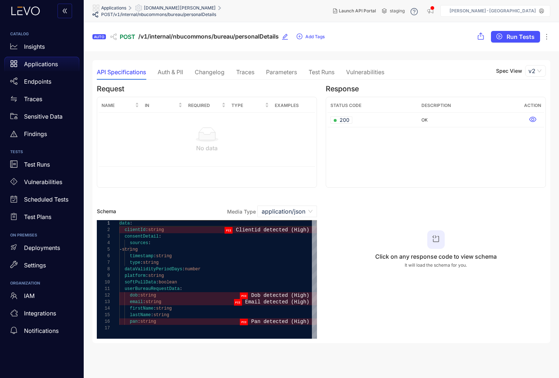
click at [168, 68] on div "Auth & PII" at bounding box center [170, 71] width 25 height 15
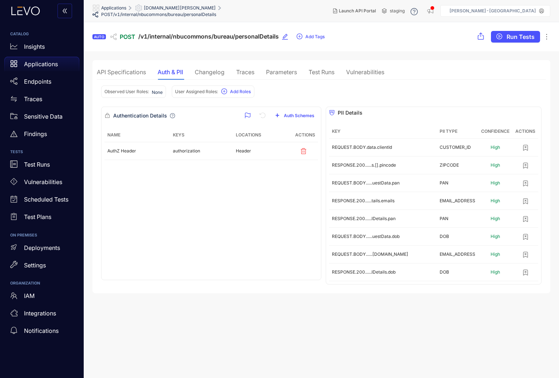
click at [122, 71] on div "API Specifications" at bounding box center [121, 72] width 49 height 7
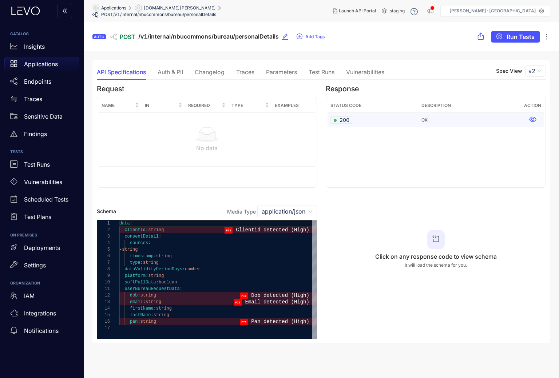
click at [345, 118] on span "200" at bounding box center [342, 119] width 16 height 7
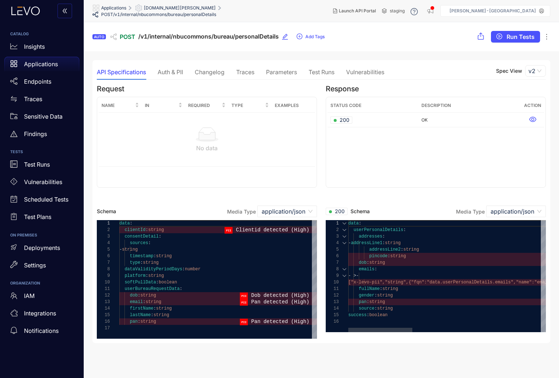
scroll to position [0, 0]
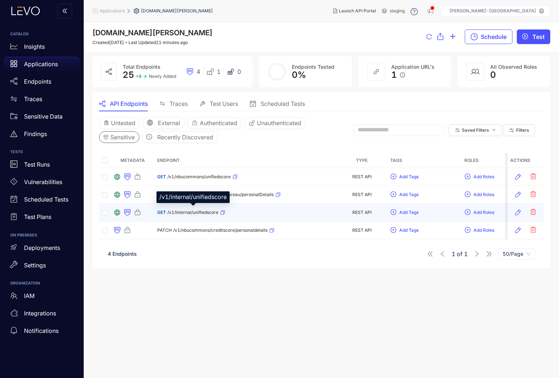
click at [195, 213] on span "/v1/internal/unifiedscore" at bounding box center [192, 212] width 51 height 5
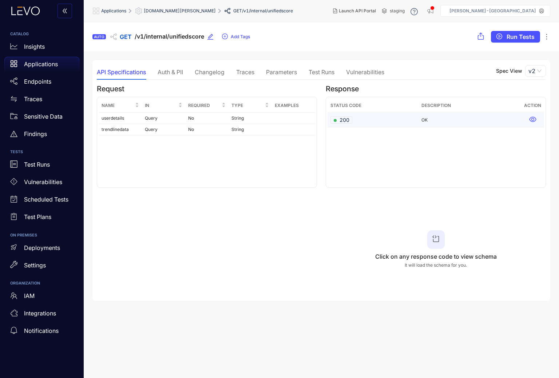
click at [340, 120] on span "200" at bounding box center [342, 119] width 16 height 7
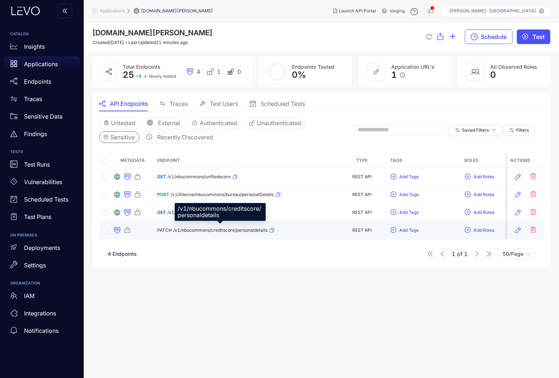
click at [208, 229] on span "/v1/nbucommons/creditscore/personaldetails" at bounding box center [220, 230] width 94 height 5
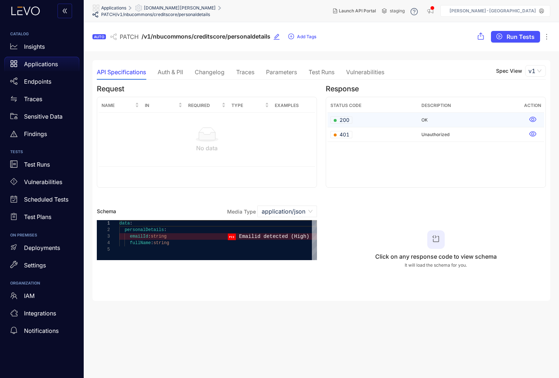
click at [353, 120] on td "200" at bounding box center [373, 120] width 91 height 15
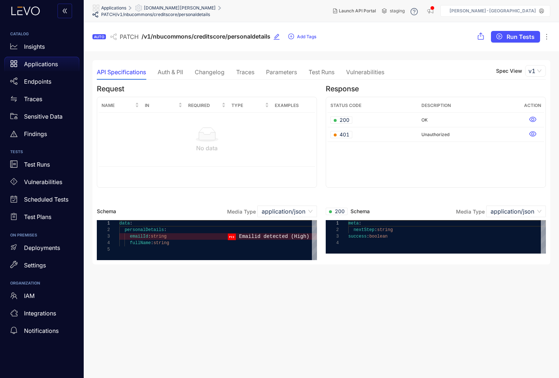
click at [180, 74] on div "Auth & PII" at bounding box center [170, 72] width 25 height 7
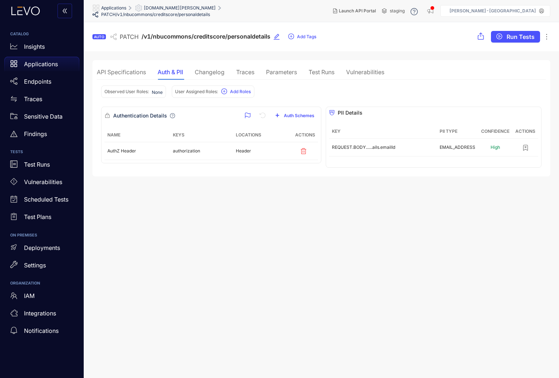
click at [170, 8] on div "[DOMAIN_NAME][PERSON_NAME]" at bounding box center [175, 7] width 81 height 7
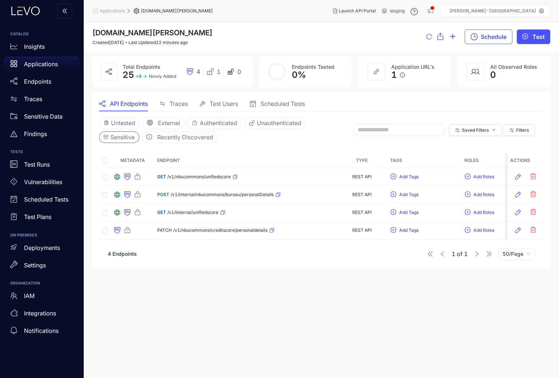
click at [114, 11] on span "Applications" at bounding box center [112, 10] width 25 height 5
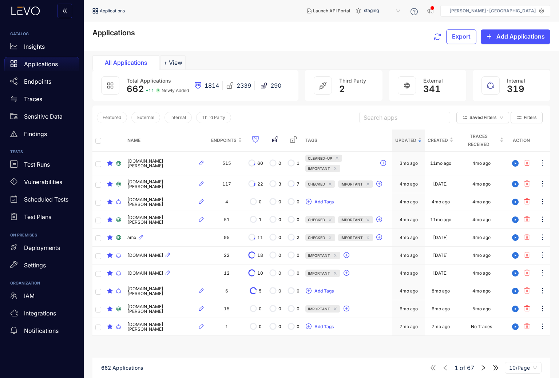
click at [379, 124] on div "Search apps Saved Filters Filters" at bounding box center [452, 117] width 187 height 15
click at [381, 118] on input "search" at bounding box center [405, 117] width 82 height 11
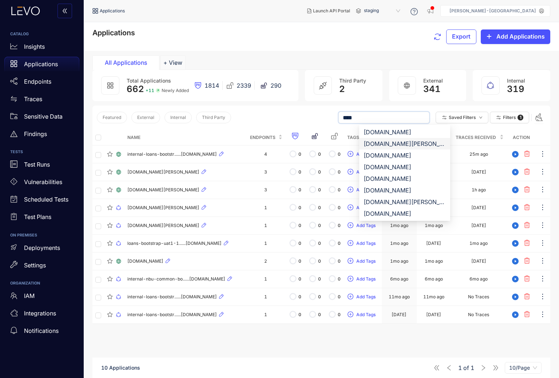
click at [390, 141] on div "[DOMAIN_NAME][PERSON_NAME]" at bounding box center [405, 144] width 82 height 8
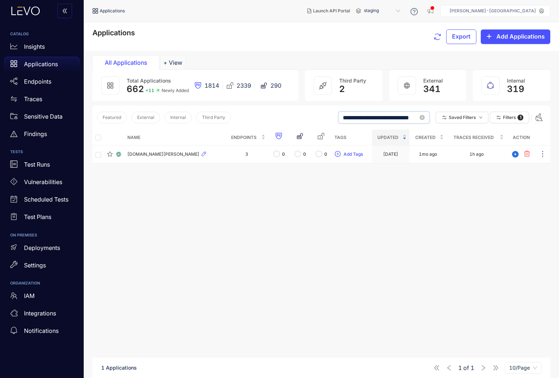
click at [378, 116] on input "**********" at bounding box center [384, 117] width 82 height 11
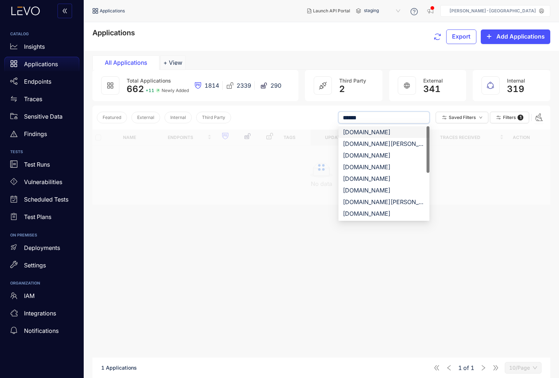
click at [386, 129] on div "[DOMAIN_NAME]" at bounding box center [384, 132] width 82 height 8
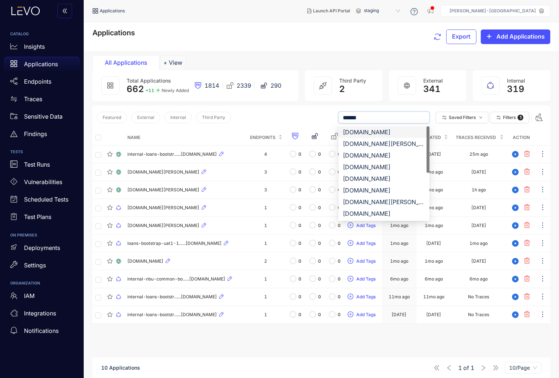
type input "**********"
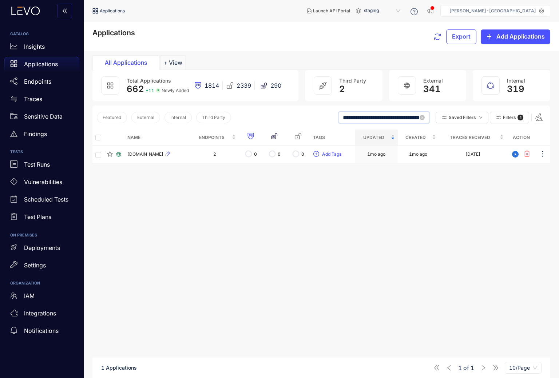
click at [375, 121] on input "**********" at bounding box center [384, 117] width 82 height 11
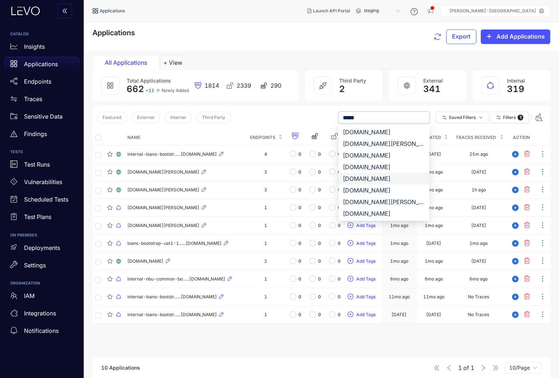
click at [369, 175] on div "[DOMAIN_NAME]" at bounding box center [384, 179] width 82 height 8
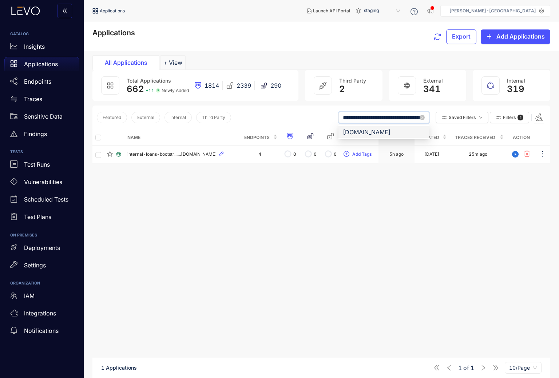
click at [368, 117] on input "**********" at bounding box center [384, 117] width 82 height 11
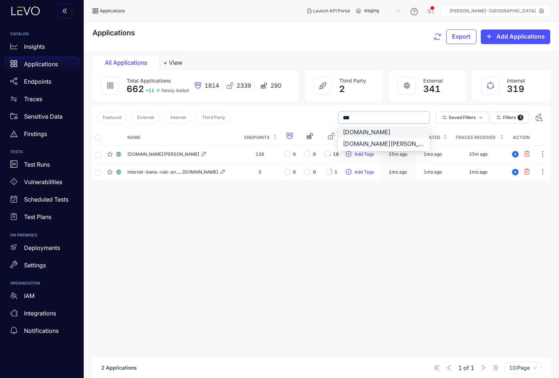
click at [379, 133] on div "[DOMAIN_NAME]" at bounding box center [384, 132] width 82 height 8
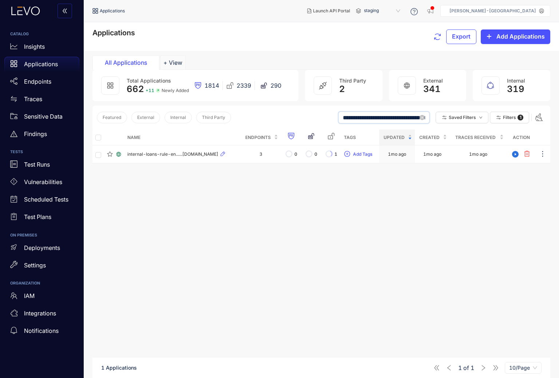
click at [377, 116] on input "**********" at bounding box center [384, 117] width 82 height 11
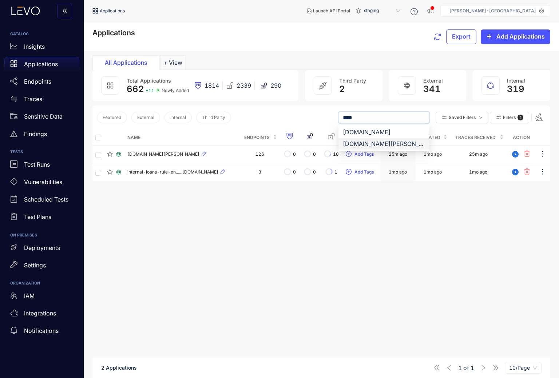
click at [364, 144] on div "[DOMAIN_NAME][PERSON_NAME]" at bounding box center [384, 144] width 82 height 8
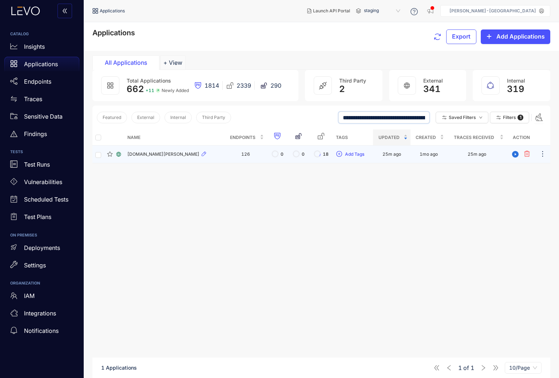
type input "**********"
click at [179, 151] on div "[DOMAIN_NAME][PERSON_NAME]" at bounding box center [174, 154] width 94 height 9
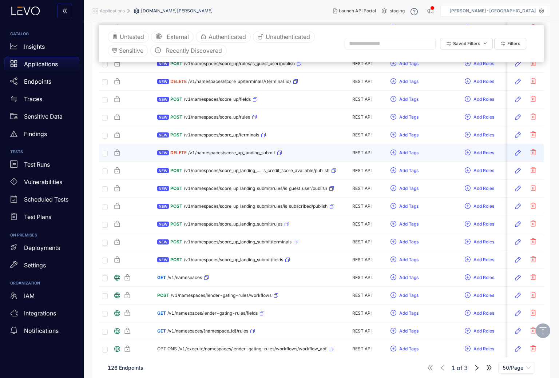
scroll to position [259, 0]
